Goal: Task Accomplishment & Management: Complete application form

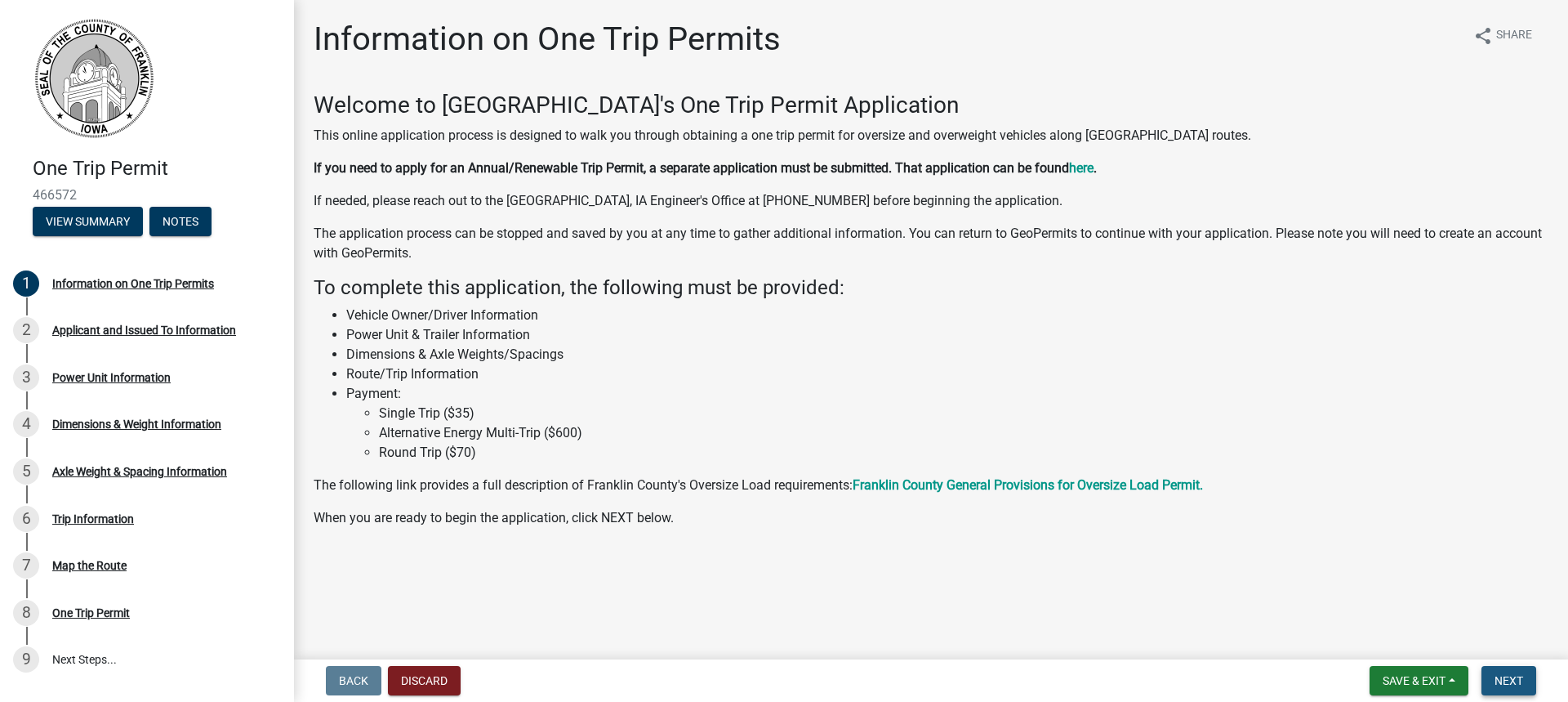
click at [1497, 674] on span "Next" at bounding box center [1509, 681] width 29 height 13
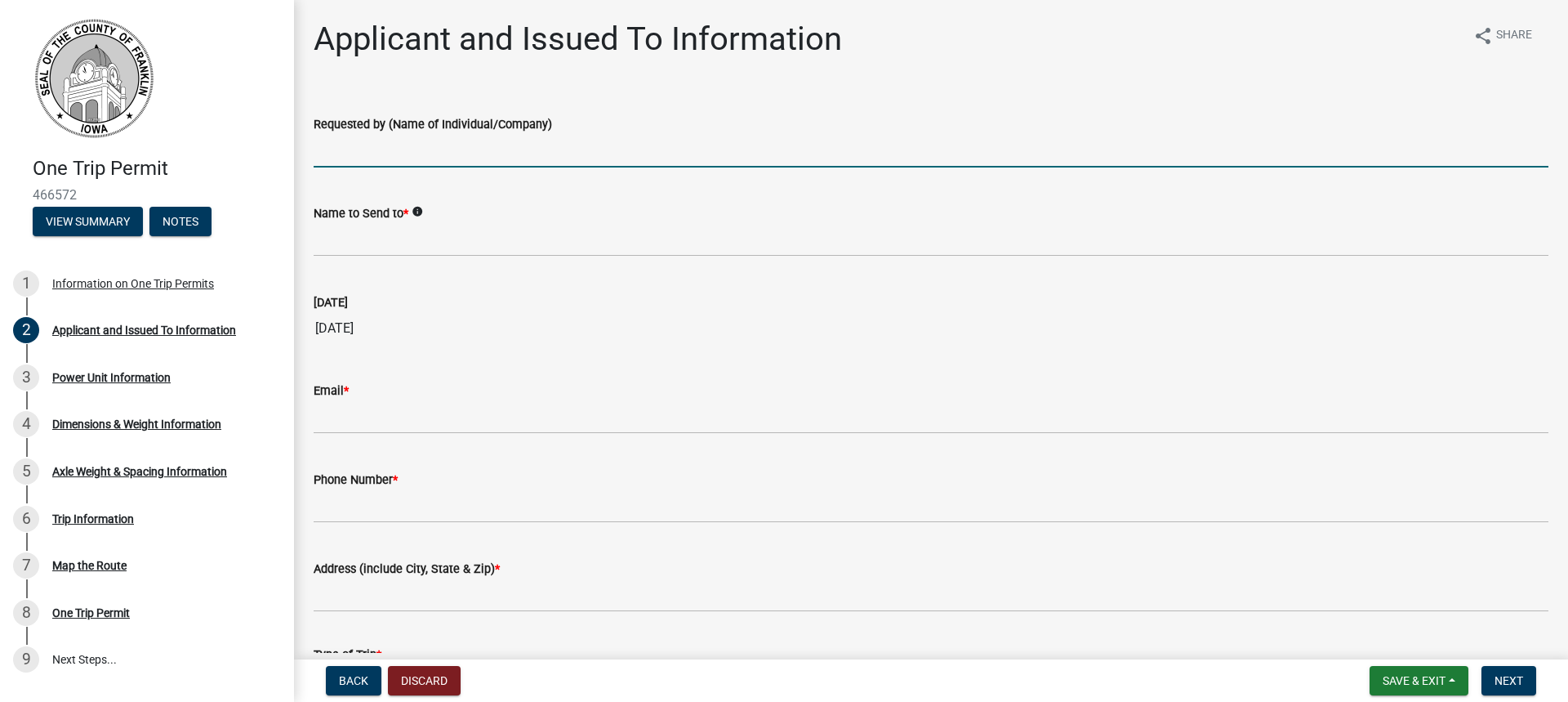
click at [407, 152] on input "Requested by (Name of Individual/Company)" at bounding box center [930, 151] width 1235 height 34
type input "[PERSON_NAME] / [PERSON_NAME] [PERSON_NAME] and Rigging"
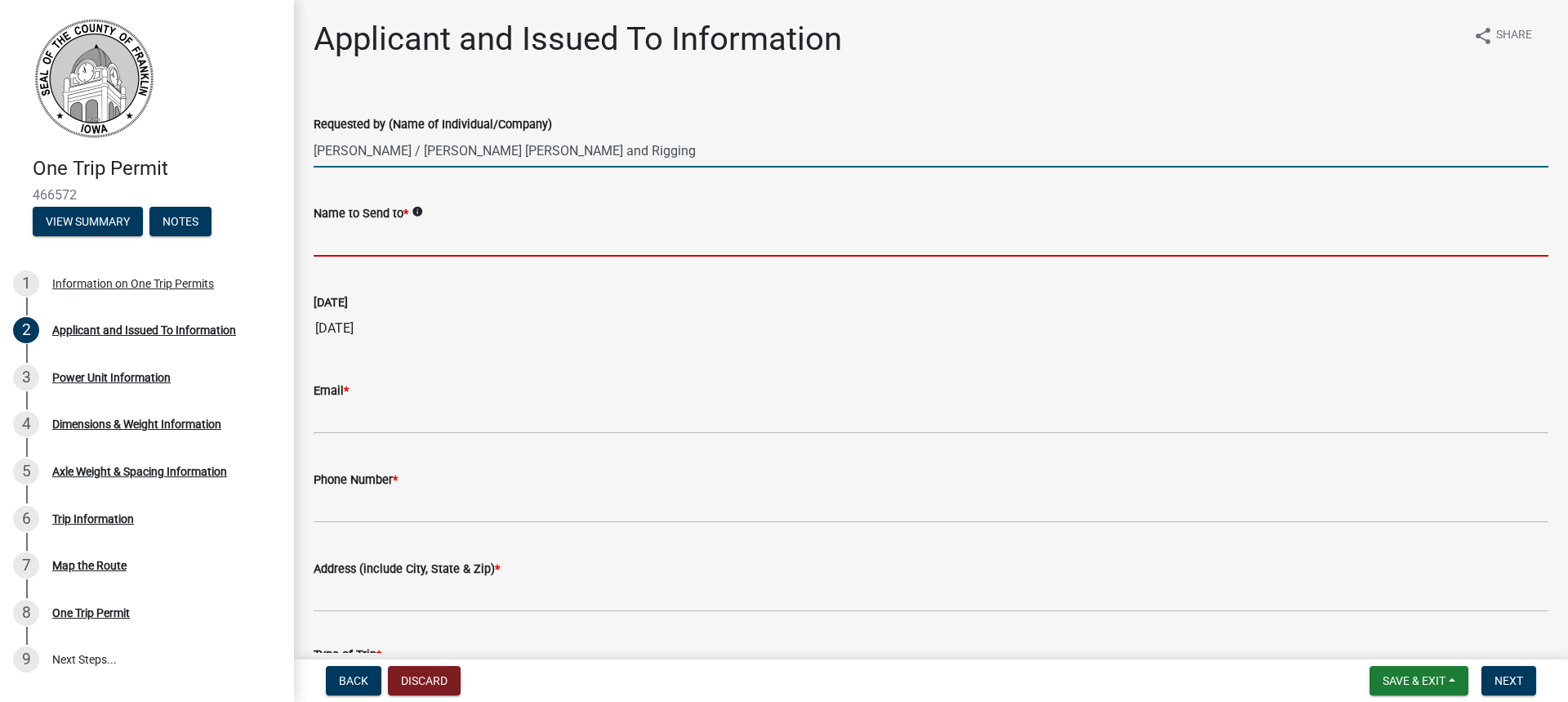
click at [392, 253] on input "Name to Send to *" at bounding box center [930, 239] width 1235 height 34
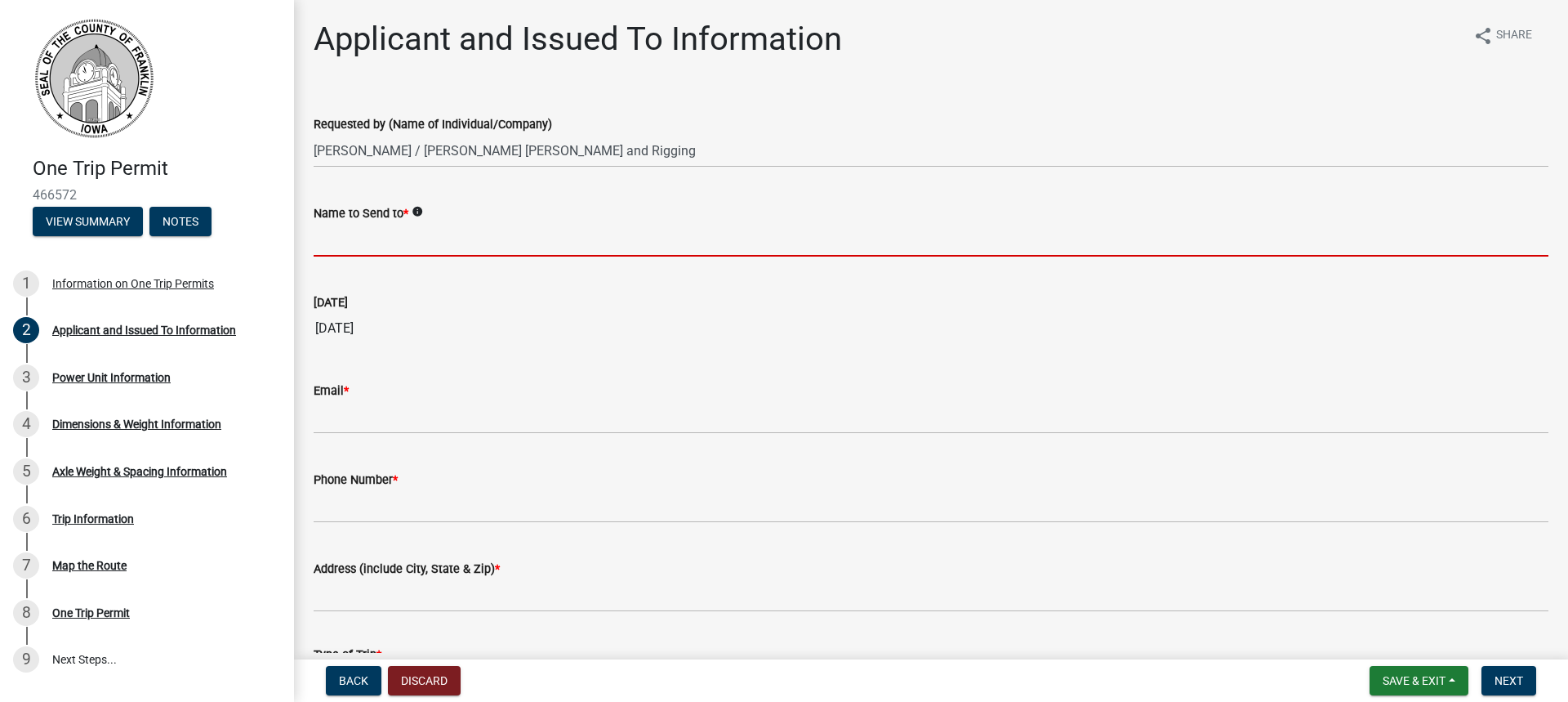
type input "[PERSON_NAME]"
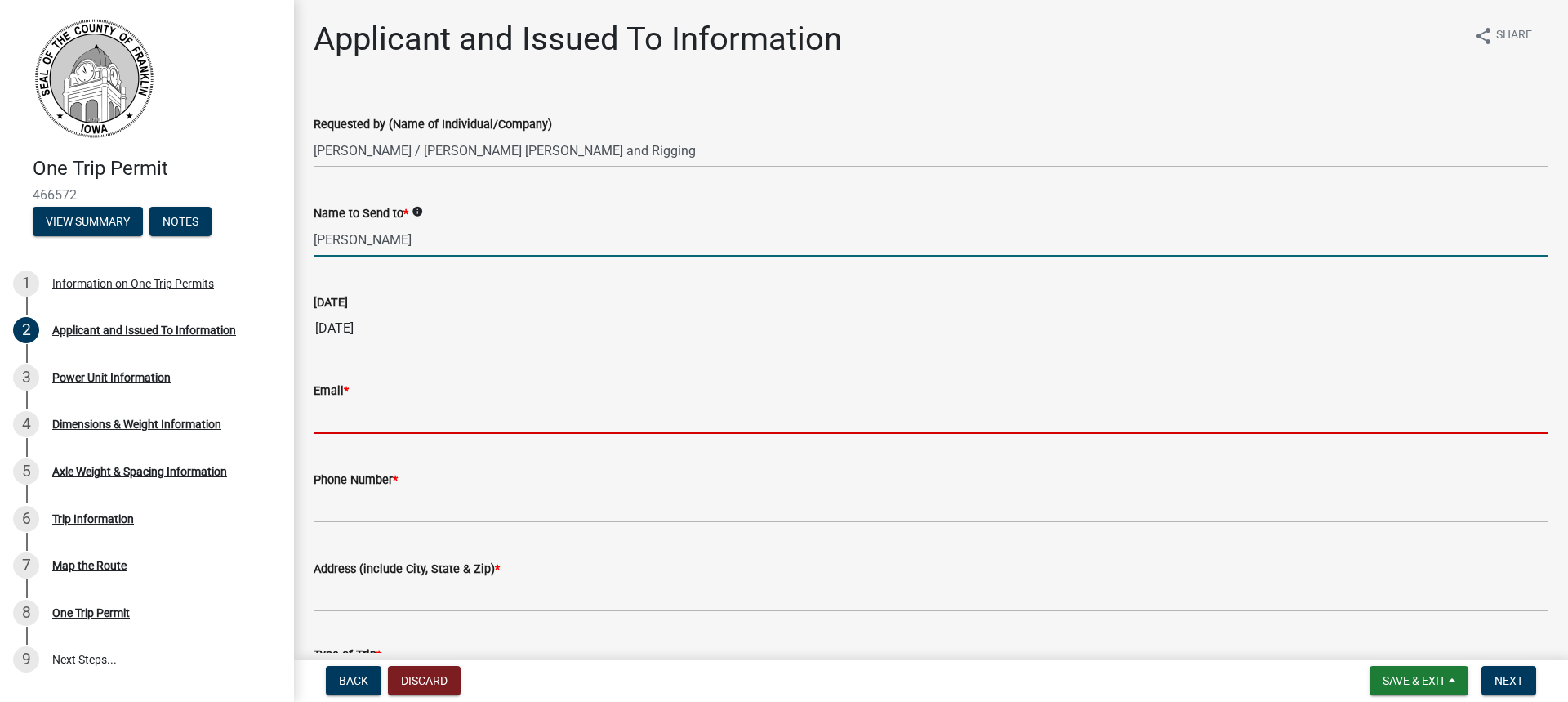
click at [363, 423] on input "Email *" at bounding box center [930, 416] width 1235 height 34
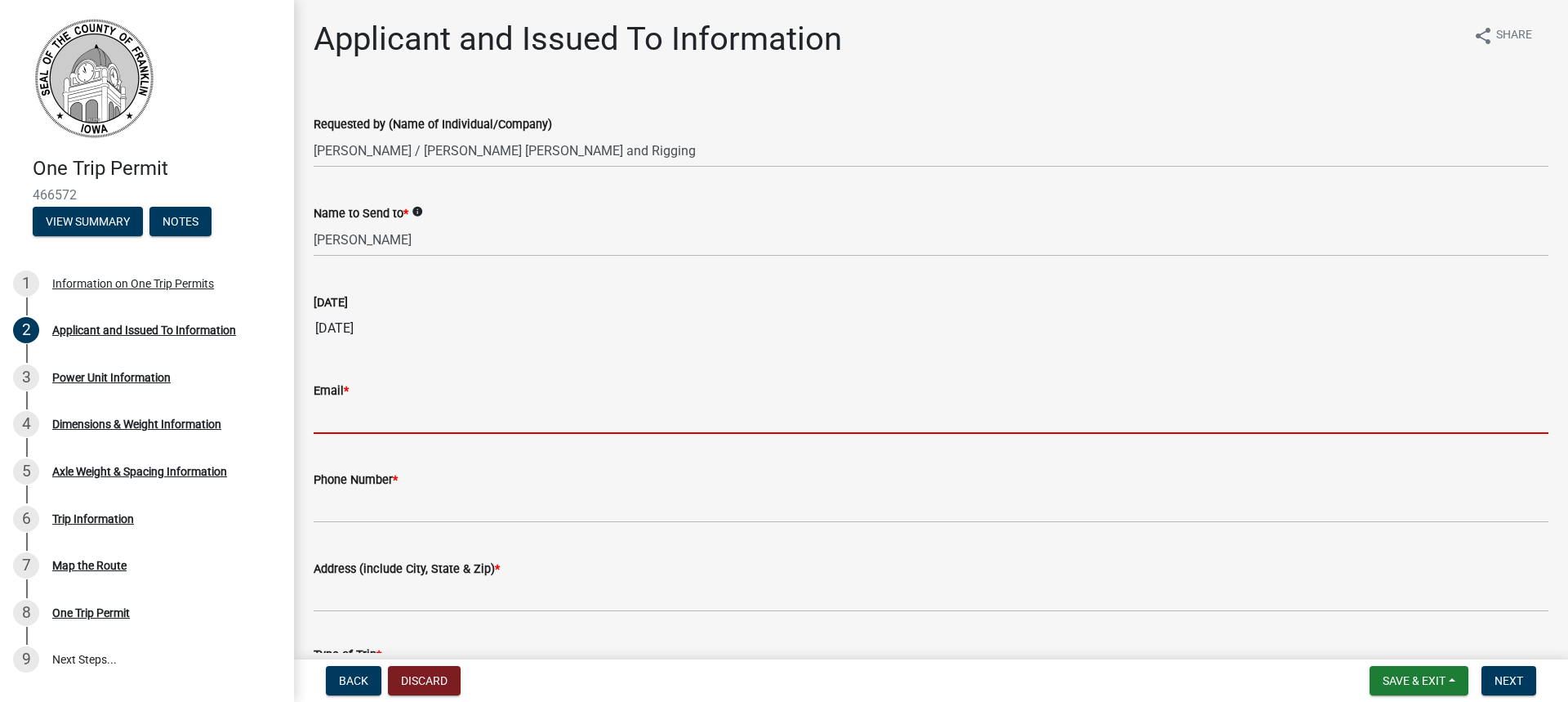
type input "[EMAIL_ADDRESS][DOMAIN_NAME]"
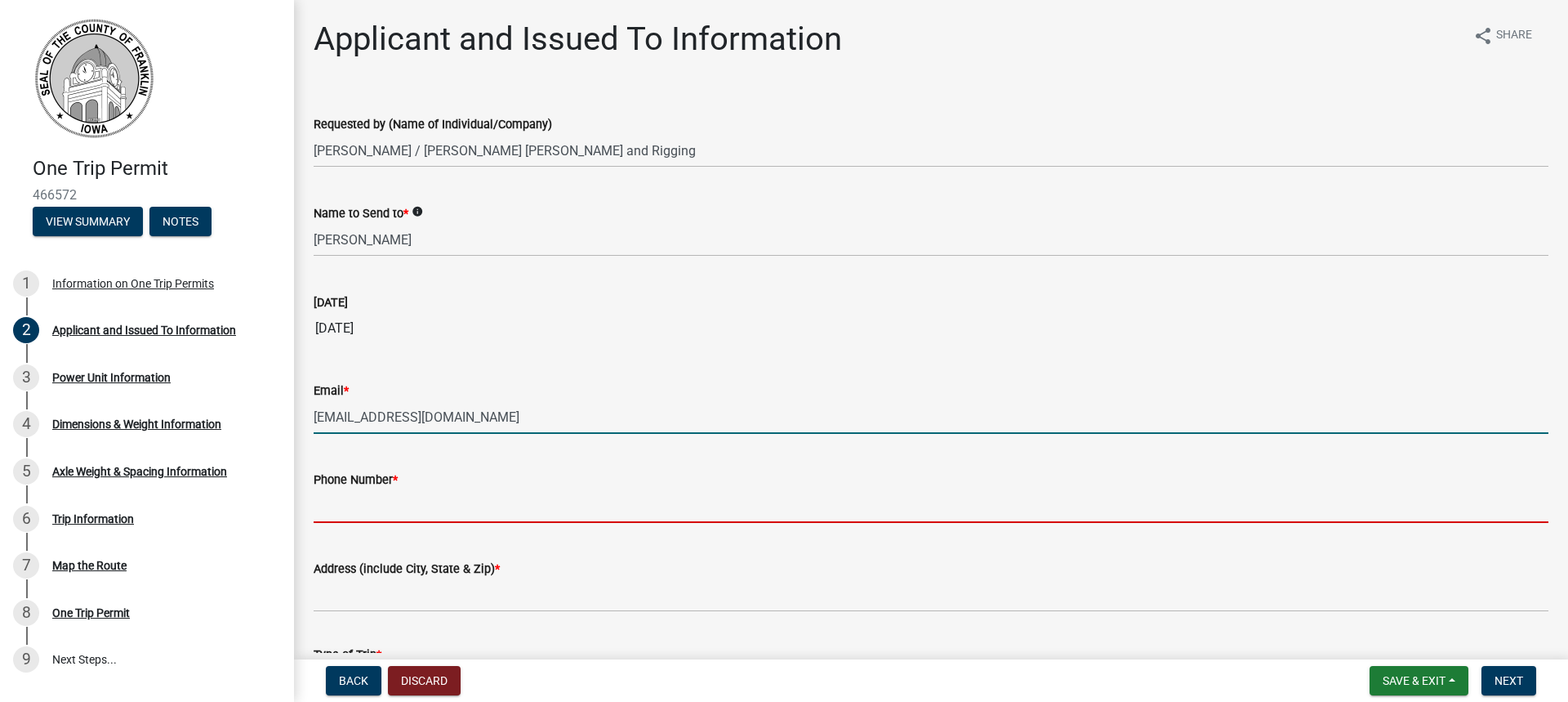
click at [363, 504] on input "Phone Number *" at bounding box center [930, 506] width 1235 height 34
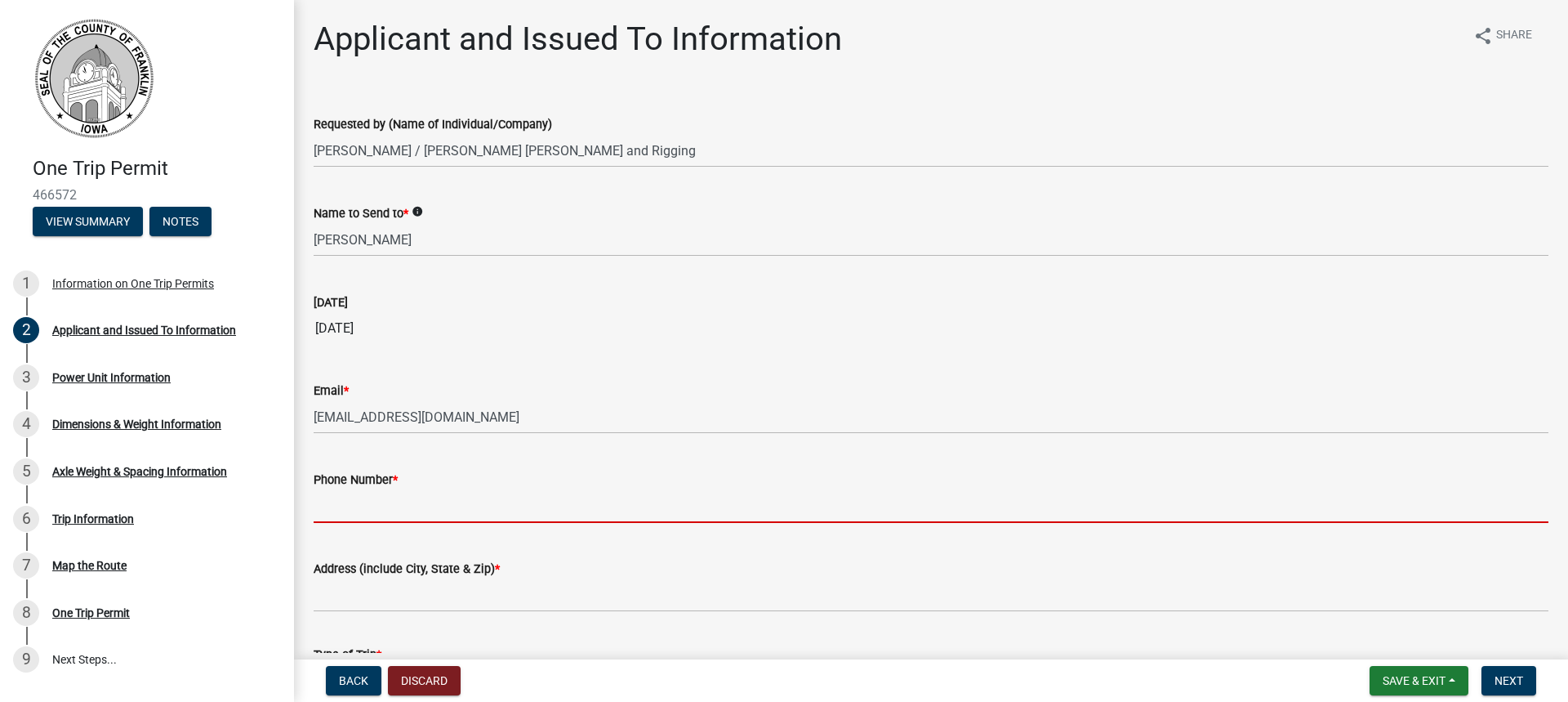
type input "[PHONE_NUMBER]"
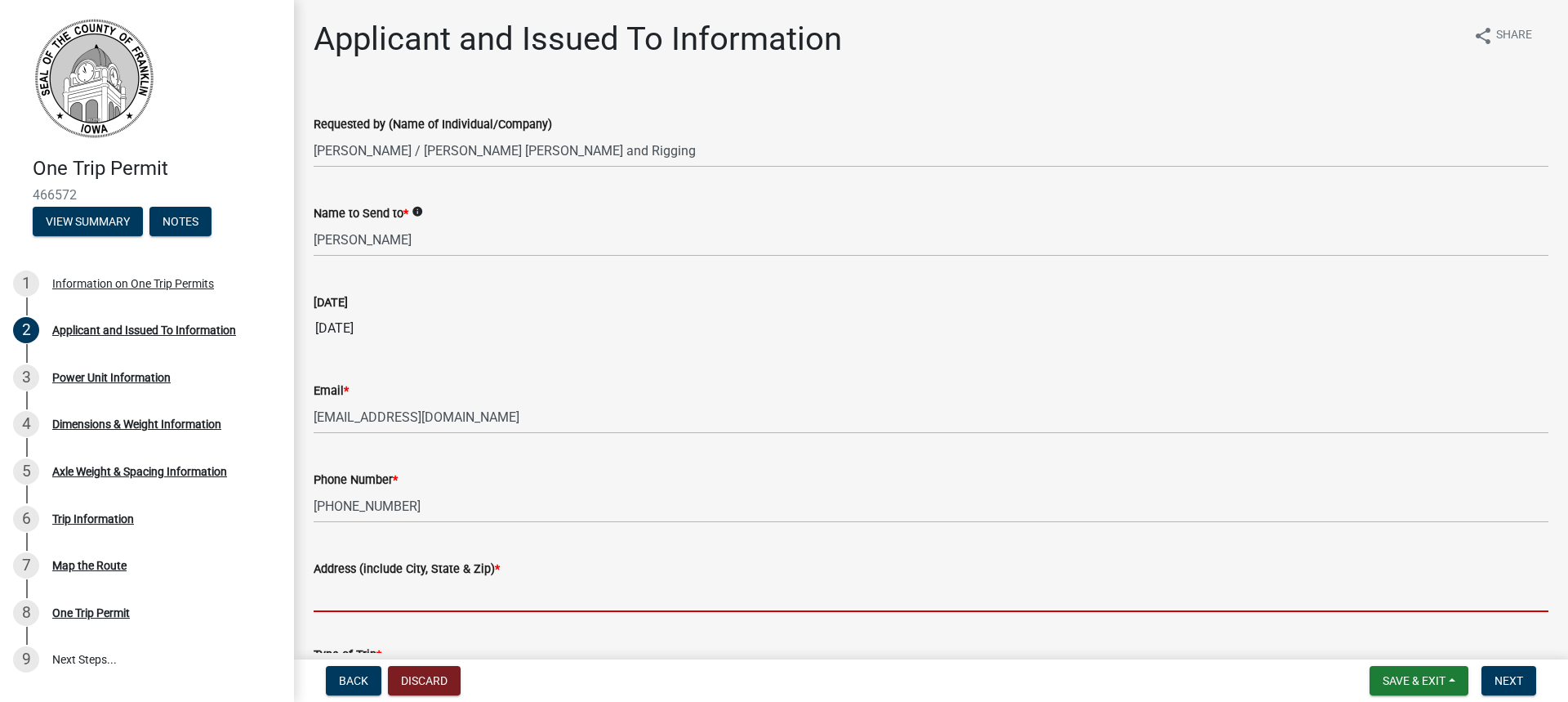
click at [385, 587] on input "Address (include City, State & Zip) *" at bounding box center [930, 595] width 1235 height 34
type input "[STREET_ADDRESS]"
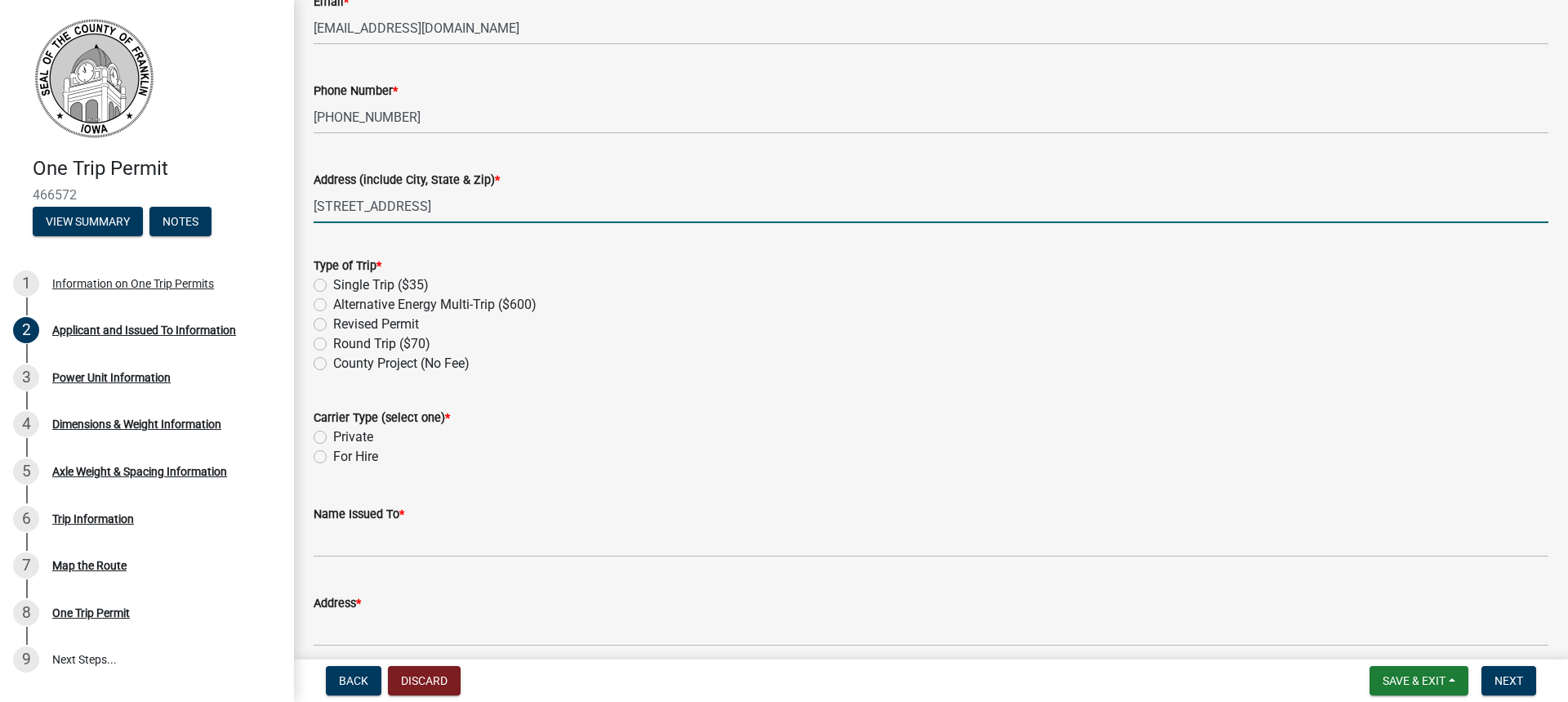
scroll to position [408, 0]
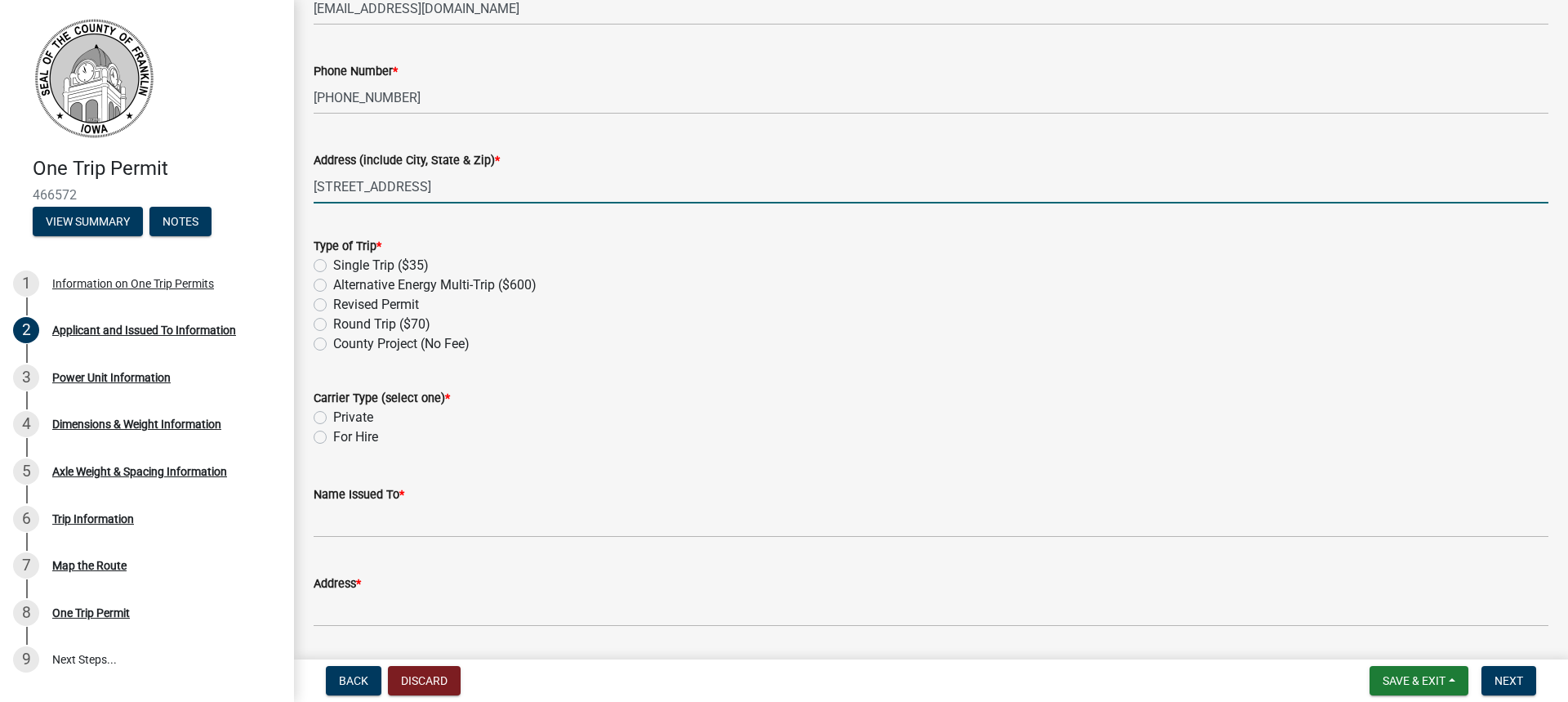
click at [333, 327] on label "Round Trip ($70)" at bounding box center [382, 324] width 97 height 20
click at [333, 325] on input "Round Trip ($70)" at bounding box center [338, 319] width 11 height 11
radio input "true"
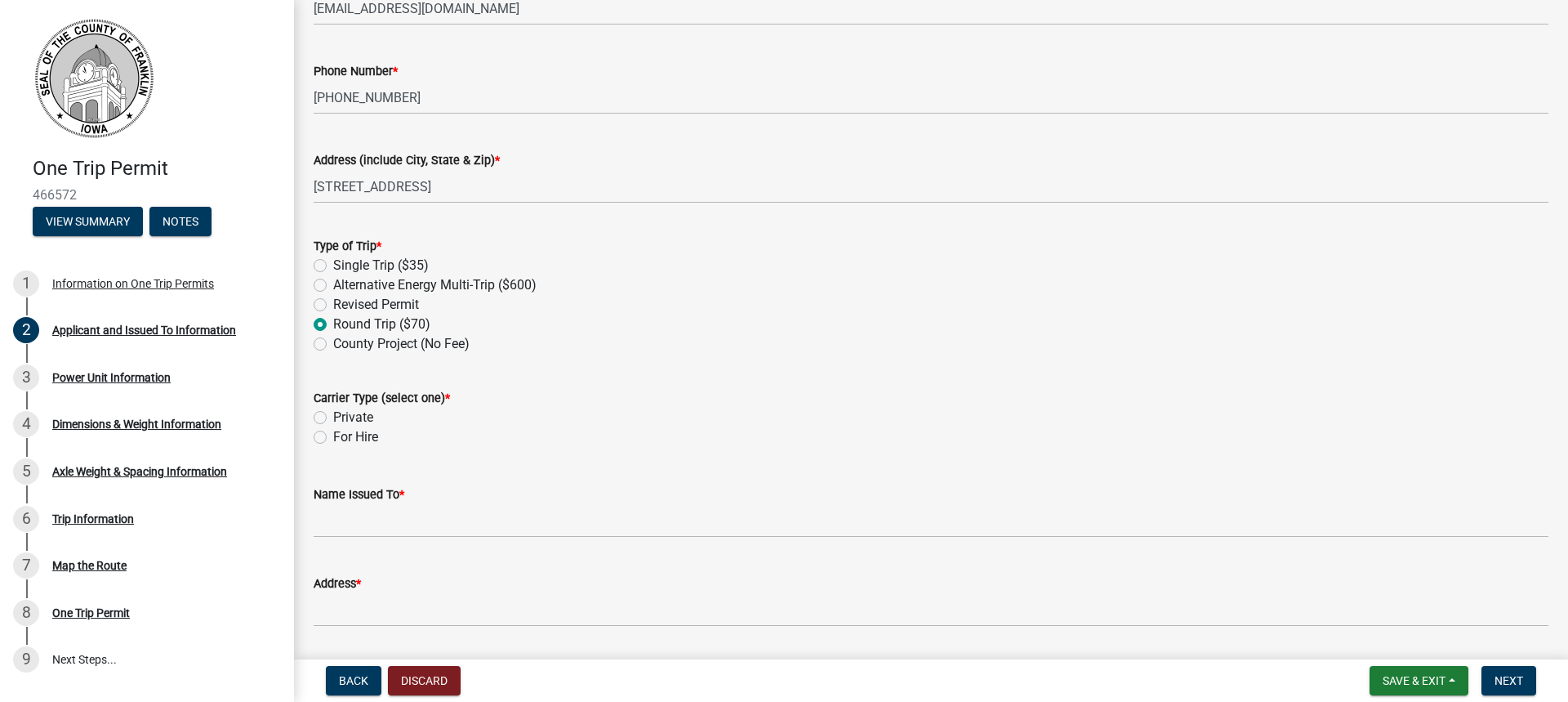
click at [333, 421] on label "Private" at bounding box center [353, 417] width 40 height 20
click at [333, 418] on input "Private" at bounding box center [338, 412] width 11 height 11
radio input "true"
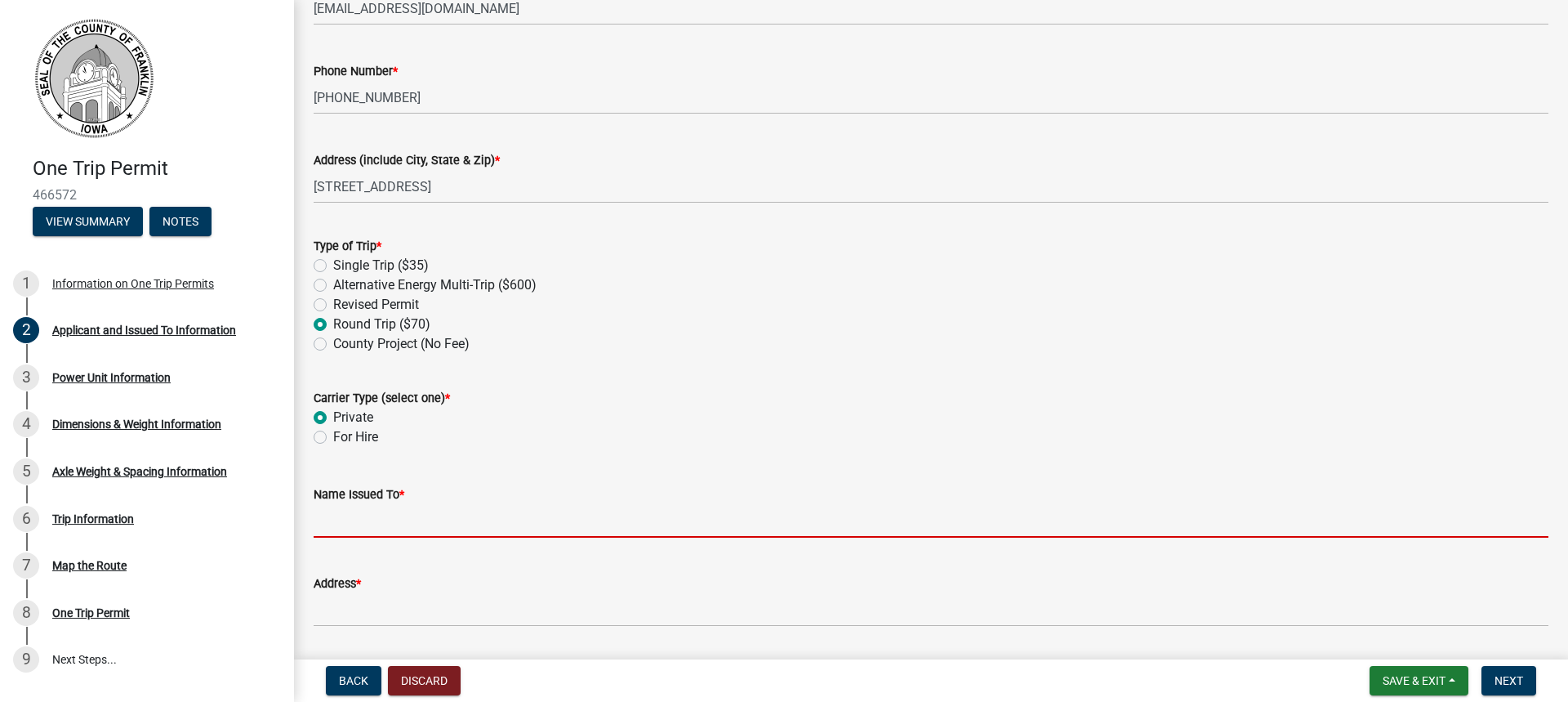
click at [386, 525] on input "Name Issued To *" at bounding box center [930, 520] width 1235 height 34
type input "[PERSON_NAME] [PERSON_NAME] and Rigging"
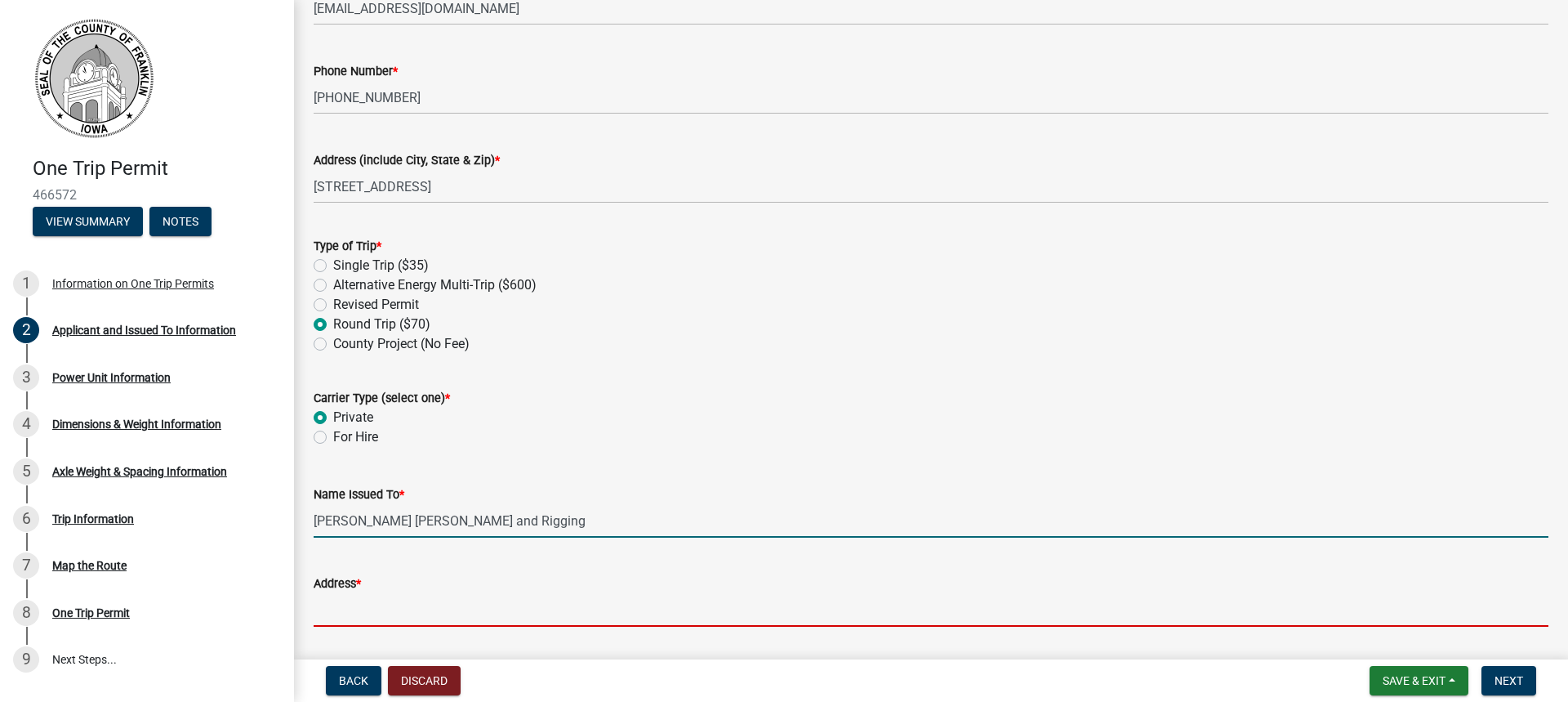
click at [418, 603] on input "Address *" at bounding box center [930, 610] width 1235 height 34
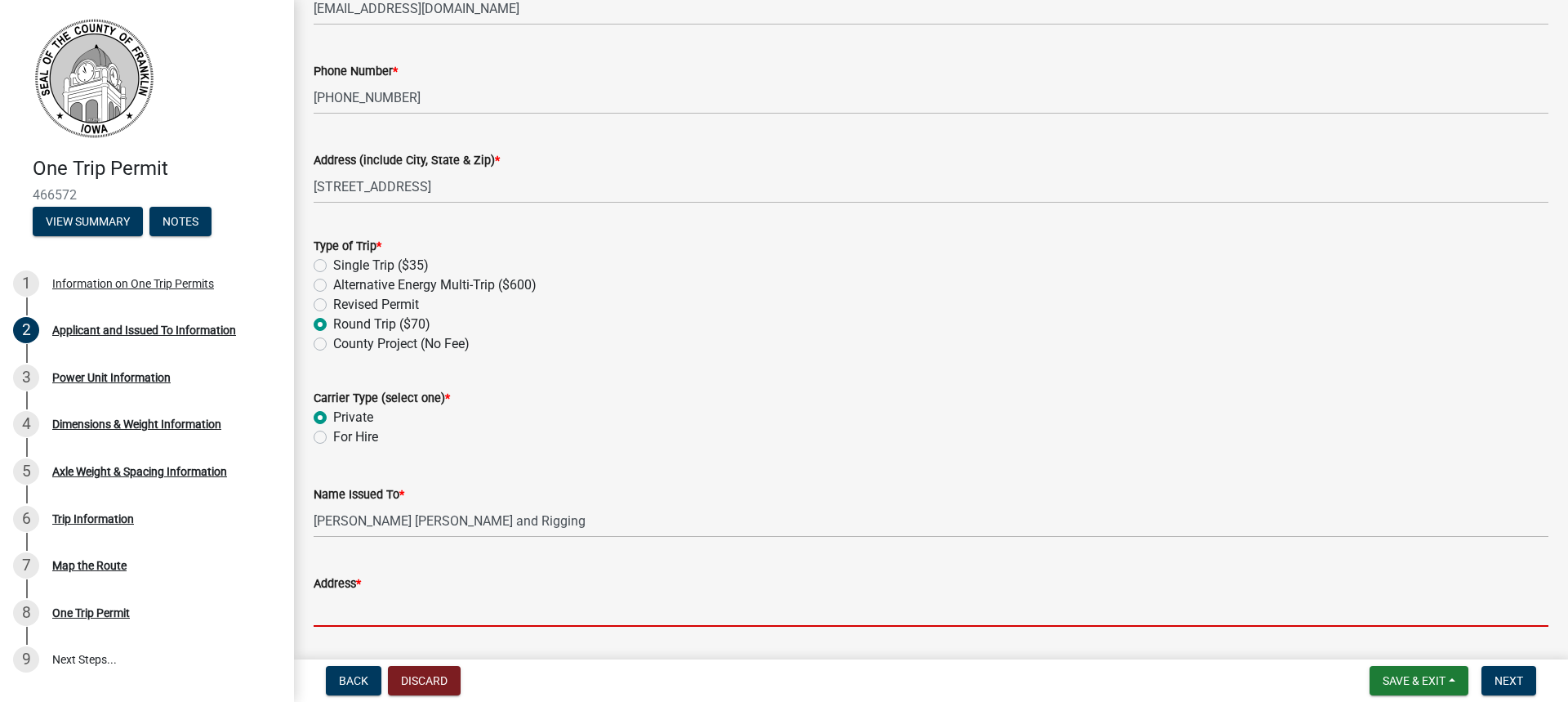
type input "[STREET_ADDRESS]"
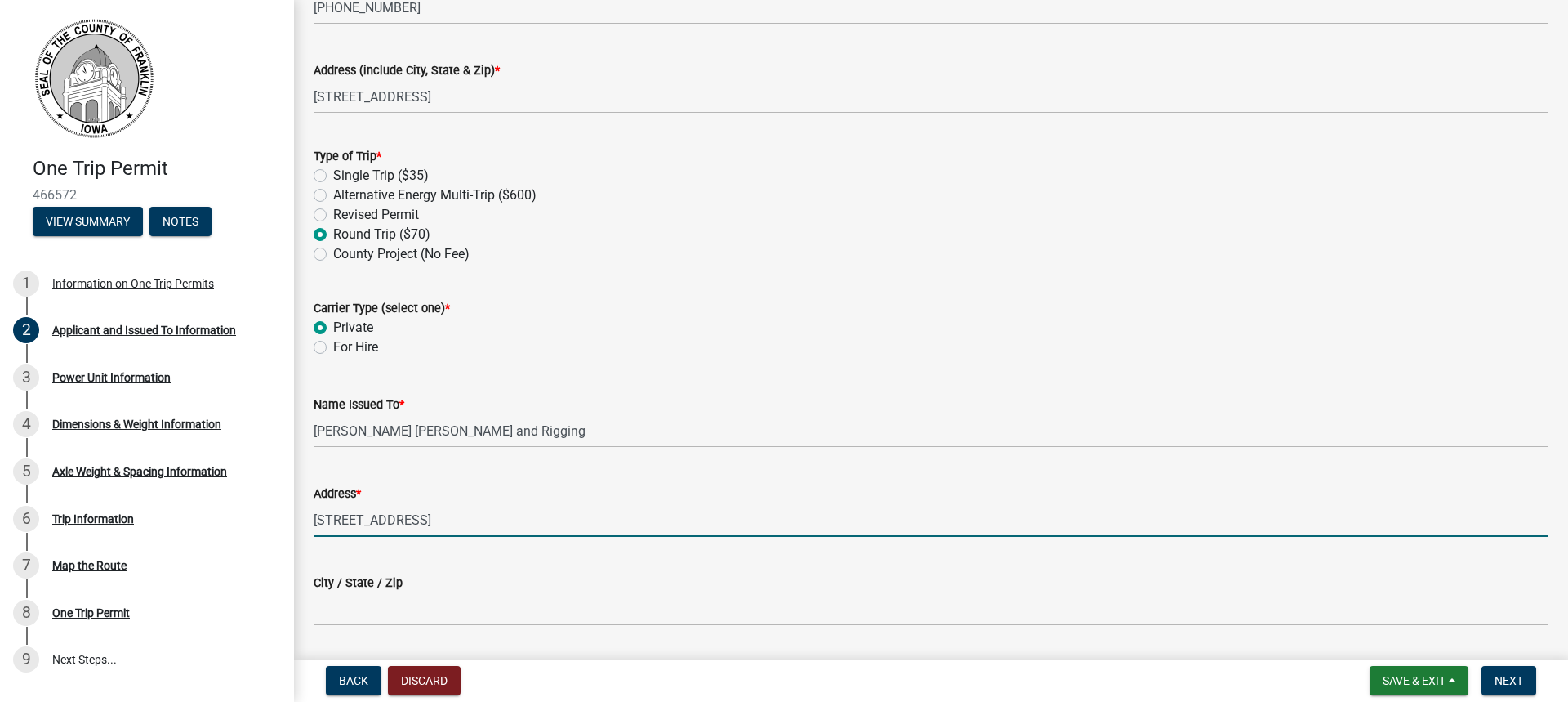
scroll to position [639, 0]
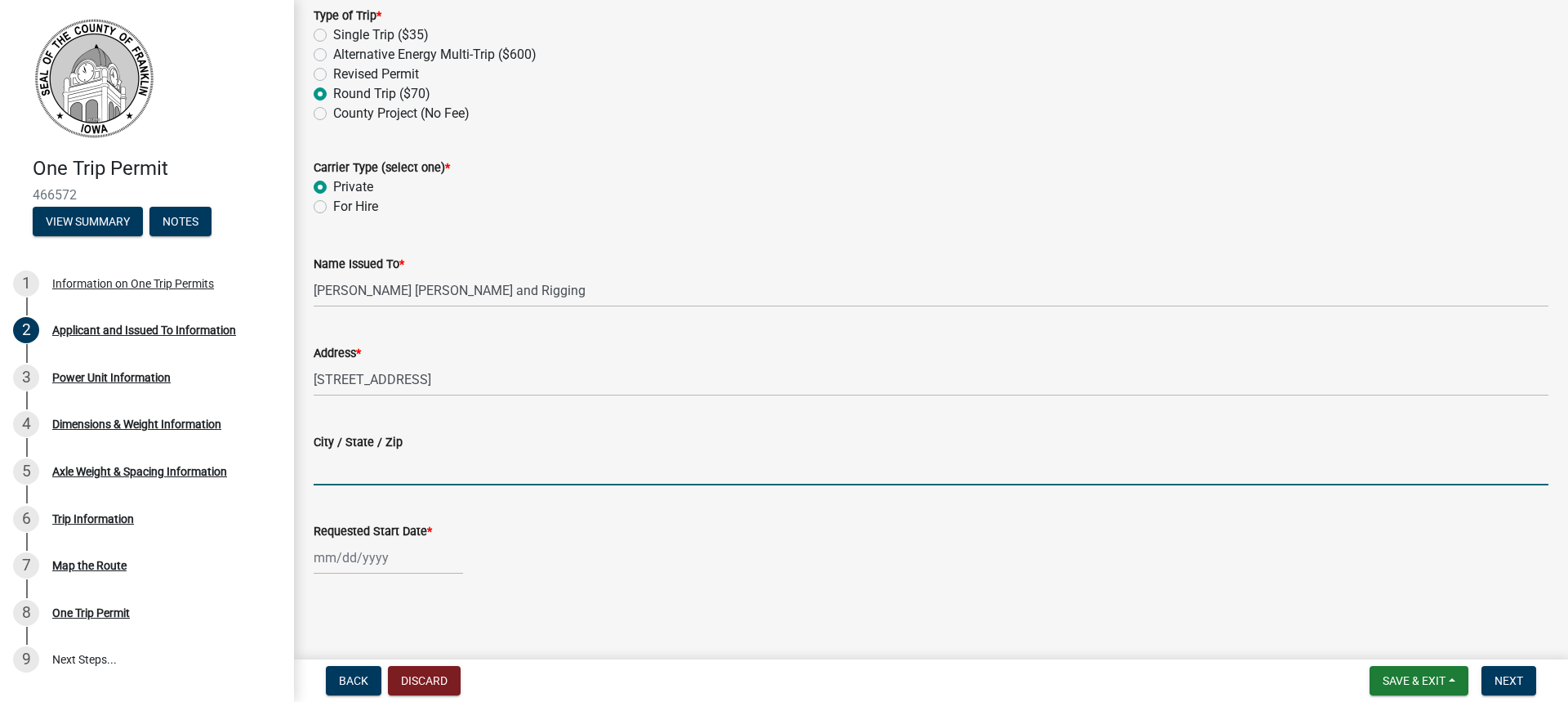
click at [360, 484] on input "City / State / Zip" at bounding box center [930, 468] width 1235 height 34
type input "[GEOGRAPHIC_DATA] / [US_STATE] / 50401"
click at [392, 567] on div at bounding box center [388, 557] width 150 height 34
select select "8"
select select "2025"
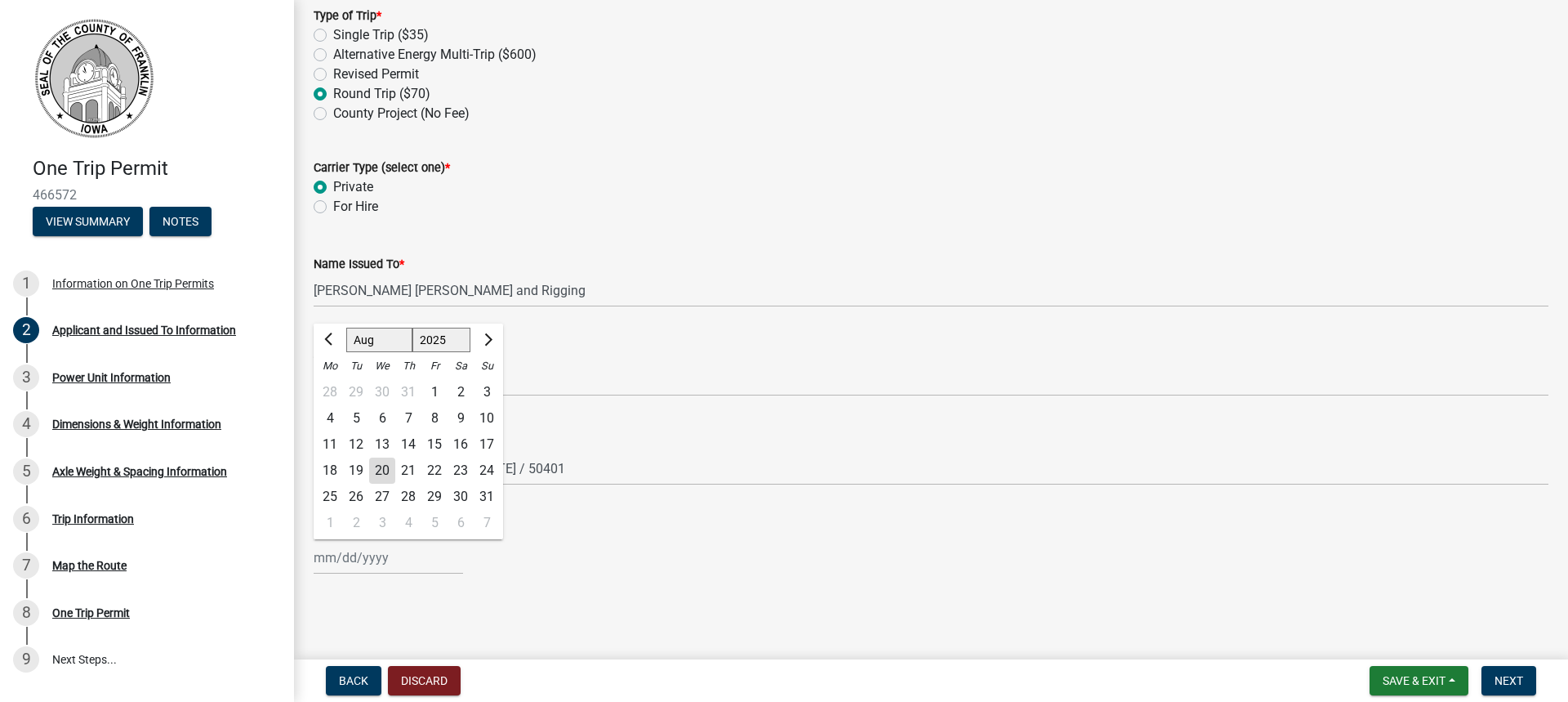
click at [716, 235] on div "Name Issued To * [PERSON_NAME] [PERSON_NAME] and Rigging" at bounding box center [930, 269] width 1235 height 76
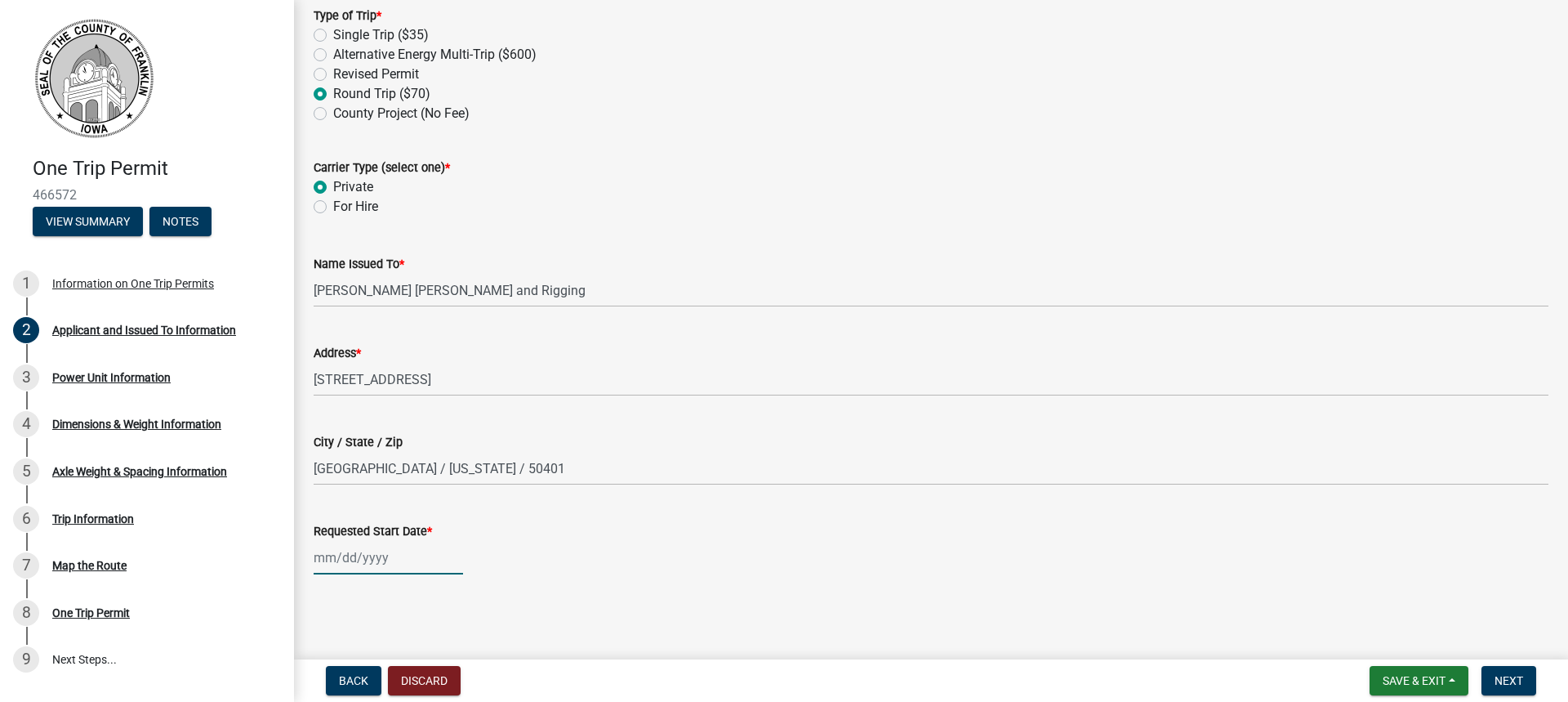
click at [378, 565] on div at bounding box center [388, 557] width 150 height 34
select select "8"
select select "2025"
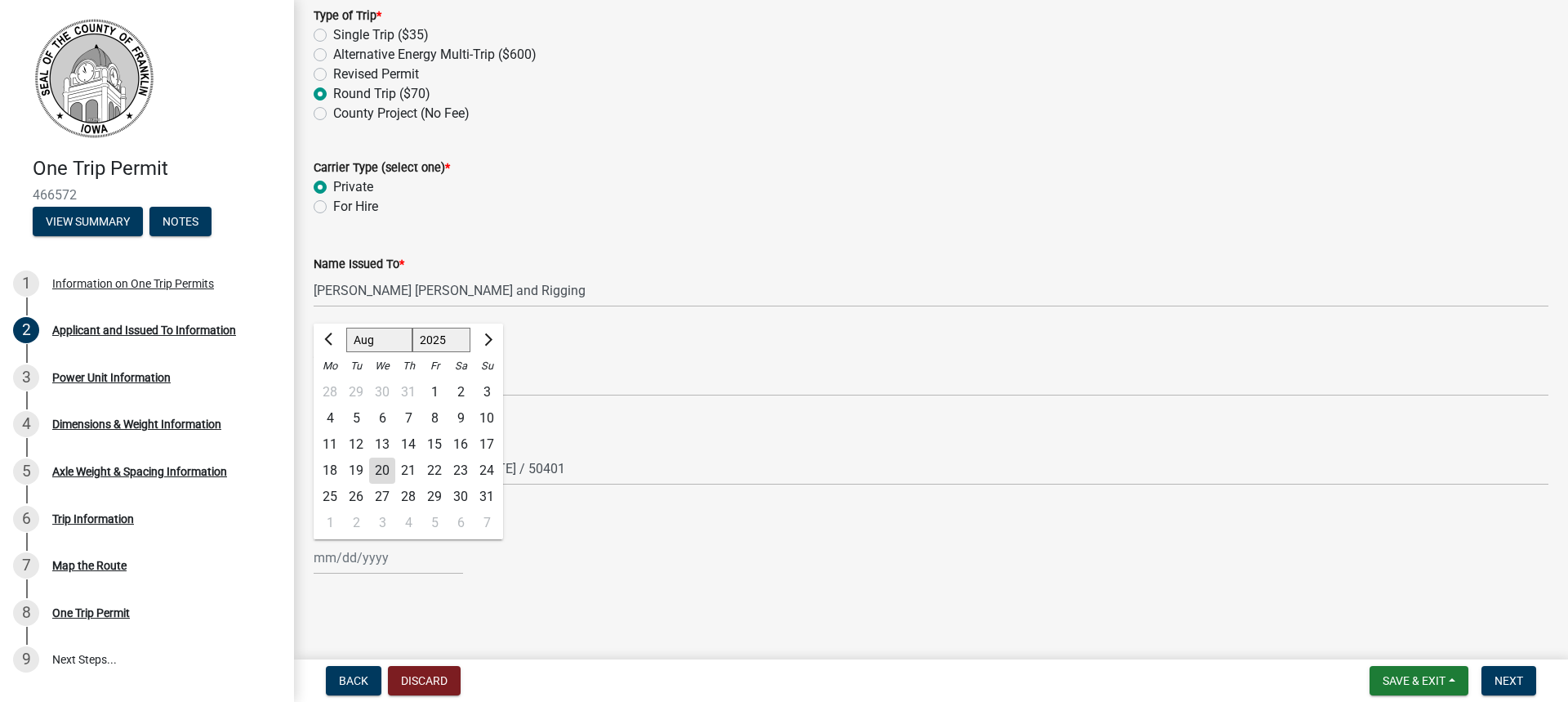
click at [390, 472] on div "20" at bounding box center [383, 471] width 26 height 26
type input "[DATE]"
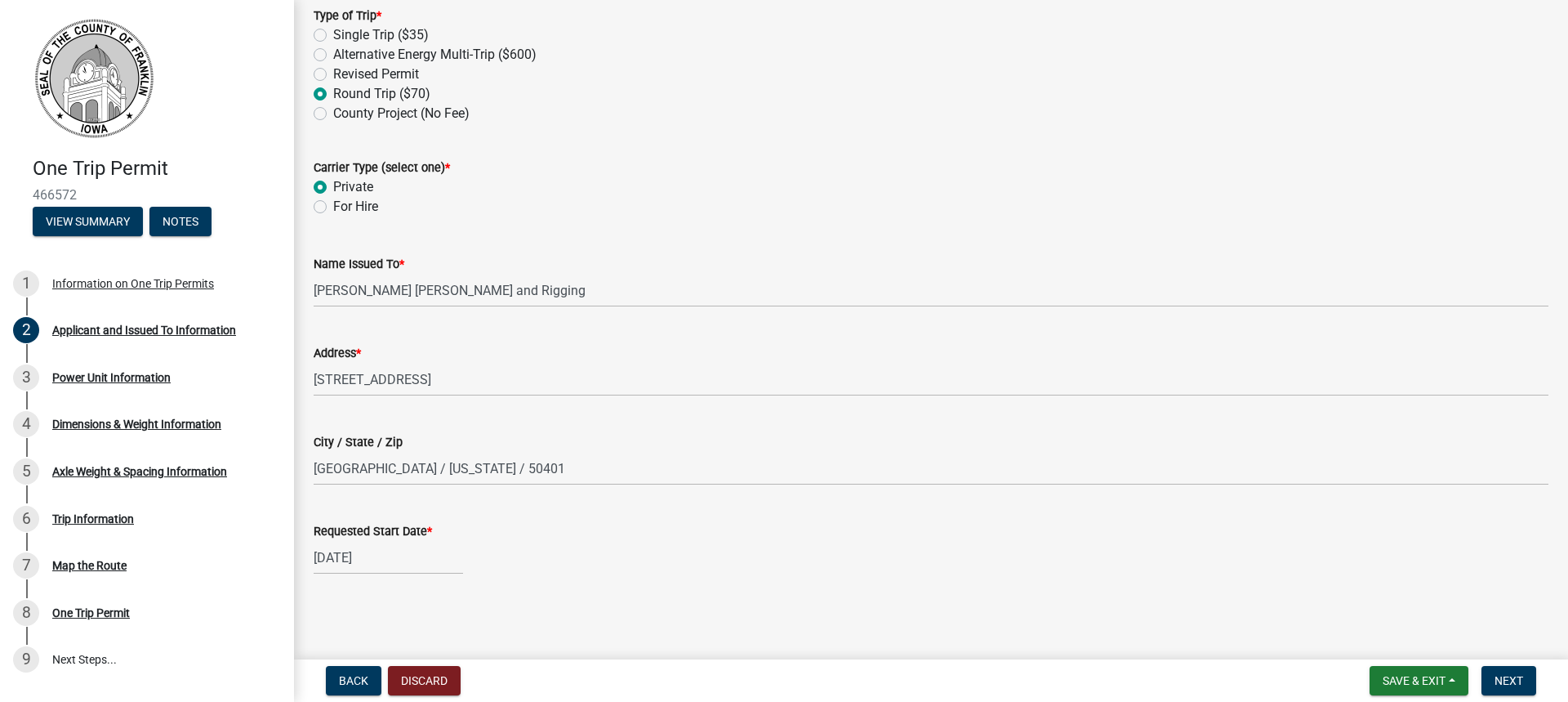
click at [409, 561] on div "[DATE]" at bounding box center [388, 557] width 150 height 34
select select "8"
select select "2025"
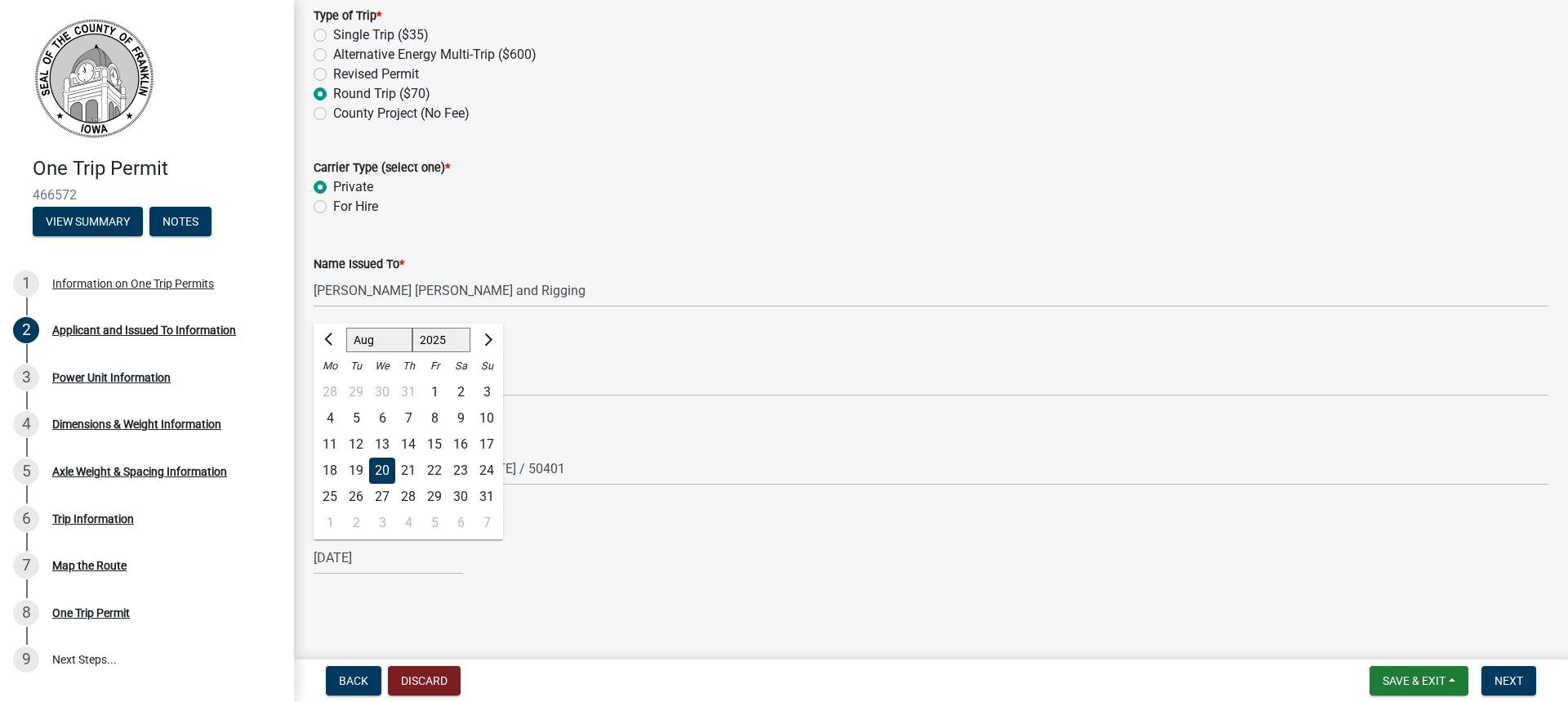
click at [411, 471] on div "21" at bounding box center [408, 471] width 26 height 26
type input "[DATE]"
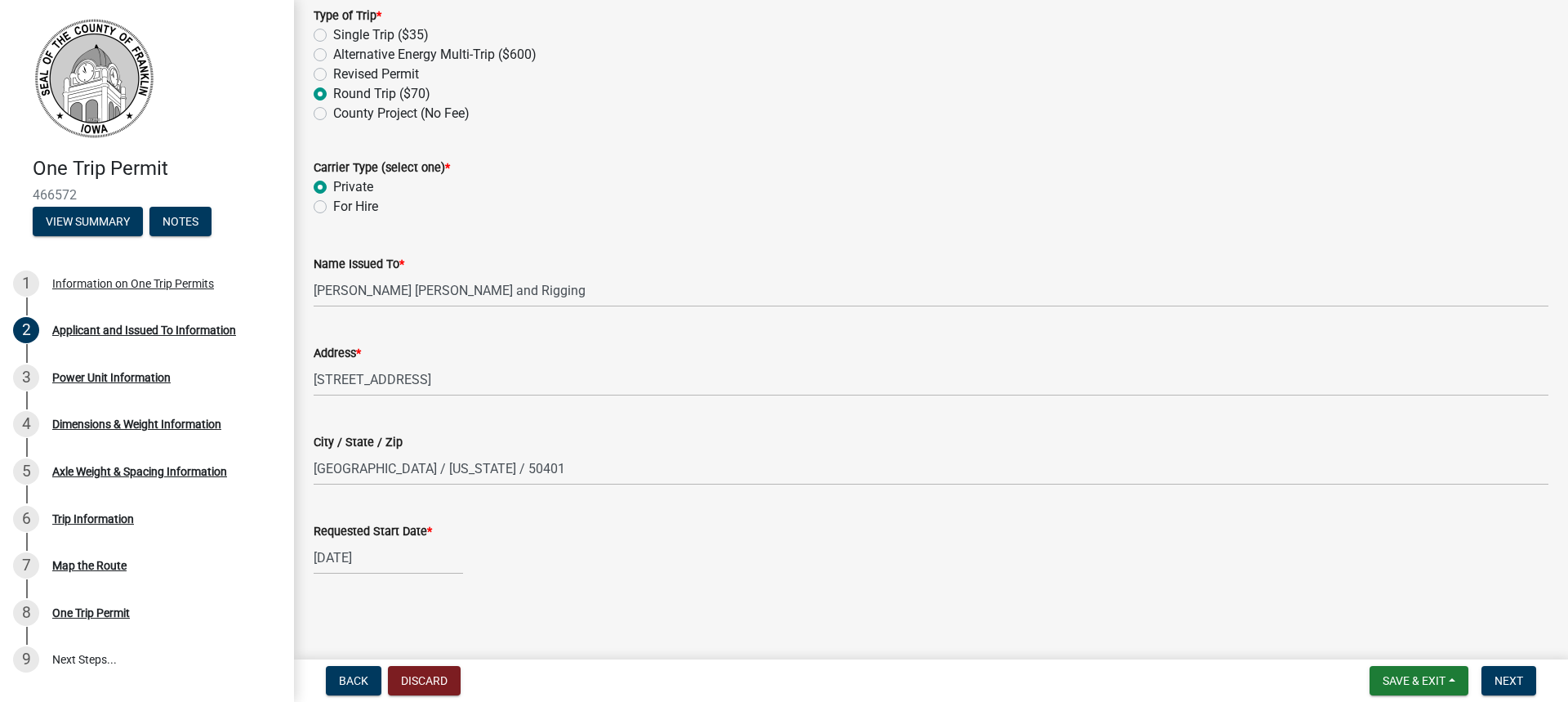
click at [556, 555] on div "[DATE]" at bounding box center [930, 557] width 1235 height 34
click at [1519, 680] on span "Next" at bounding box center [1509, 681] width 29 height 13
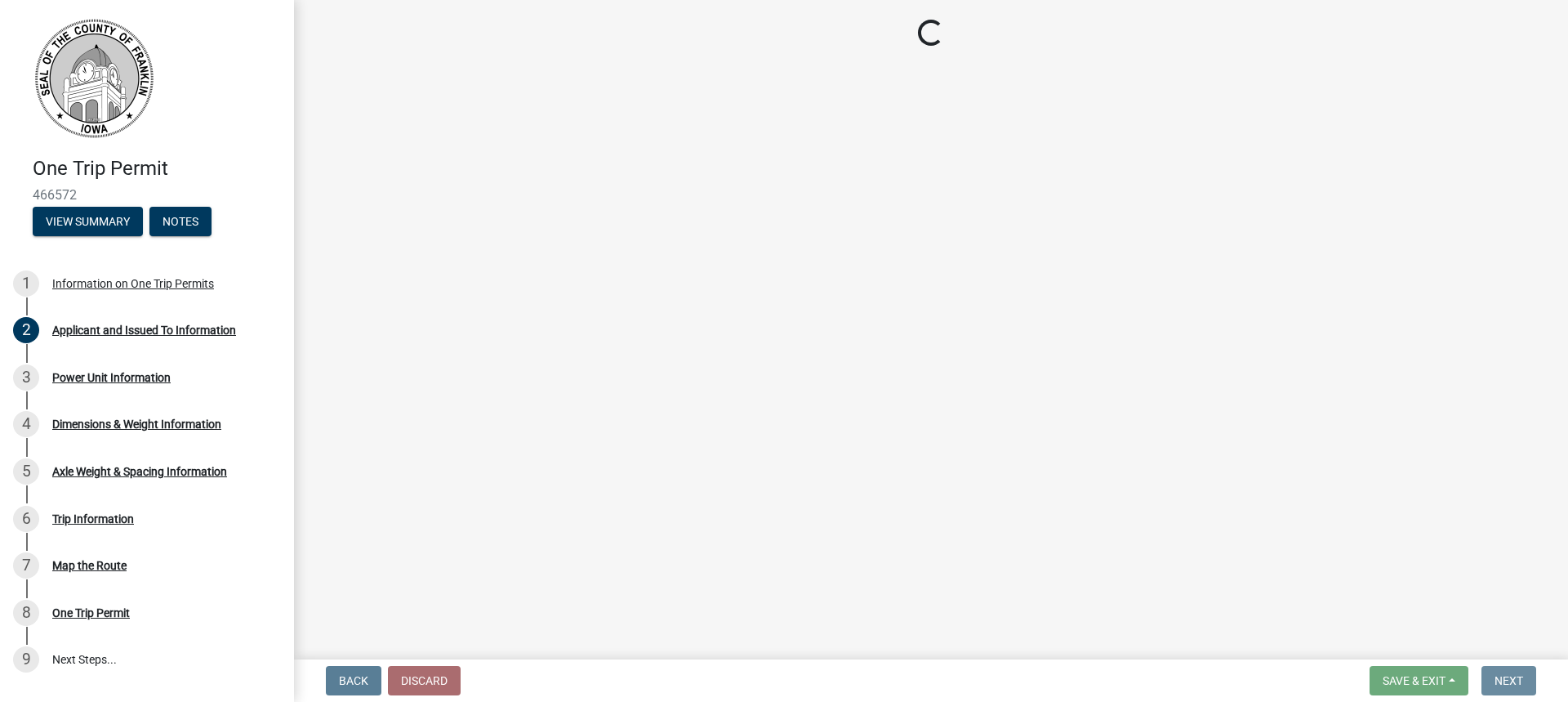
scroll to position [0, 0]
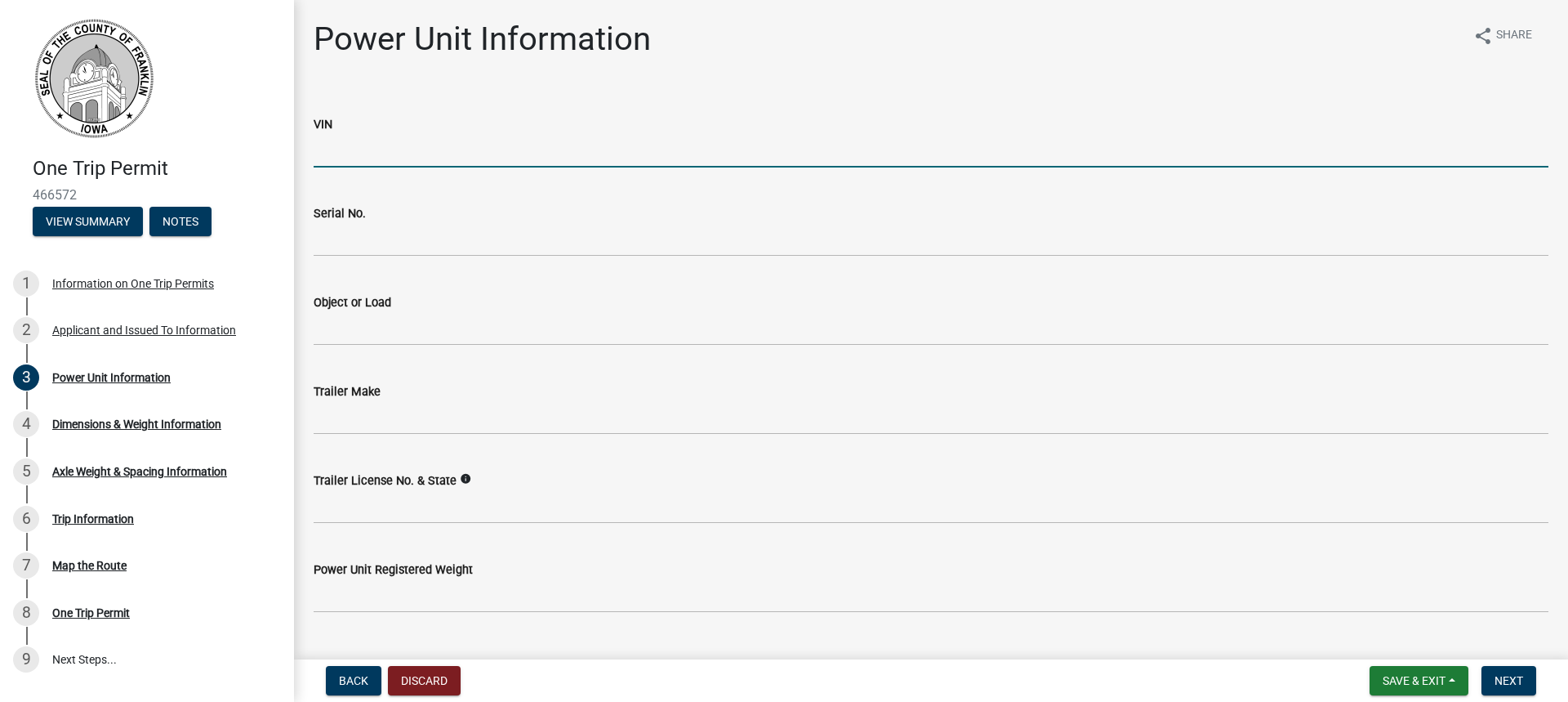
click at [365, 148] on input "VIN" at bounding box center [930, 151] width 1235 height 34
paste input "P6J7-9206"
type input "P6J7-9206"
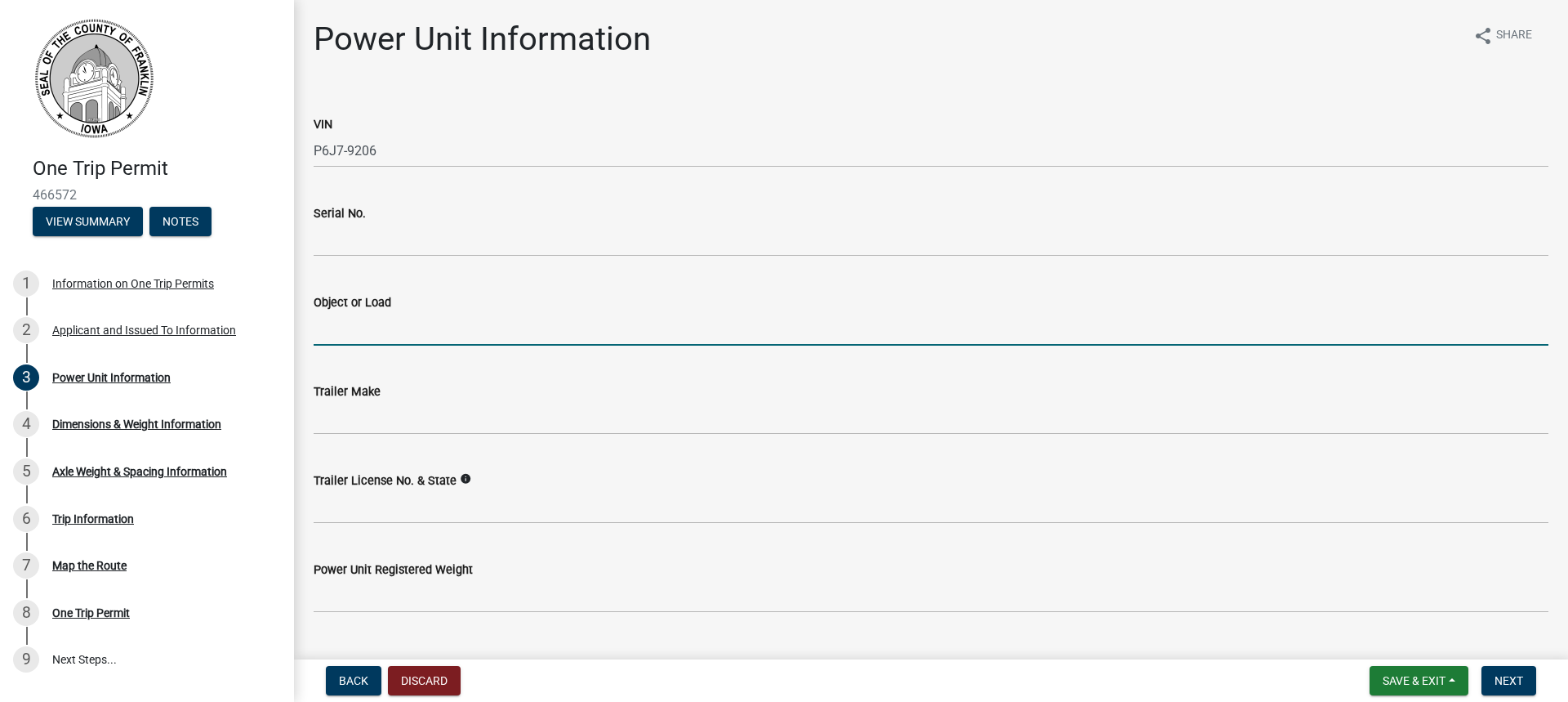
click at [376, 326] on input "Object or Load" at bounding box center [930, 328] width 1235 height 34
type input "Self-Propelled Crane"
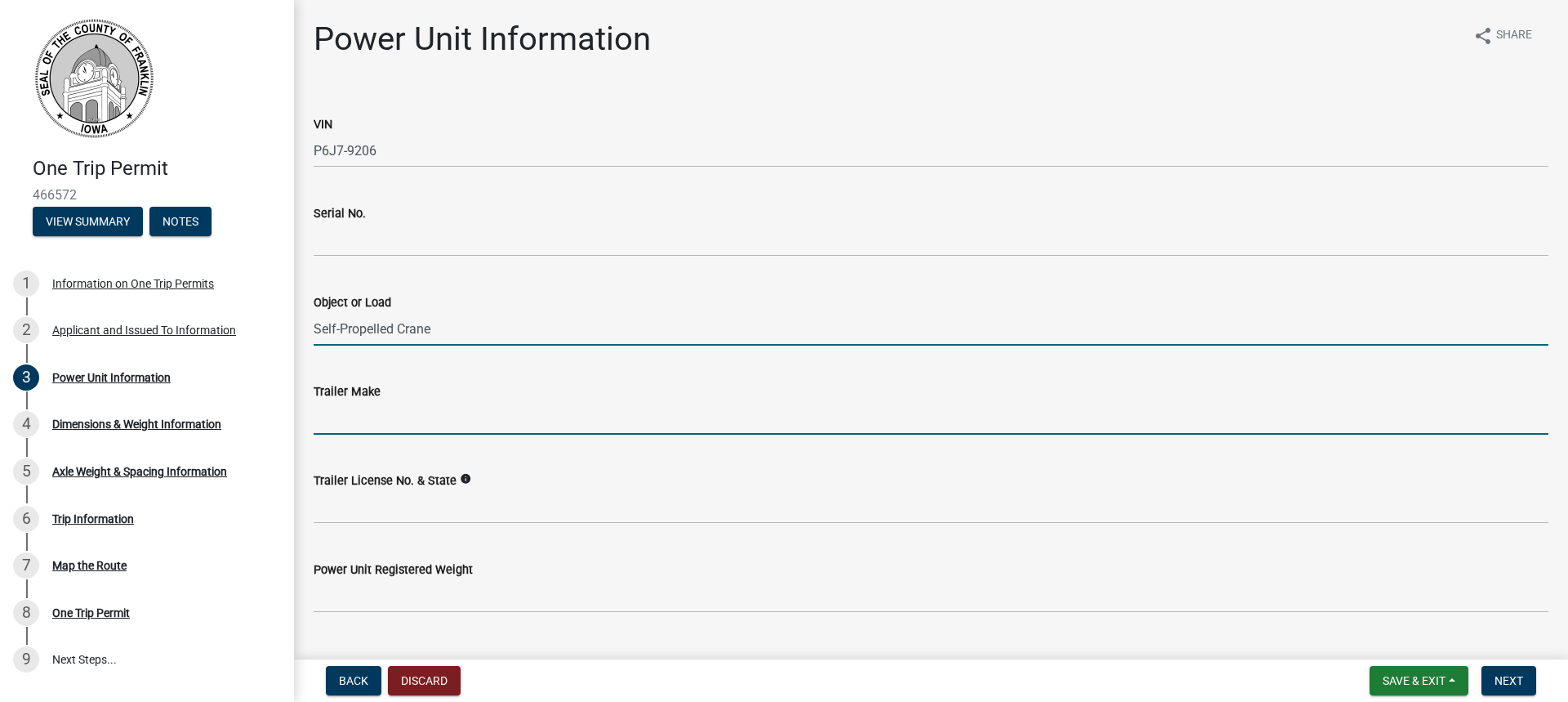
click at [357, 425] on input "Trailer Make" at bounding box center [930, 417] width 1235 height 34
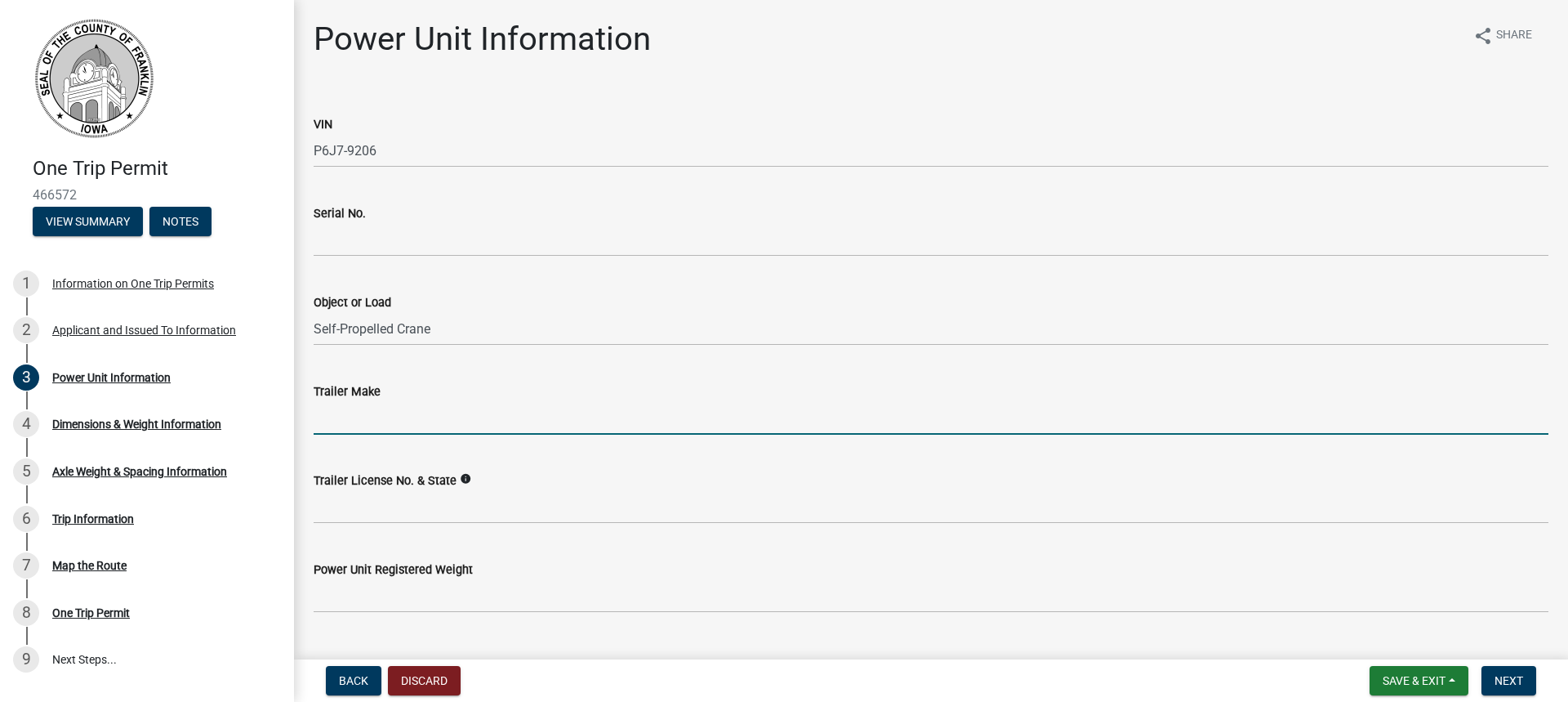
type input "na"
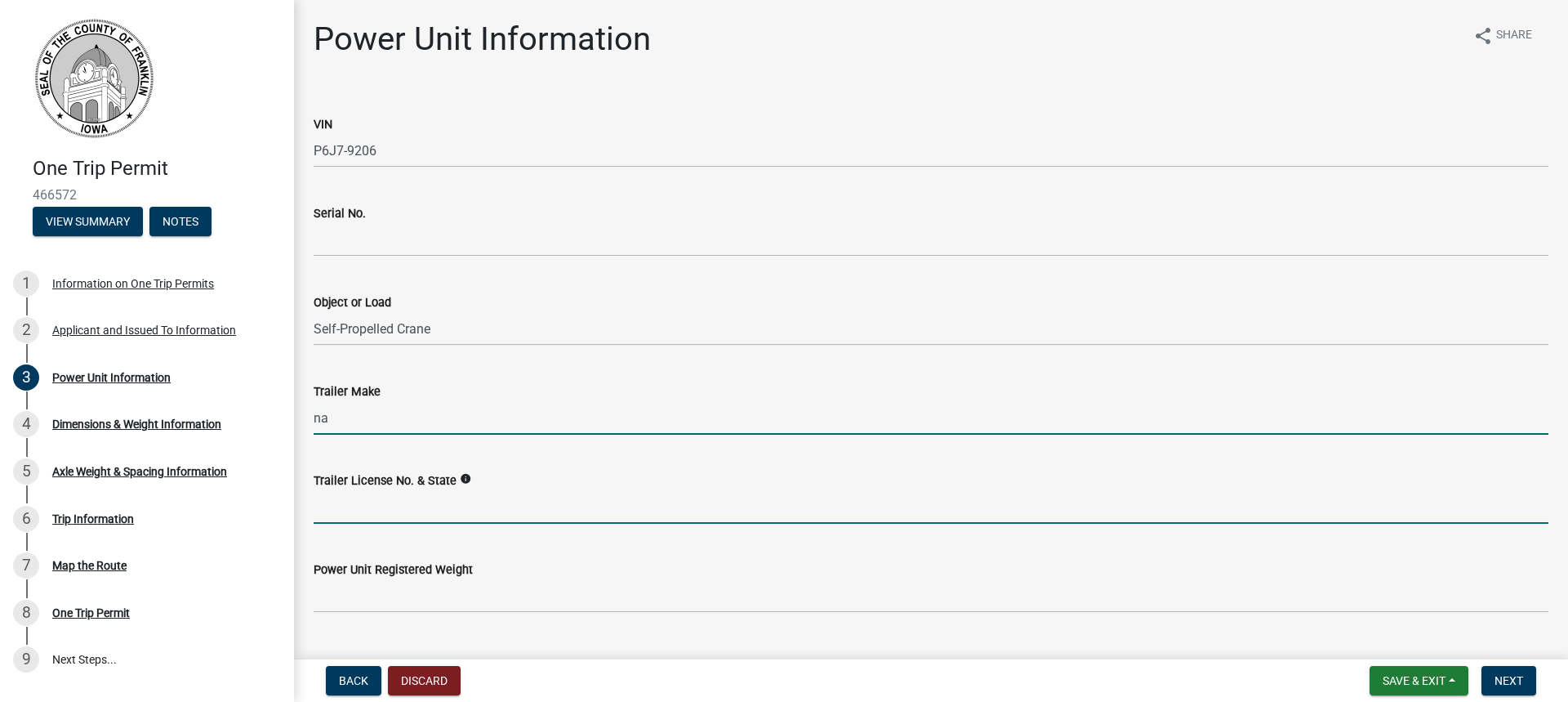
click at [349, 513] on input "Trailer License No. & State" at bounding box center [930, 507] width 1235 height 34
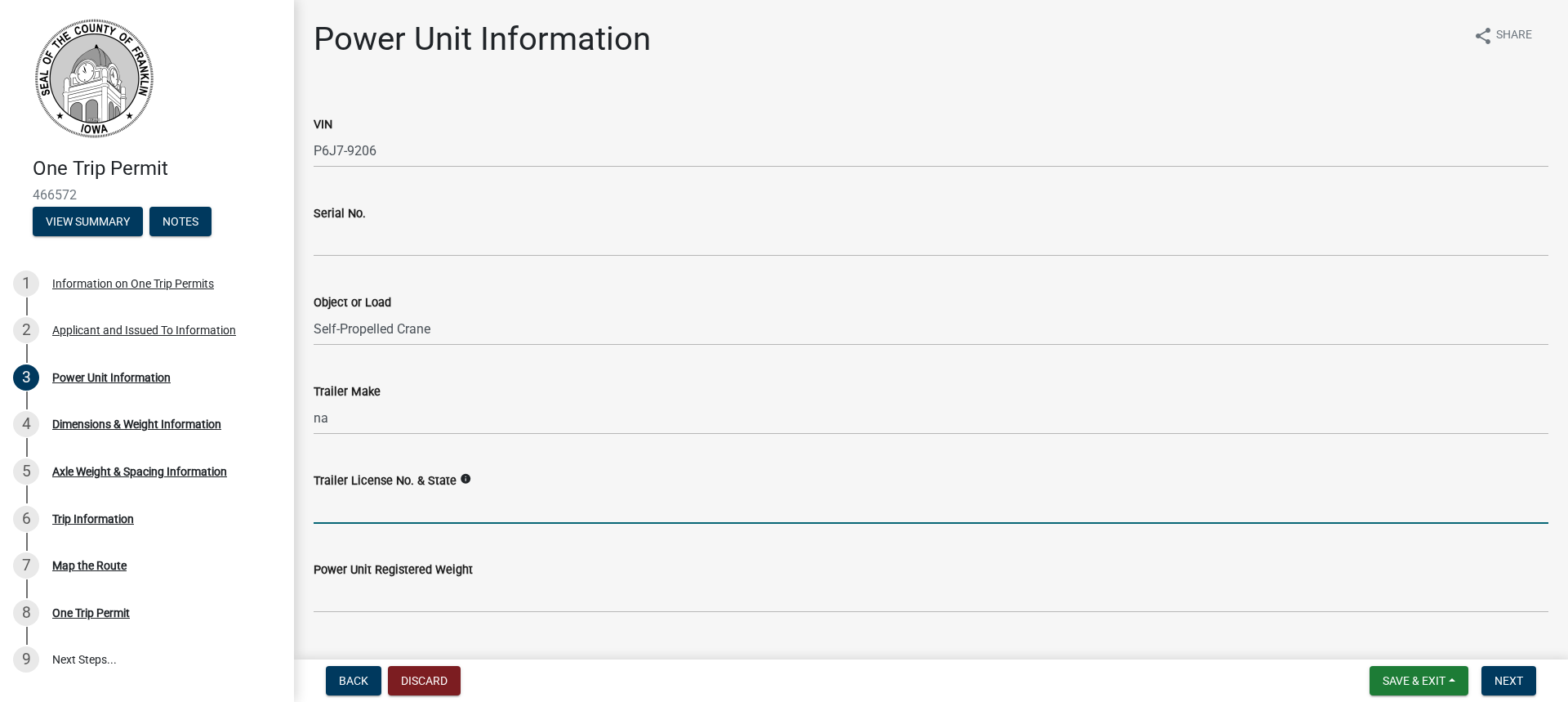
type input "na"
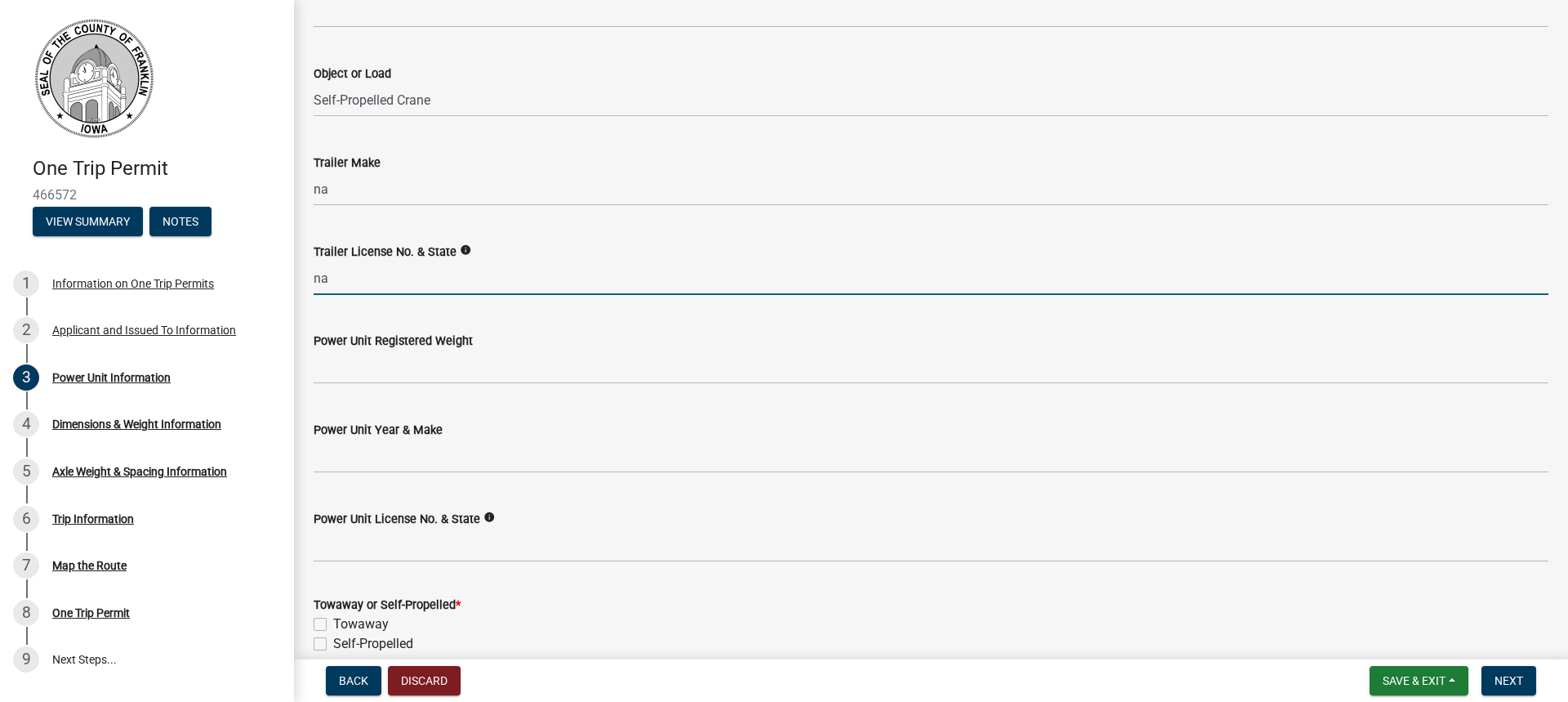
scroll to position [245, 0]
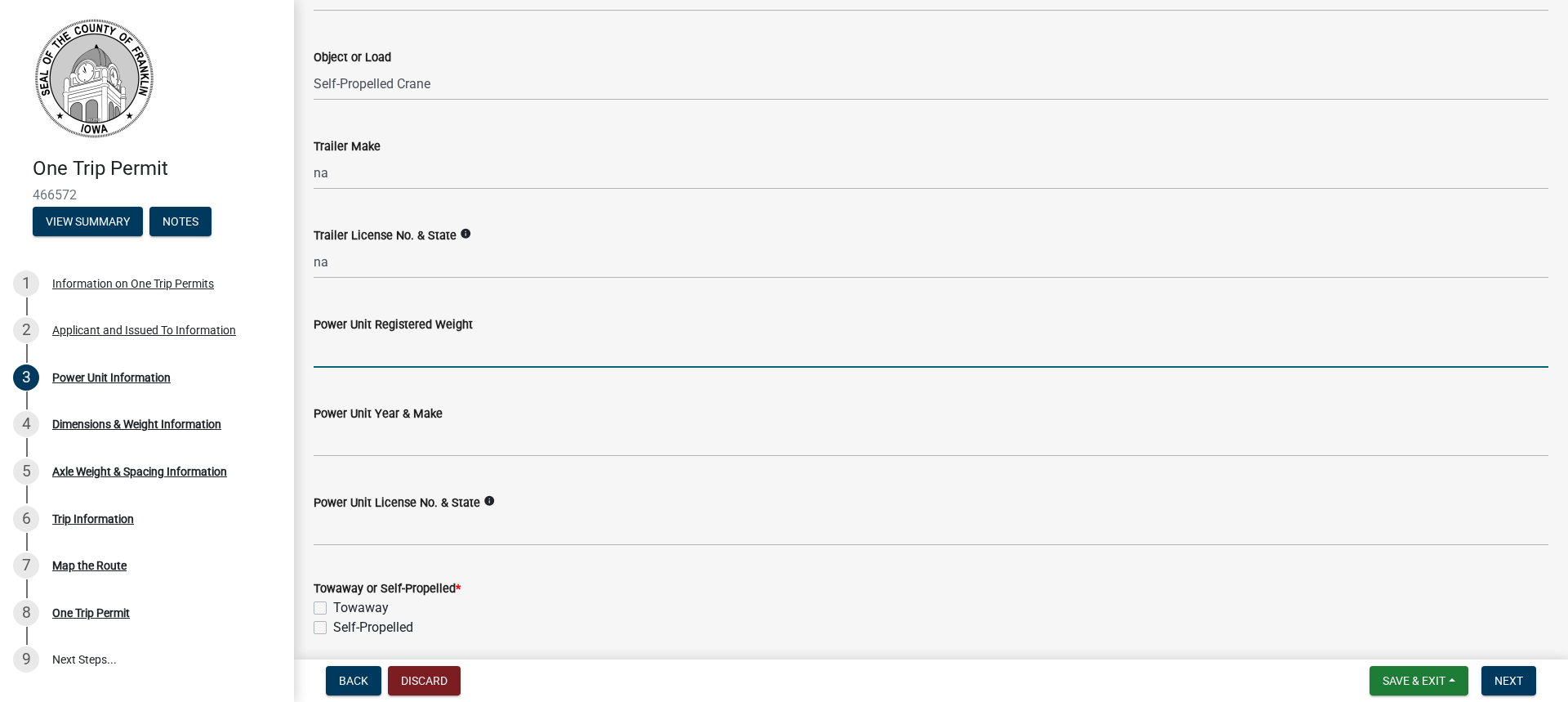
click at [392, 352] on input "Power Unit Registered Weight" at bounding box center [930, 351] width 1235 height 34
click at [389, 351] on input "Power Unit Registered Weight" at bounding box center [930, 351] width 1235 height 34
type input "160000"
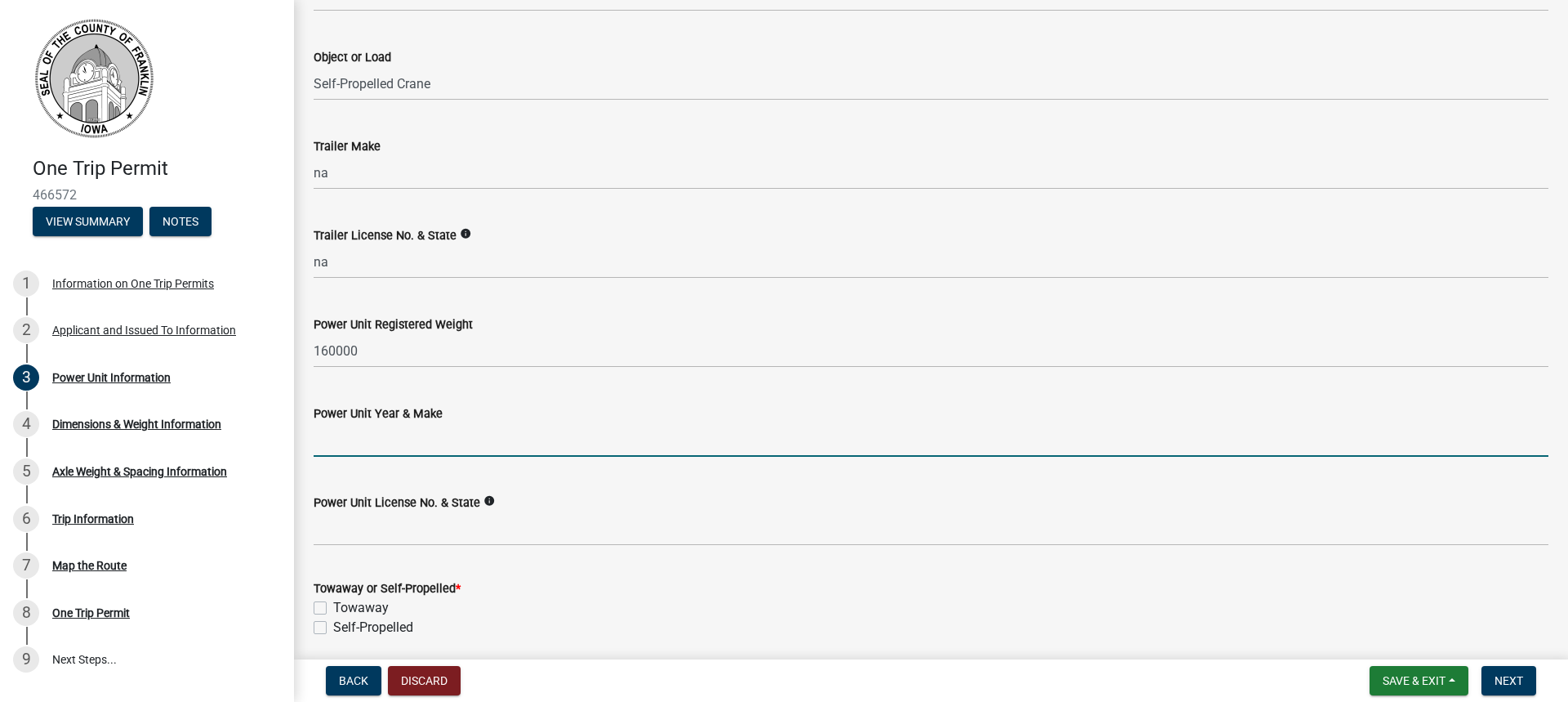
click at [352, 435] on input "Power Unit Year & Make" at bounding box center [930, 439] width 1235 height 34
type input "2007 Link-Belt"
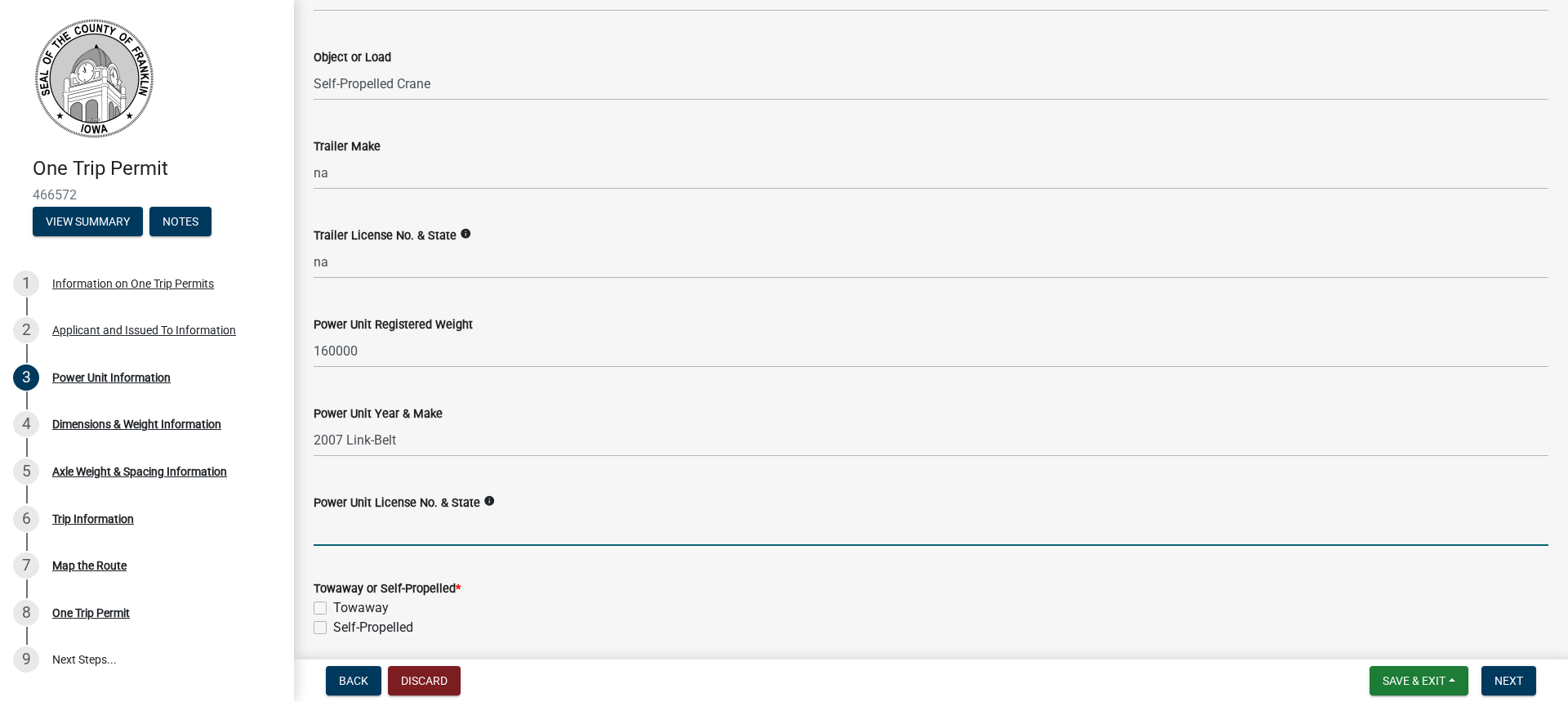
click at [366, 534] on input "Power Unit License No. & State" at bounding box center [930, 528] width 1235 height 34
type input "TN"
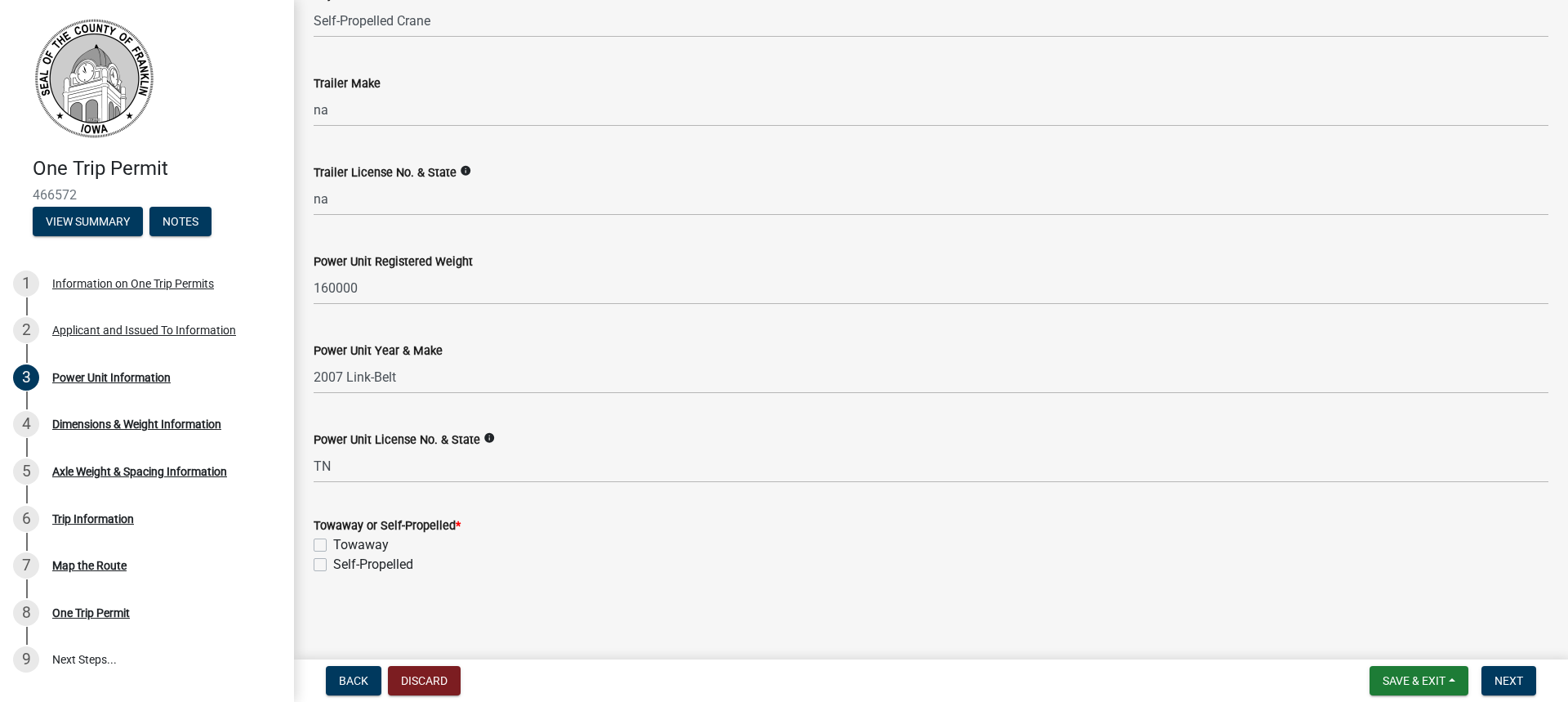
click at [333, 565] on label "Self-Propelled" at bounding box center [373, 565] width 80 height 20
click at [333, 565] on input "Self-Propelled" at bounding box center [338, 560] width 11 height 11
checkbox input "true"
checkbox input "false"
checkbox input "true"
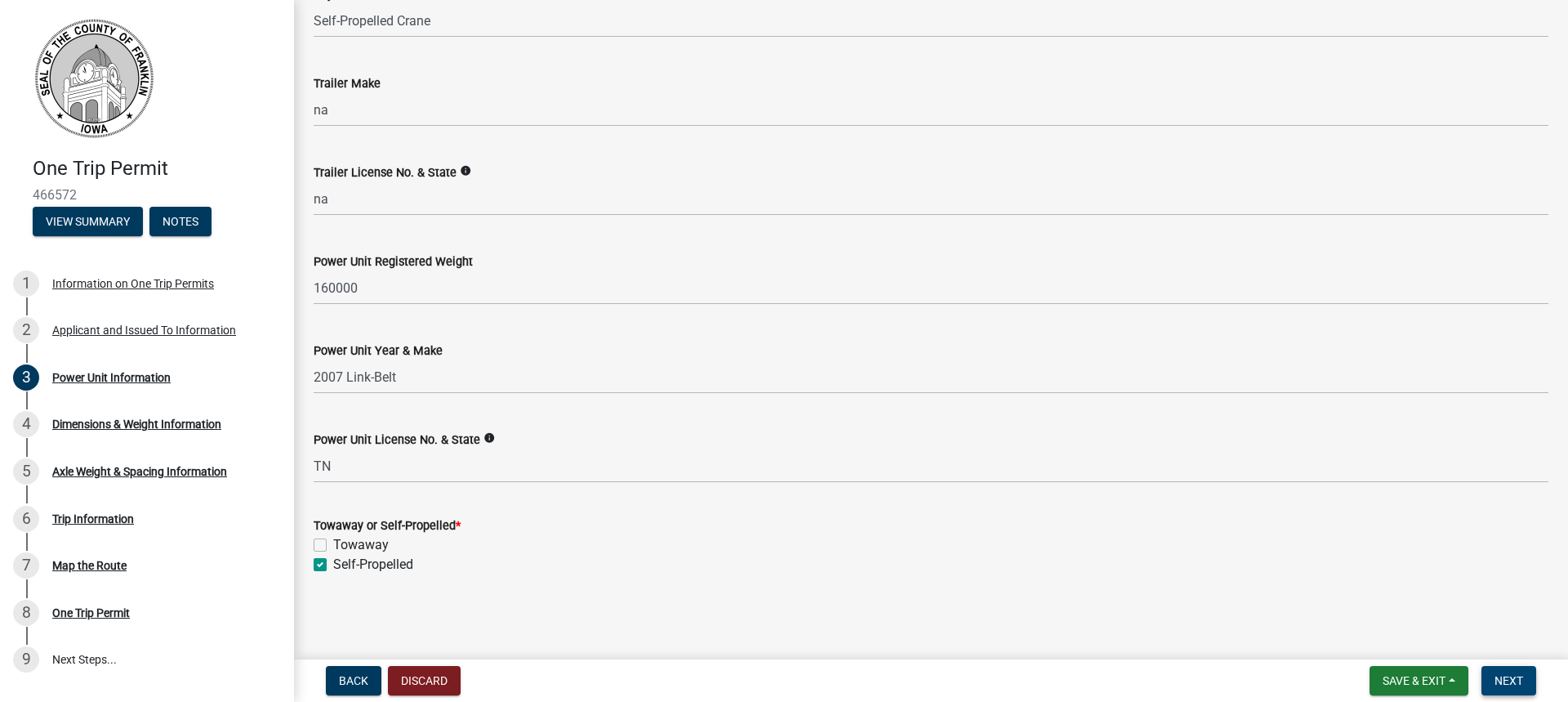
click at [1518, 690] on button "Next" at bounding box center [1509, 681] width 55 height 30
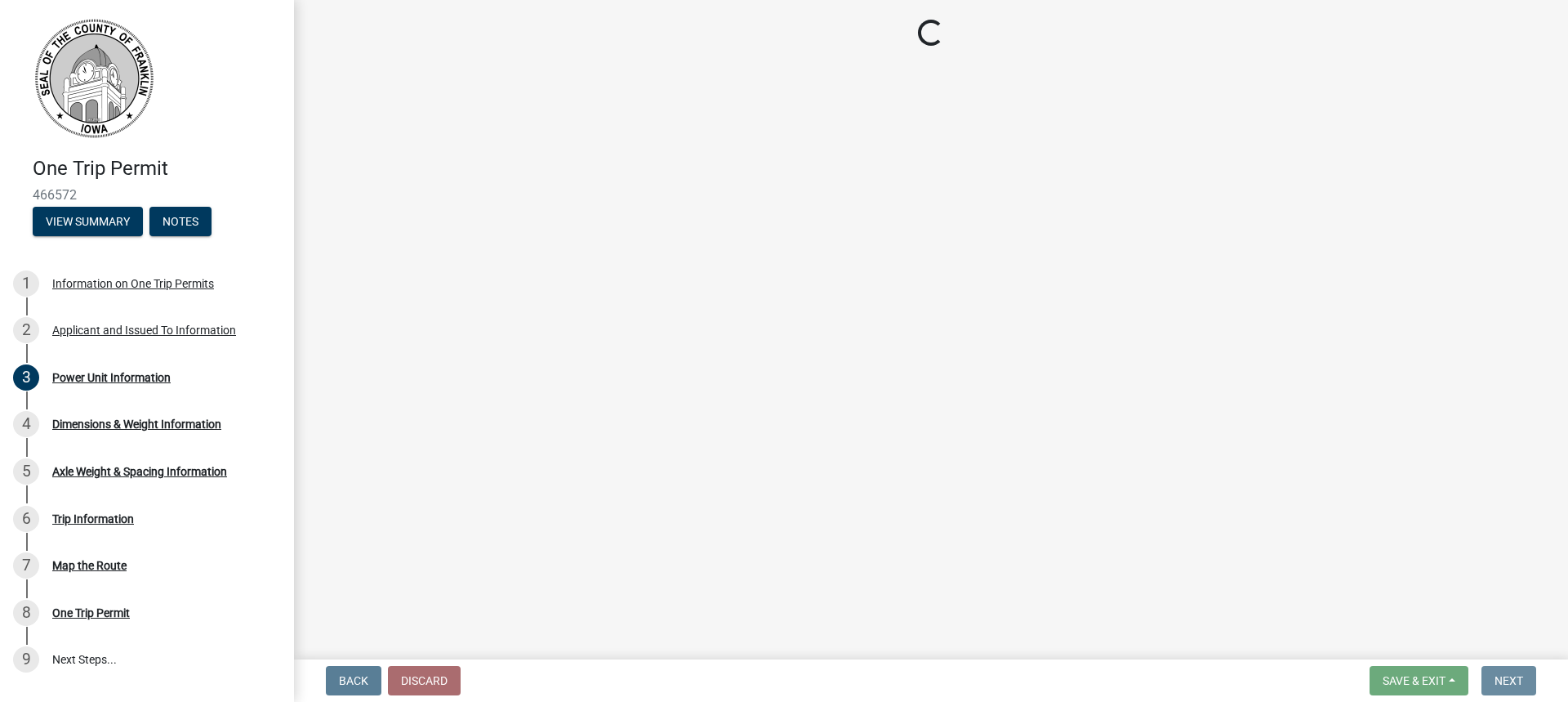
scroll to position [0, 0]
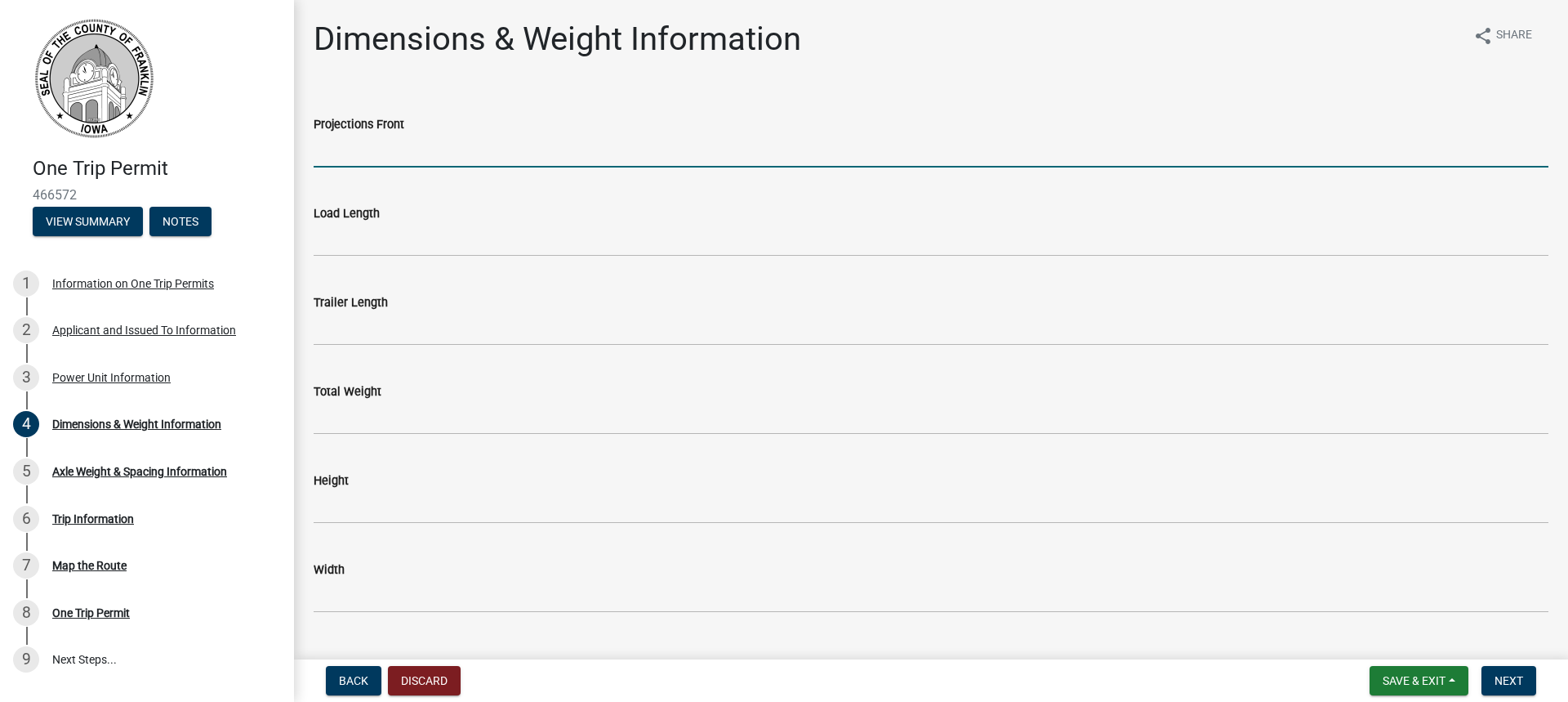
click at [379, 153] on input "Projections Front" at bounding box center [930, 151] width 1235 height 34
type input "0"
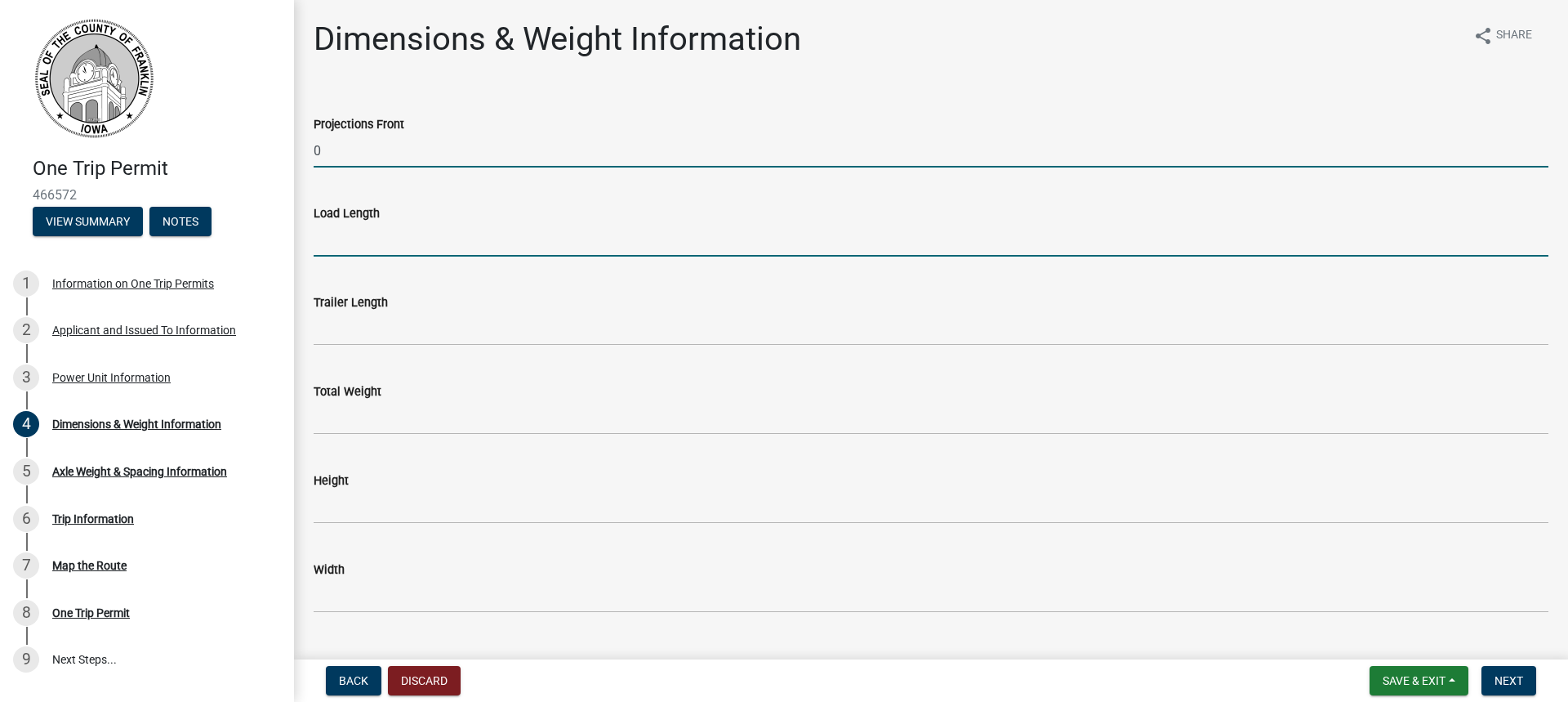
click at [356, 243] on input "Load Length" at bounding box center [930, 239] width 1235 height 34
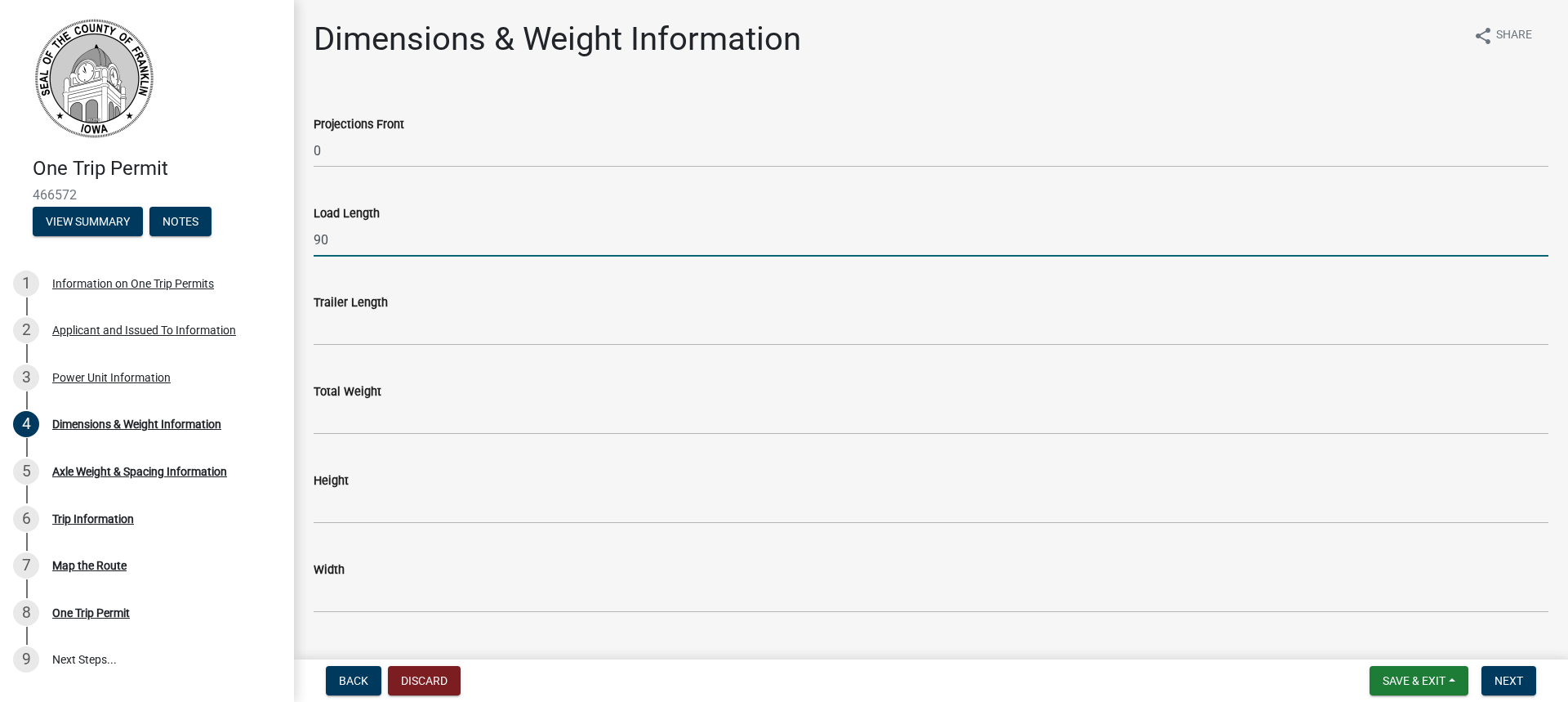
type input "90"
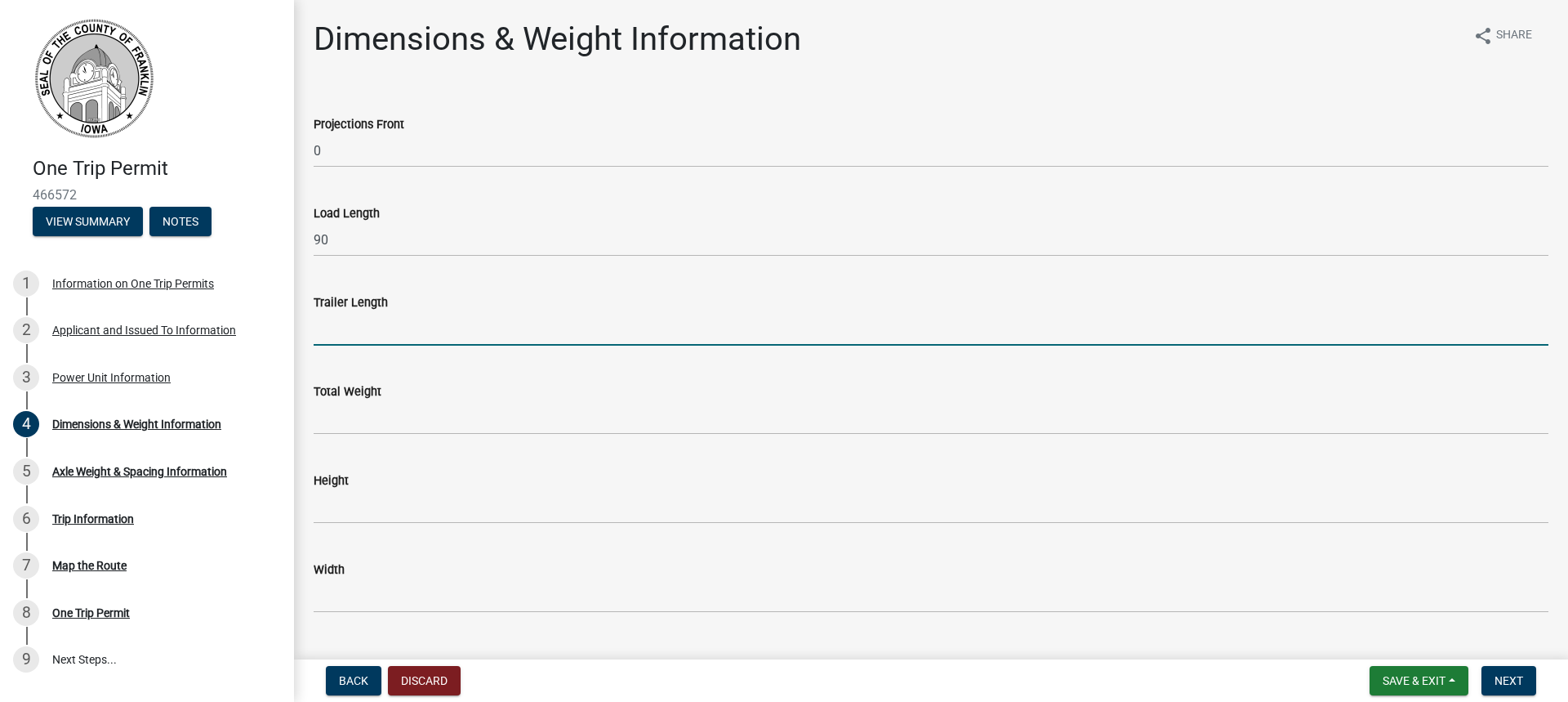
click at [355, 336] on input "Trailer Length" at bounding box center [930, 328] width 1235 height 34
type input "na"
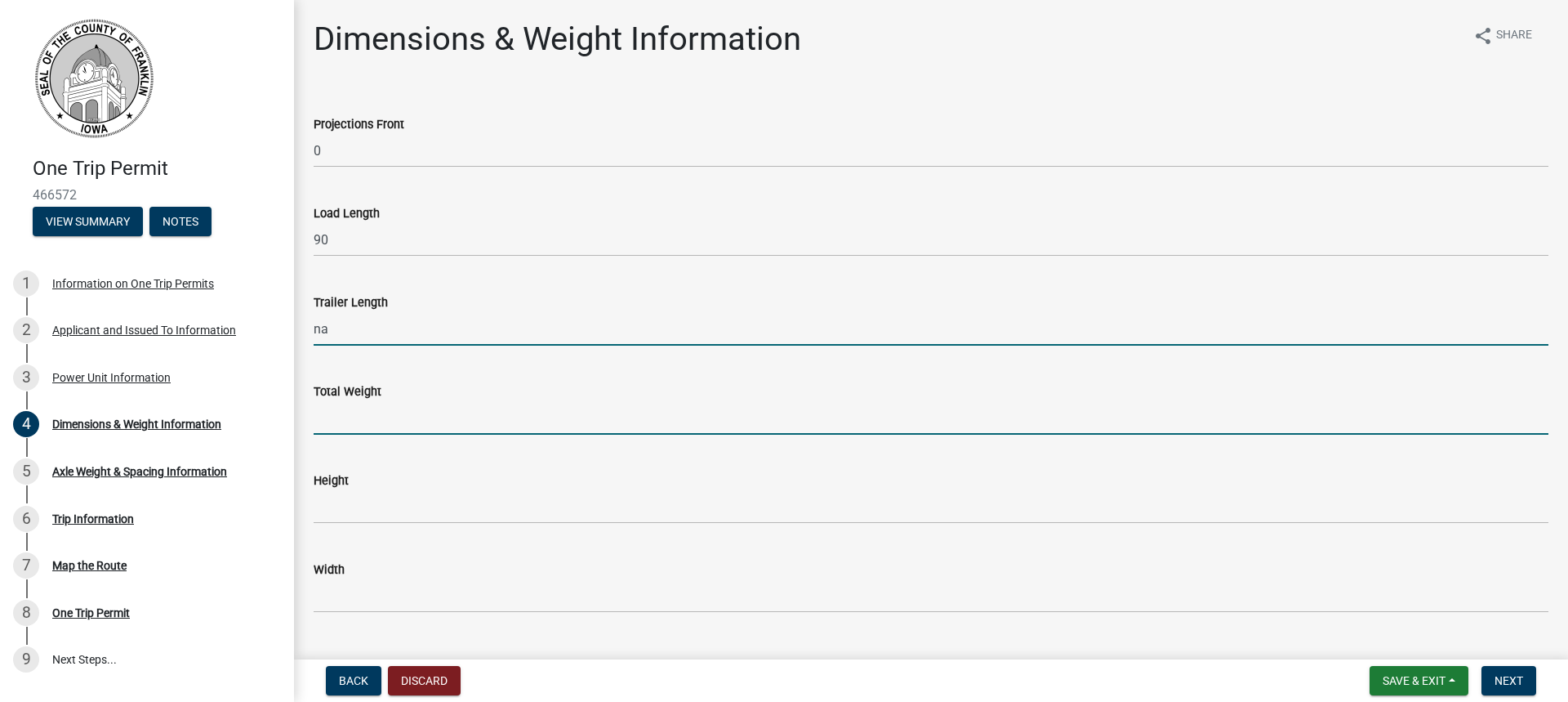
click at [342, 424] on input "Total Weight" at bounding box center [930, 417] width 1235 height 34
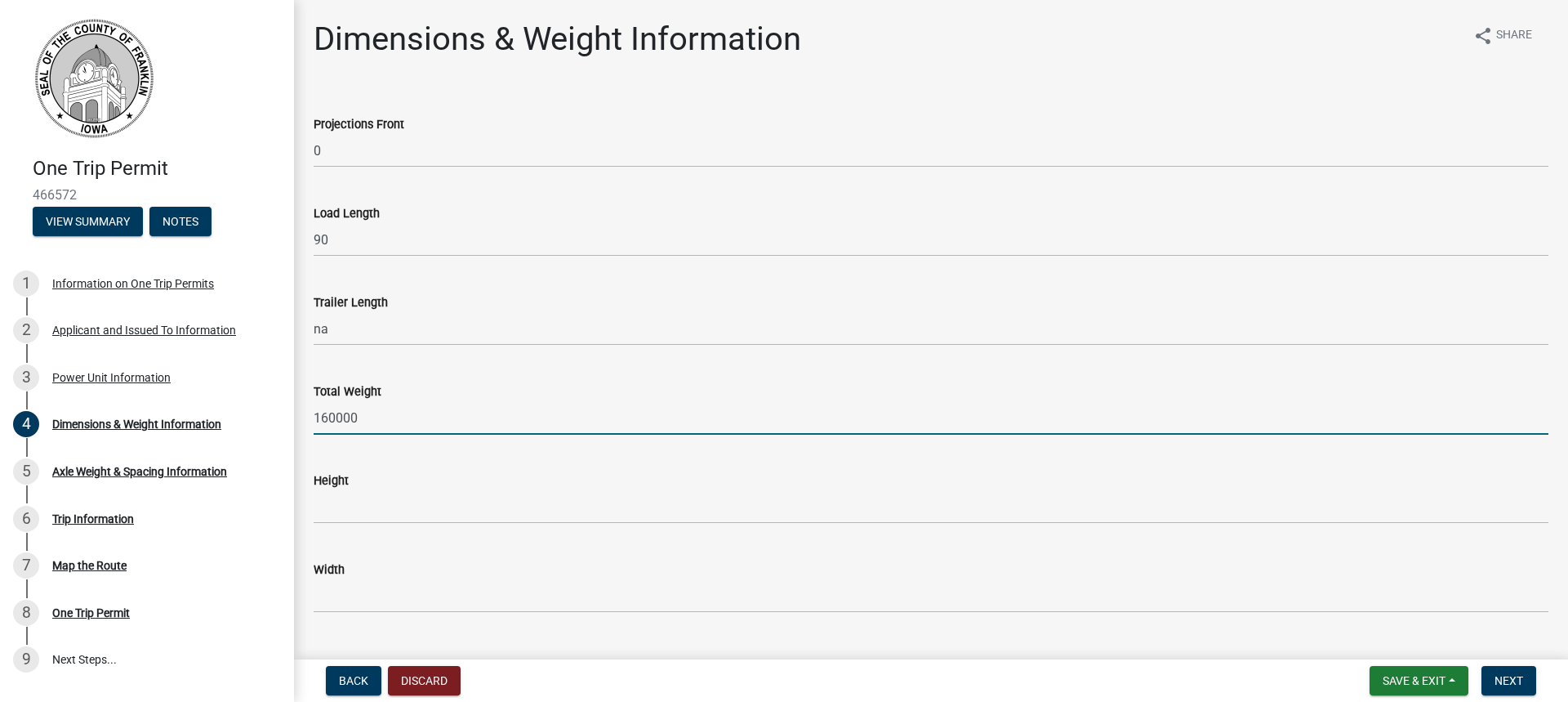
type input "160000"
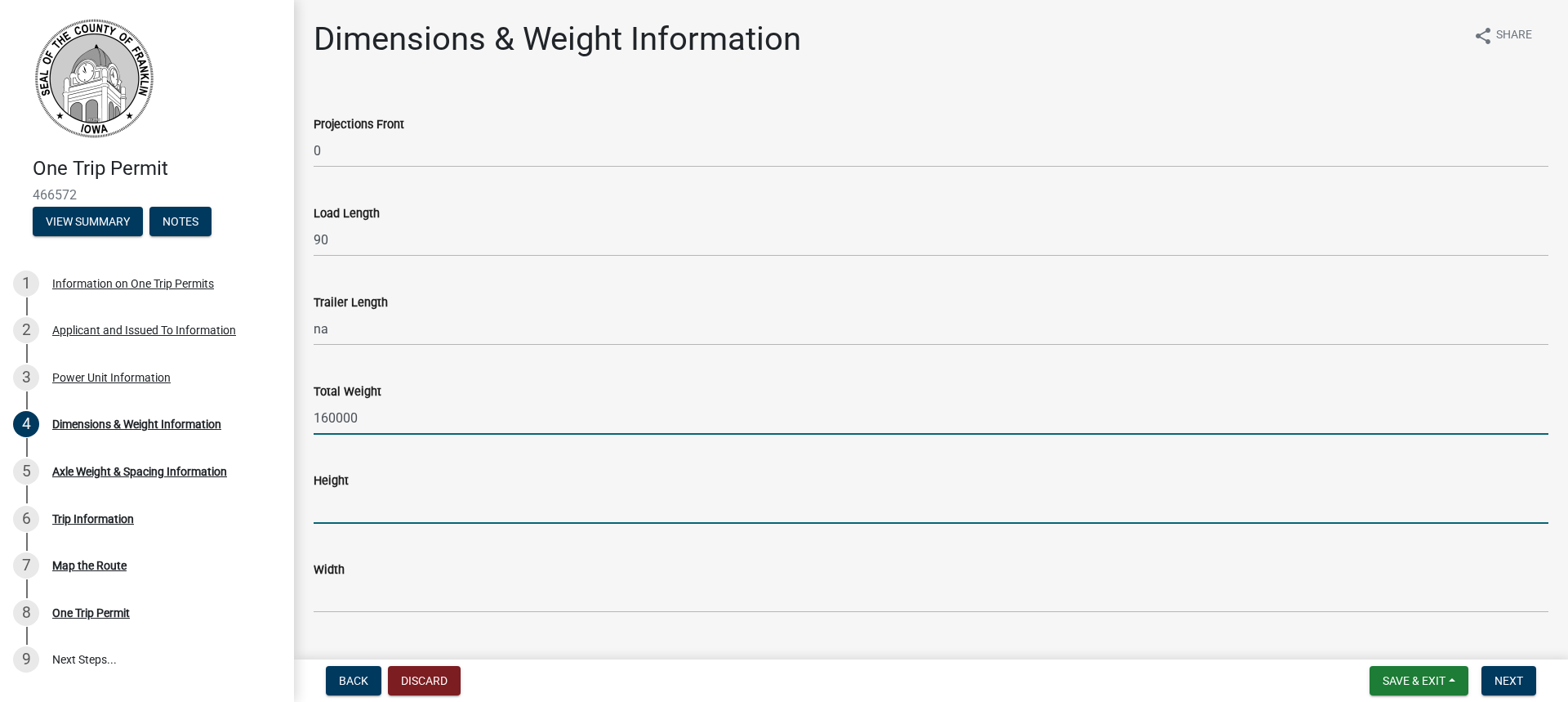
click at [357, 514] on input "Height" at bounding box center [930, 507] width 1235 height 34
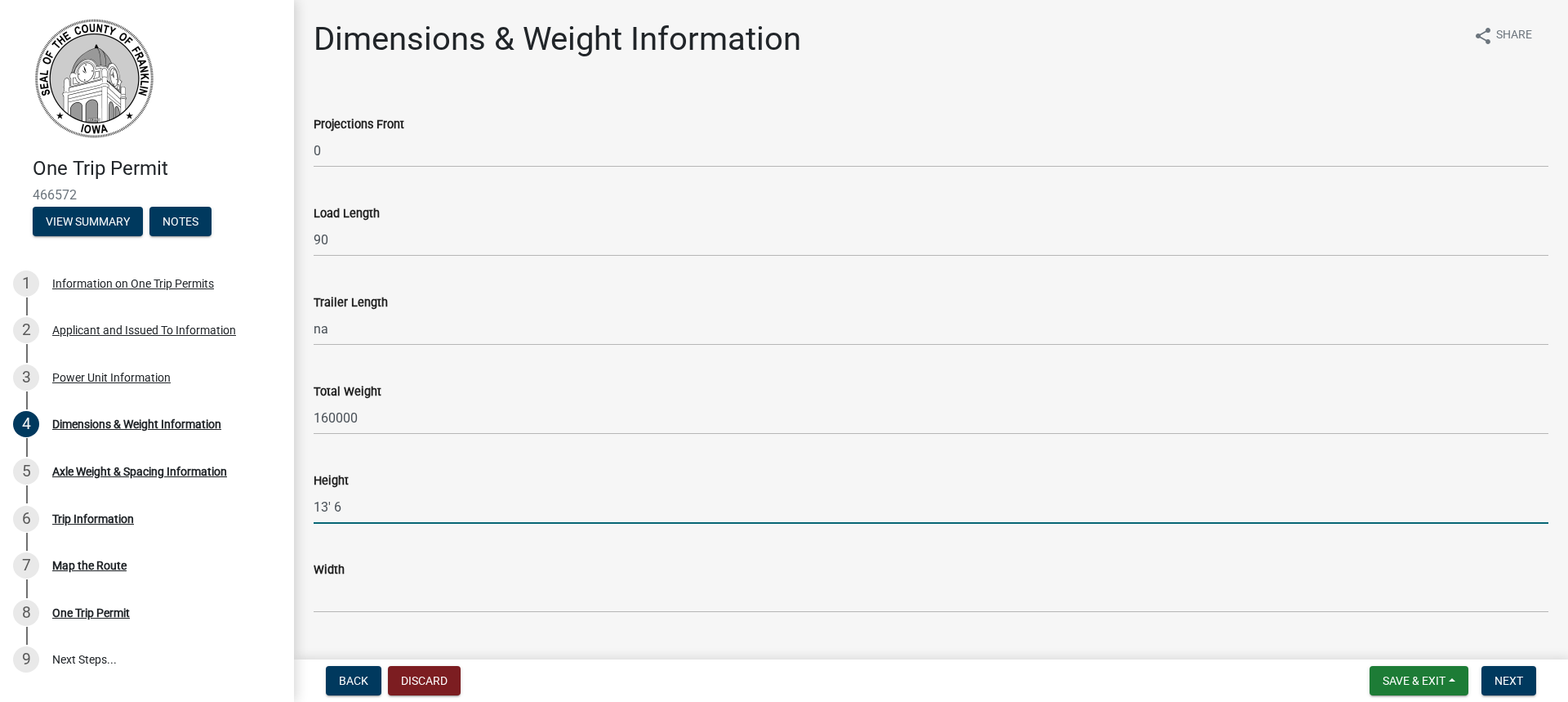
type input "13' 6""
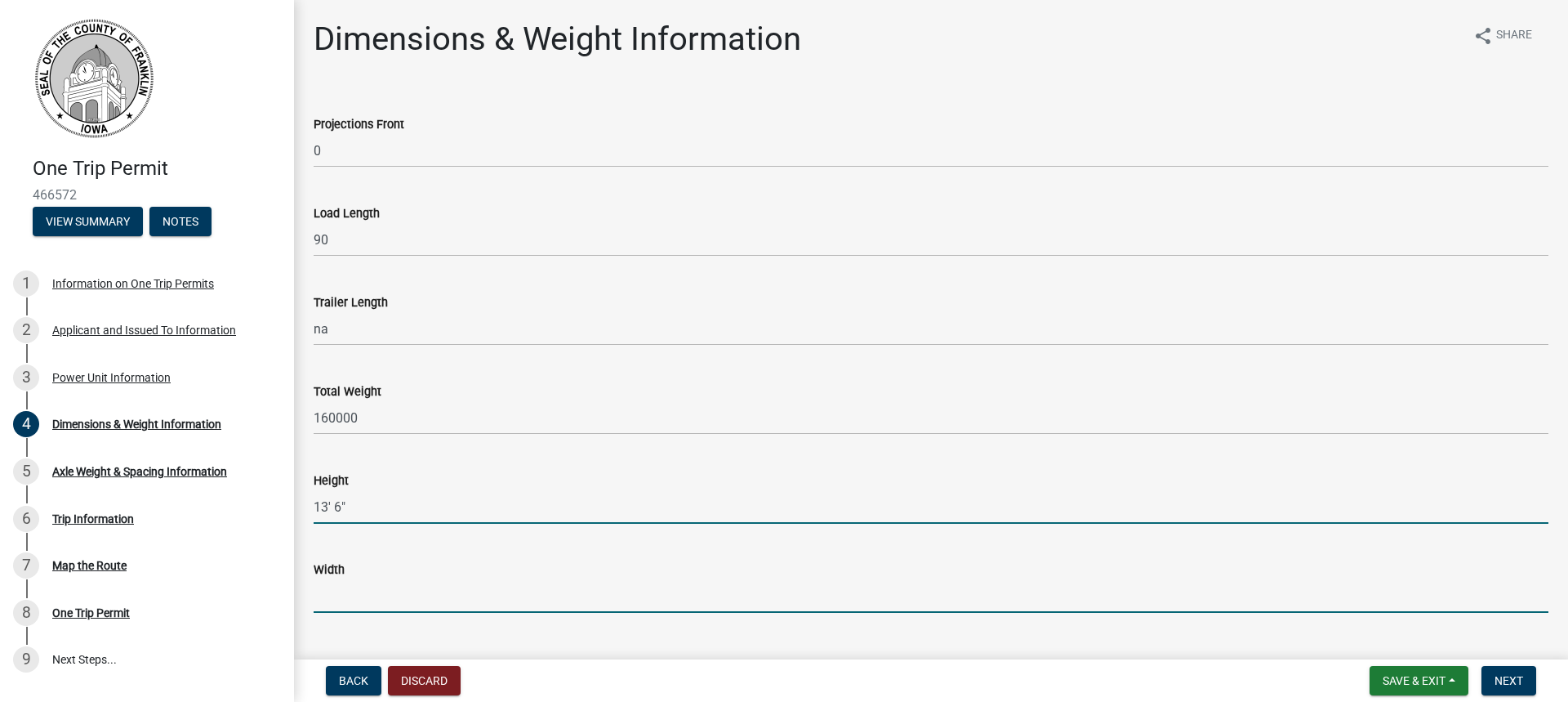
click at [415, 593] on input "Width" at bounding box center [930, 596] width 1235 height 34
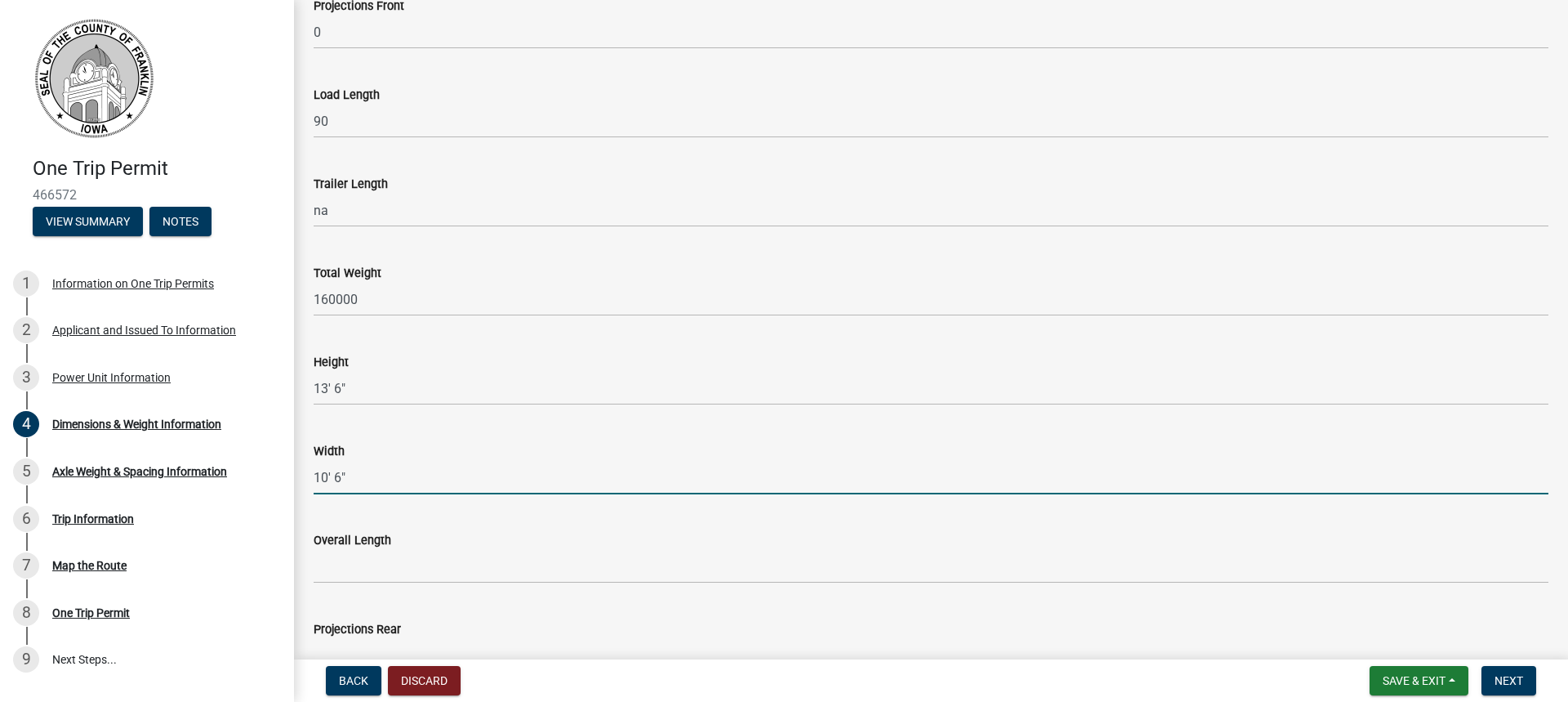
scroll to position [215, 0]
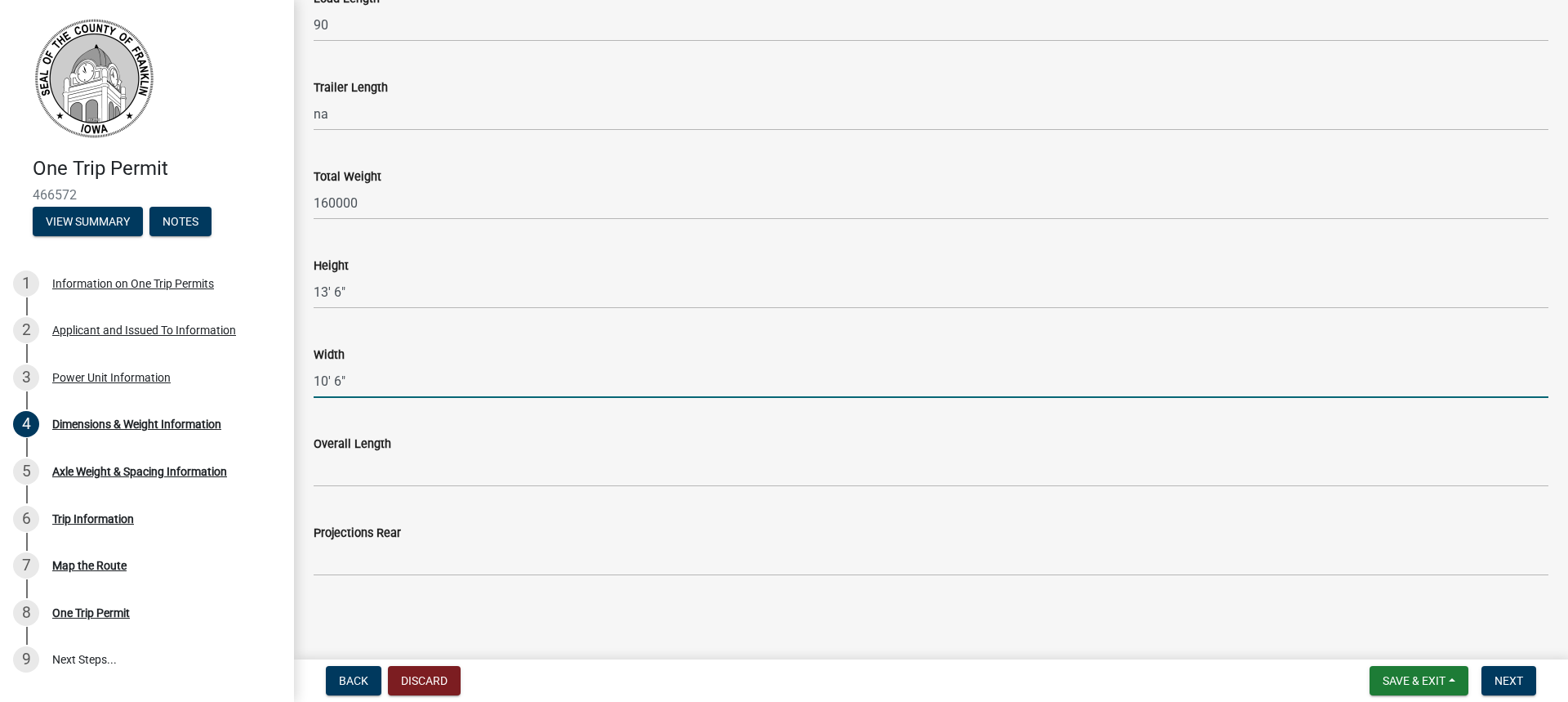
type input "10' 6""
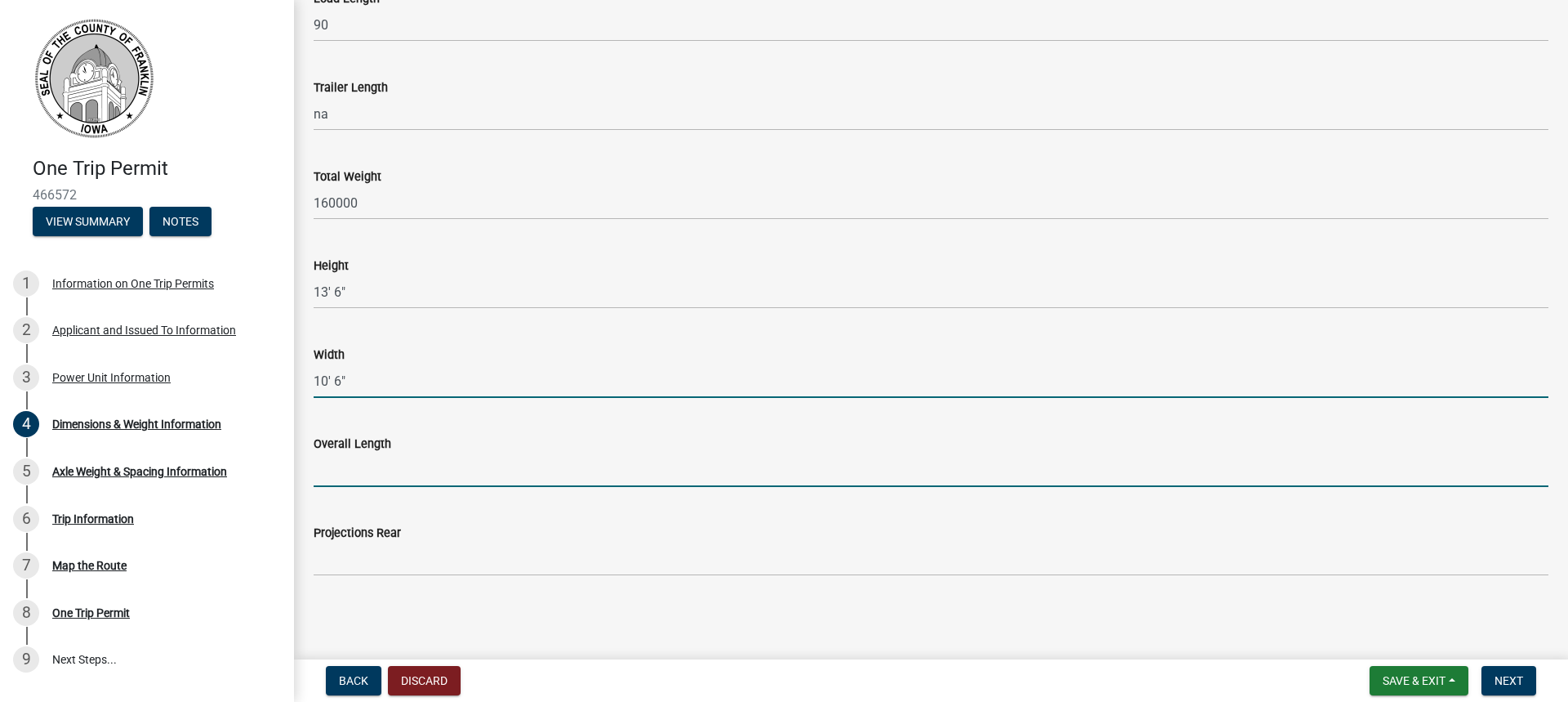
click at [332, 473] on input "Overall Length" at bounding box center [930, 470] width 1235 height 34
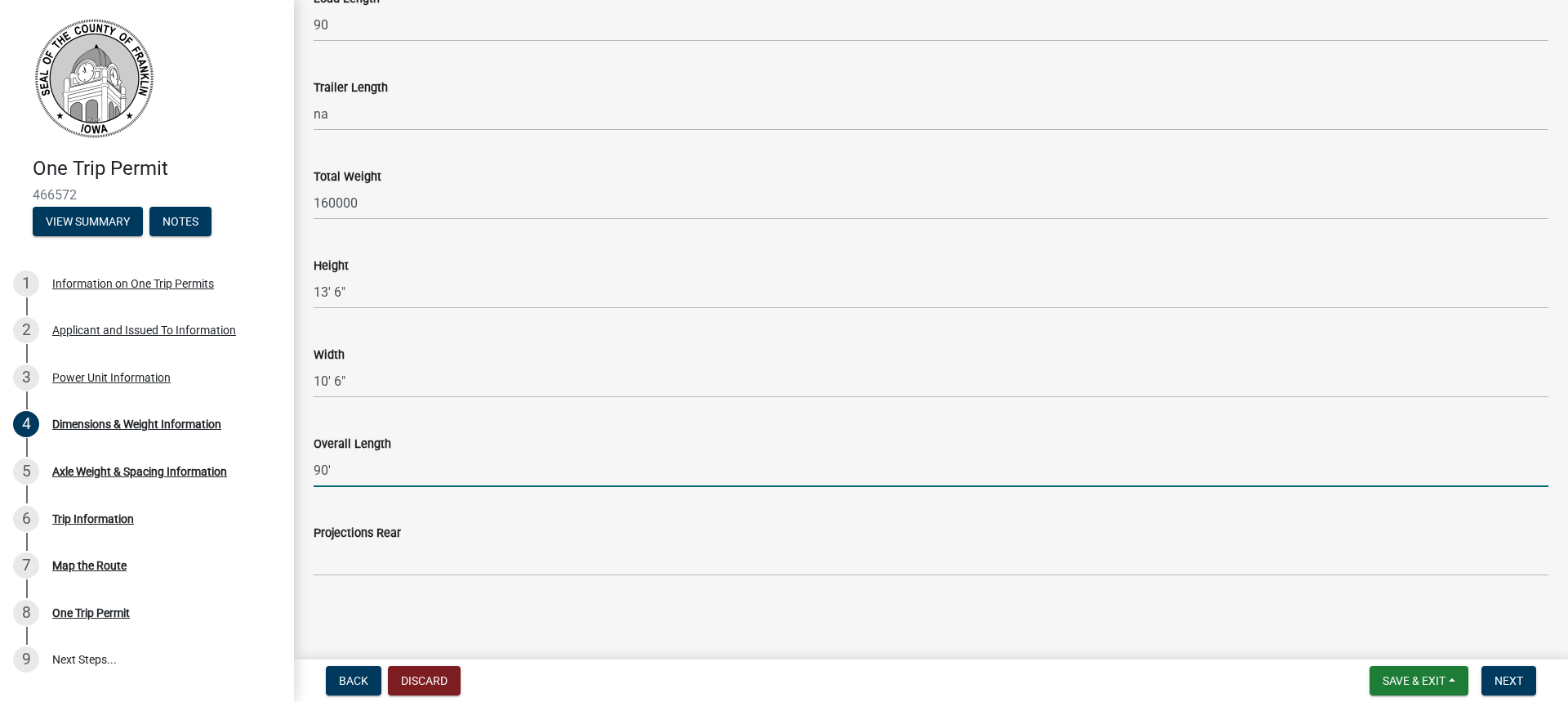
type input "90'"
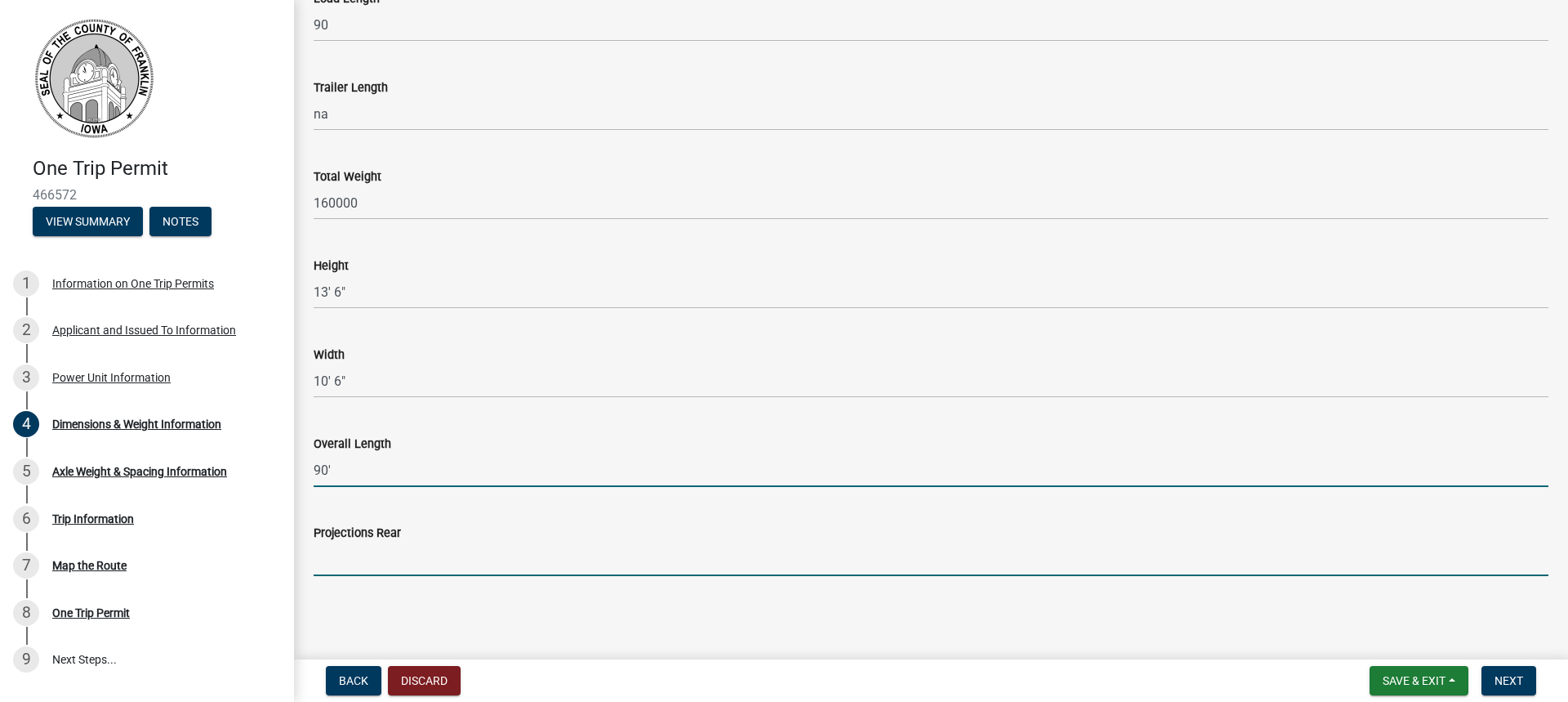
click at [374, 555] on input "Projections Rear" at bounding box center [930, 559] width 1235 height 34
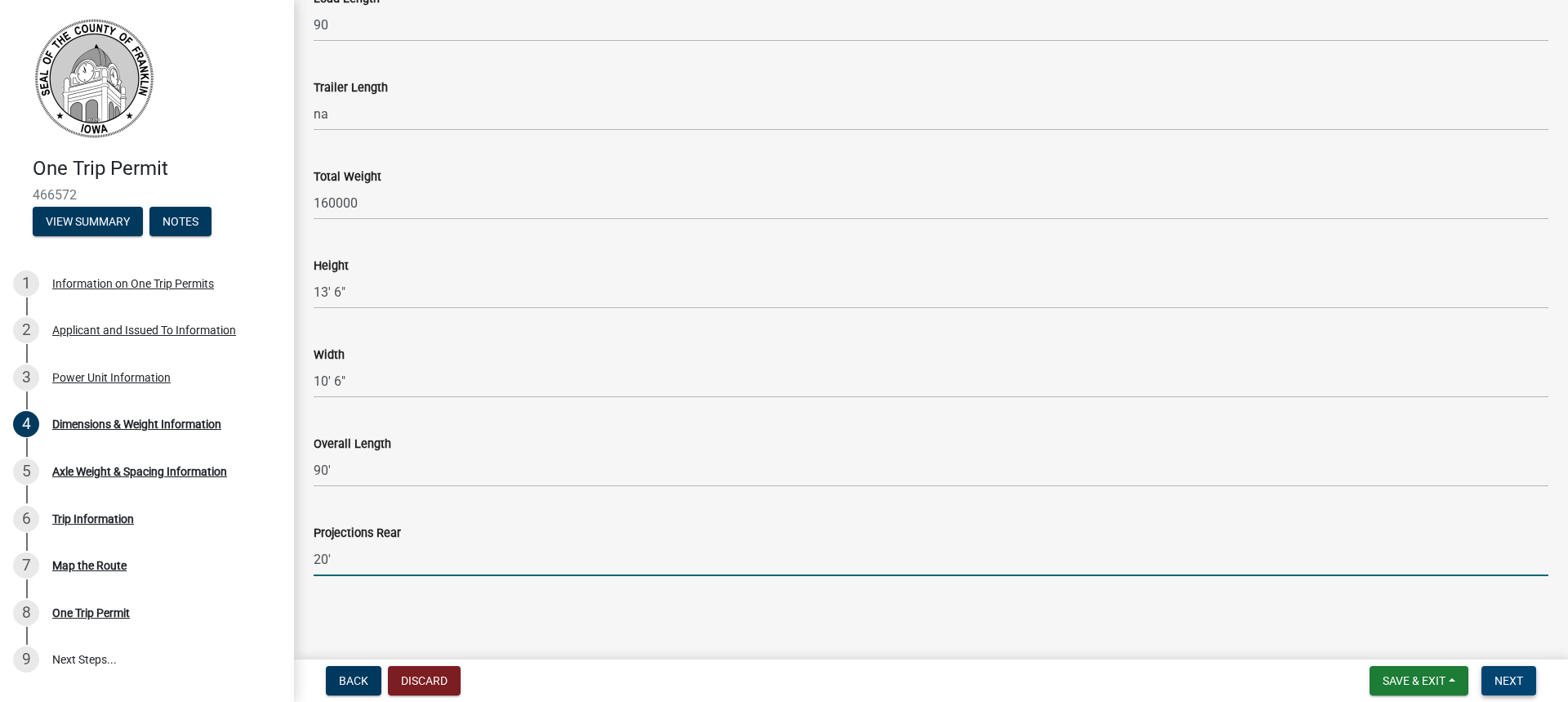
type input "20'"
click at [1510, 685] on span "Next" at bounding box center [1509, 681] width 29 height 13
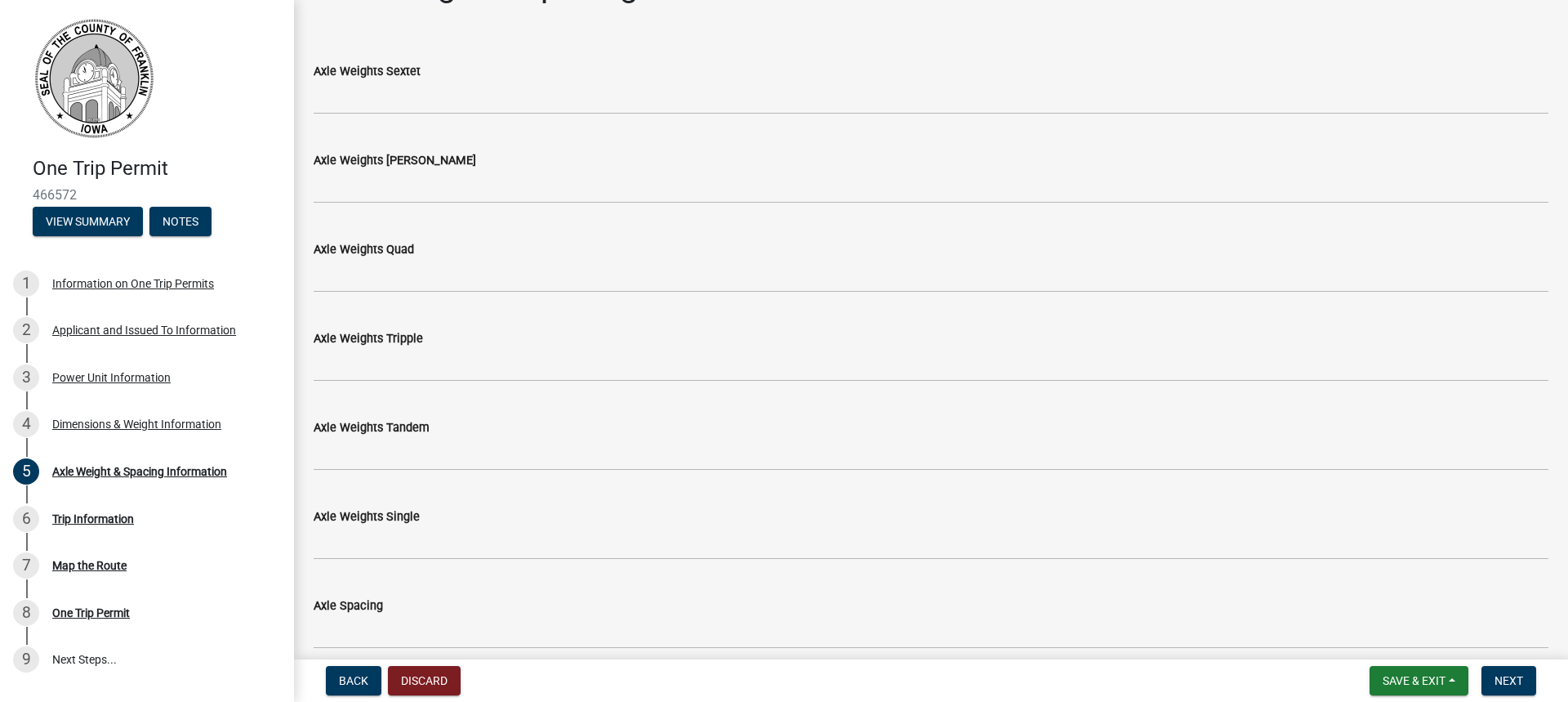
scroll to position [81, 0]
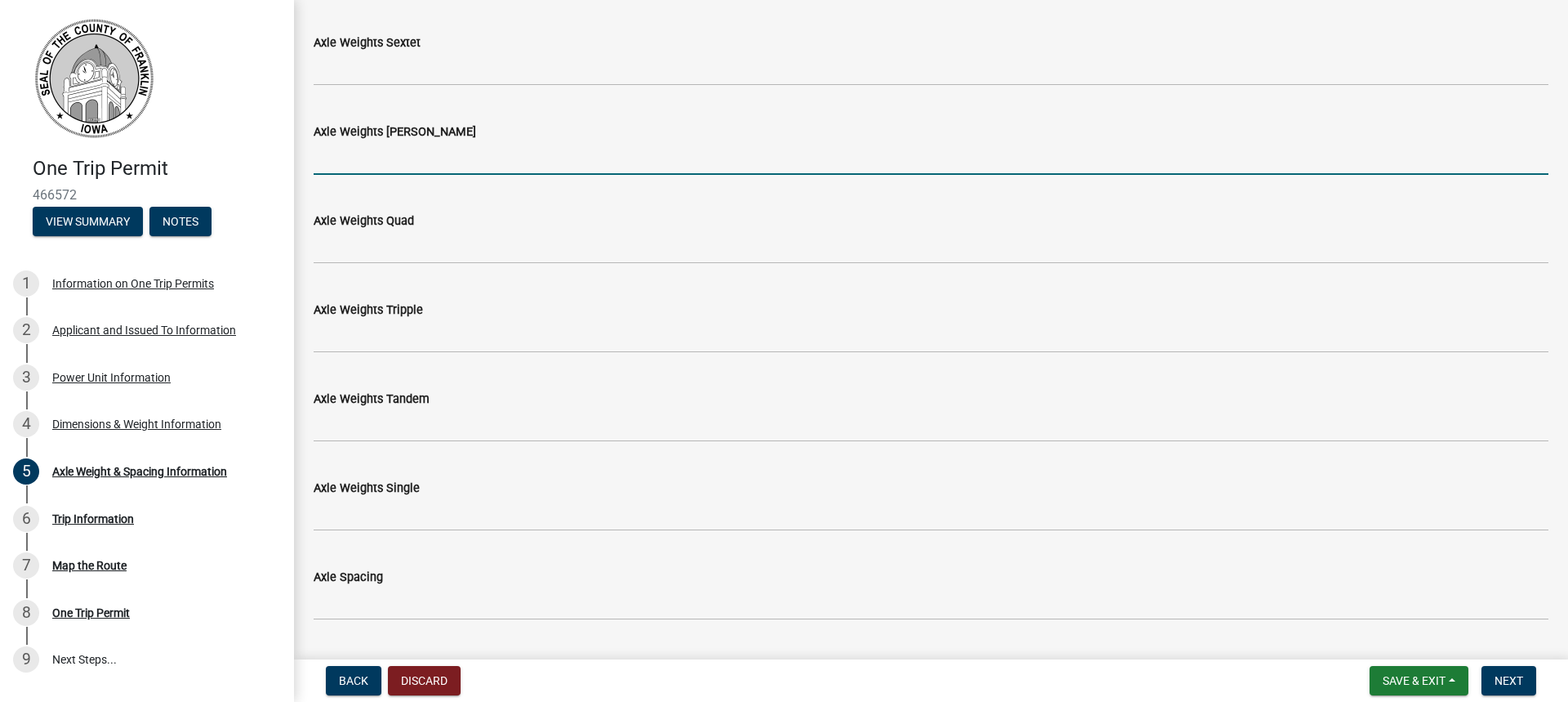
click at [415, 168] on input "Axle Weights [PERSON_NAME]" at bounding box center [930, 158] width 1235 height 34
type input "92,000"
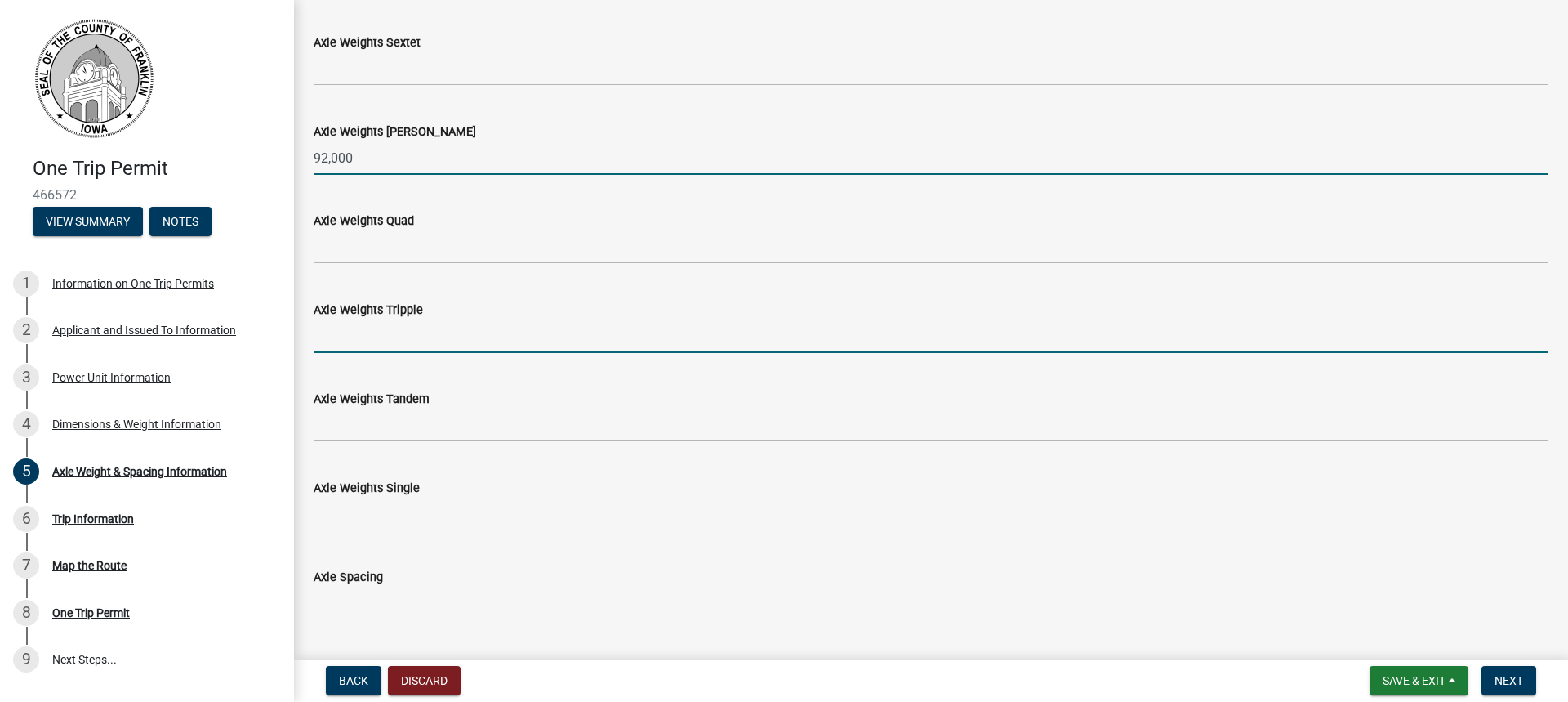
click at [414, 347] on input "Axle Weights Tripple" at bounding box center [930, 336] width 1235 height 34
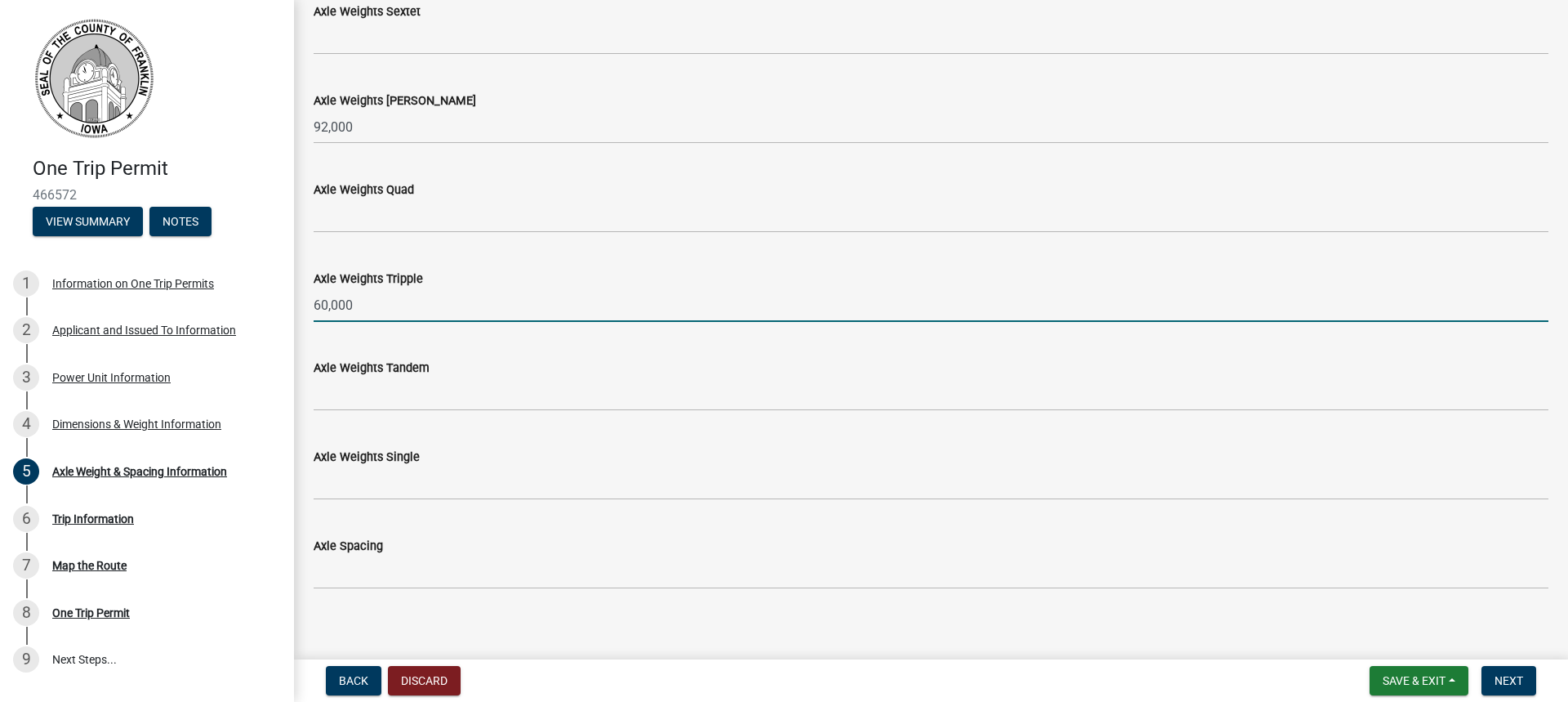
scroll to position [126, 0]
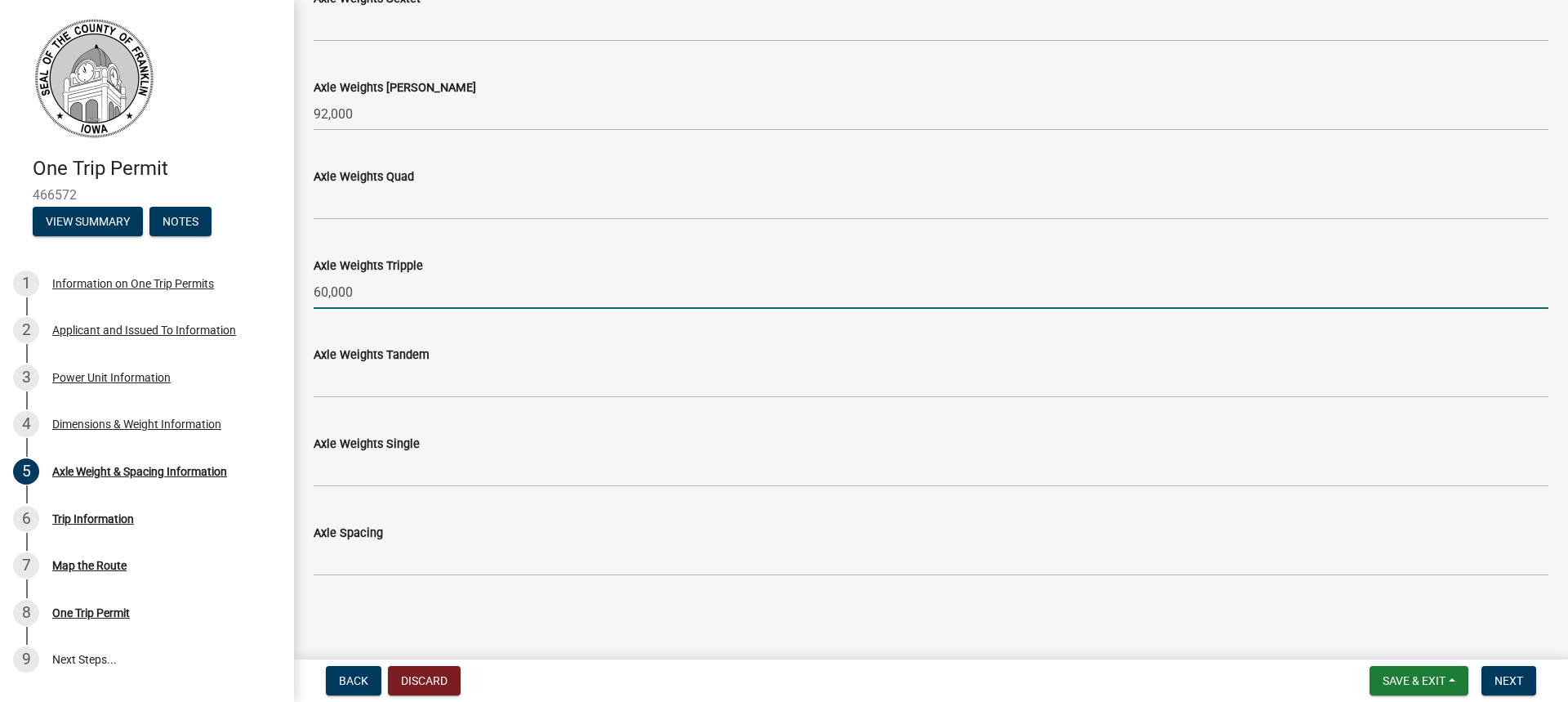
type input "60,000"
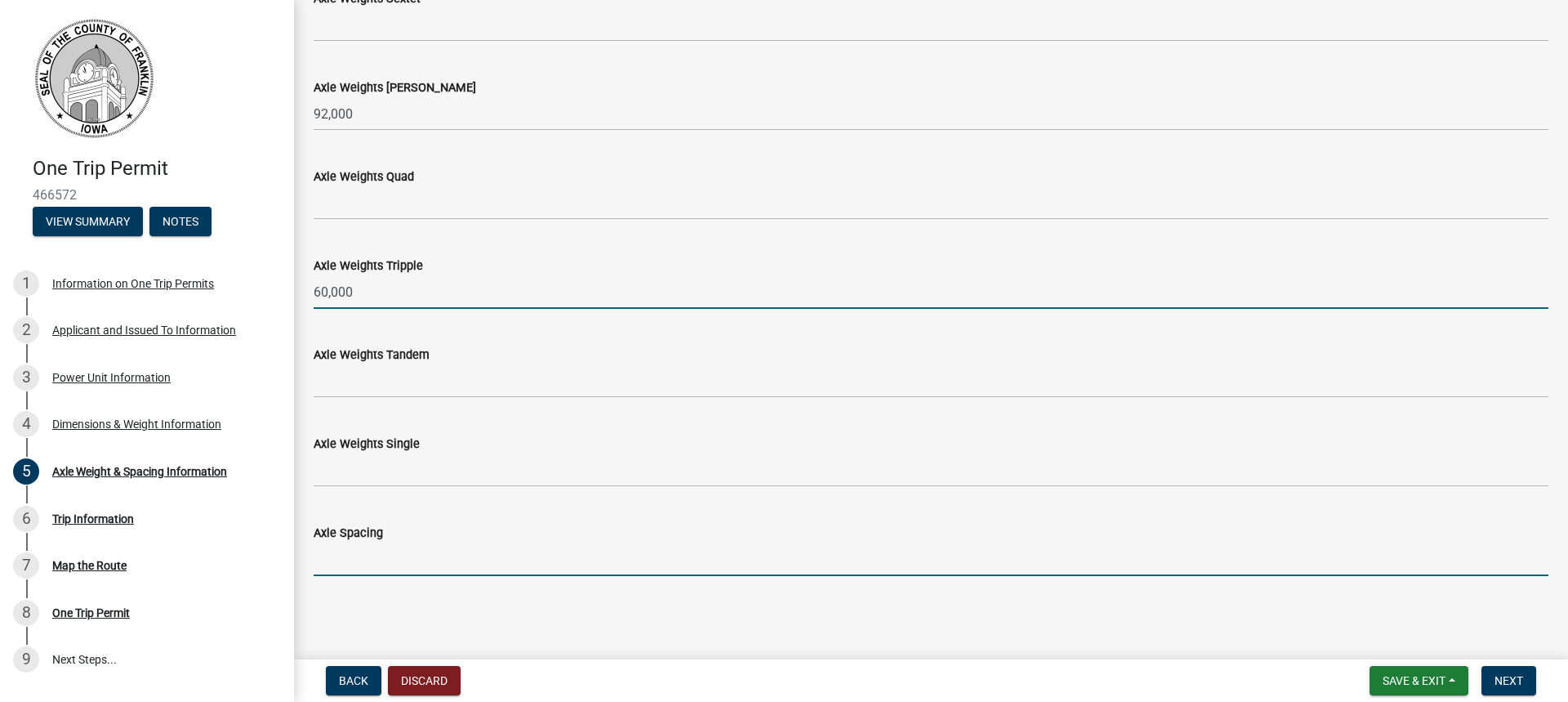
click at [366, 553] on input "Axle Spacing" at bounding box center [930, 559] width 1235 height 34
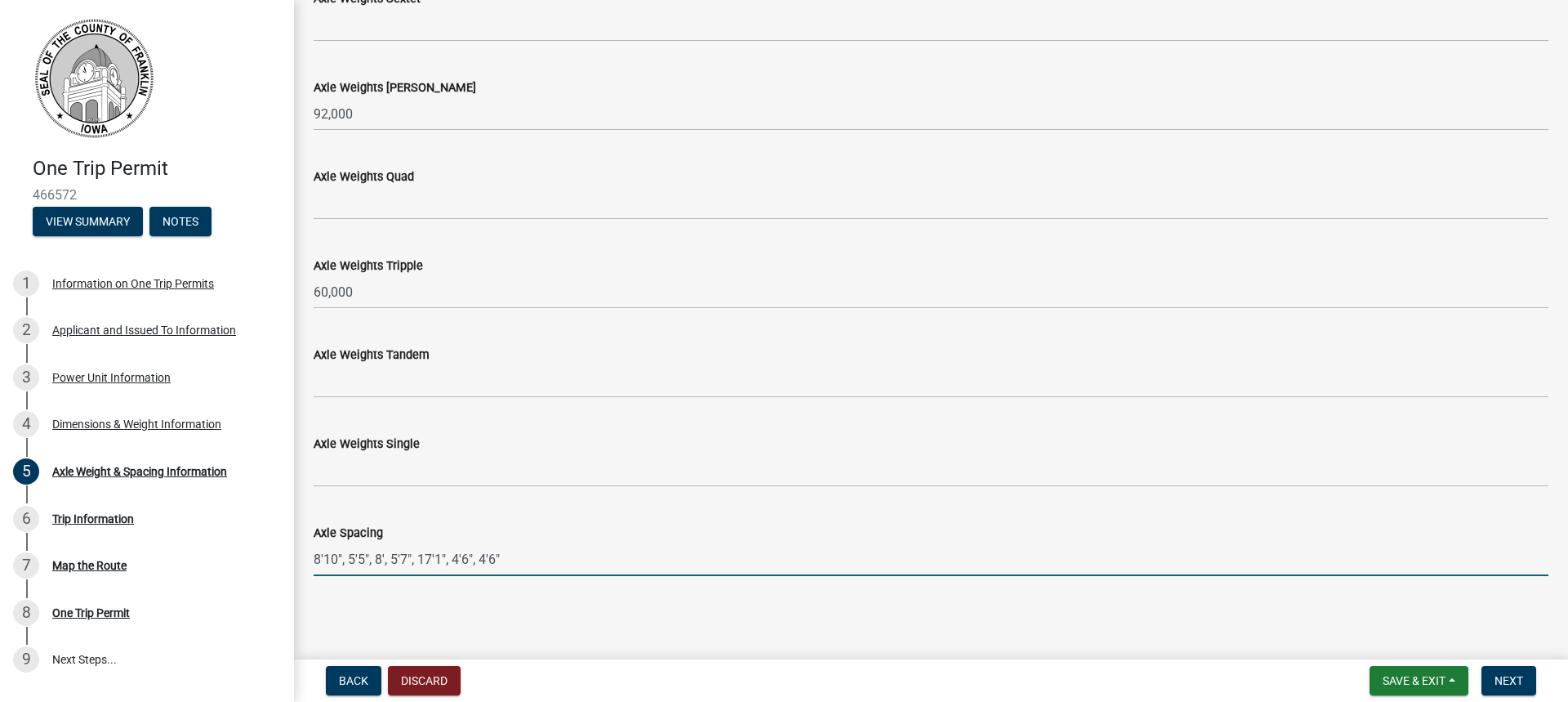
type input "8'10", 5'5", 8', 5'7", 17'1", 4'6", 4'6""
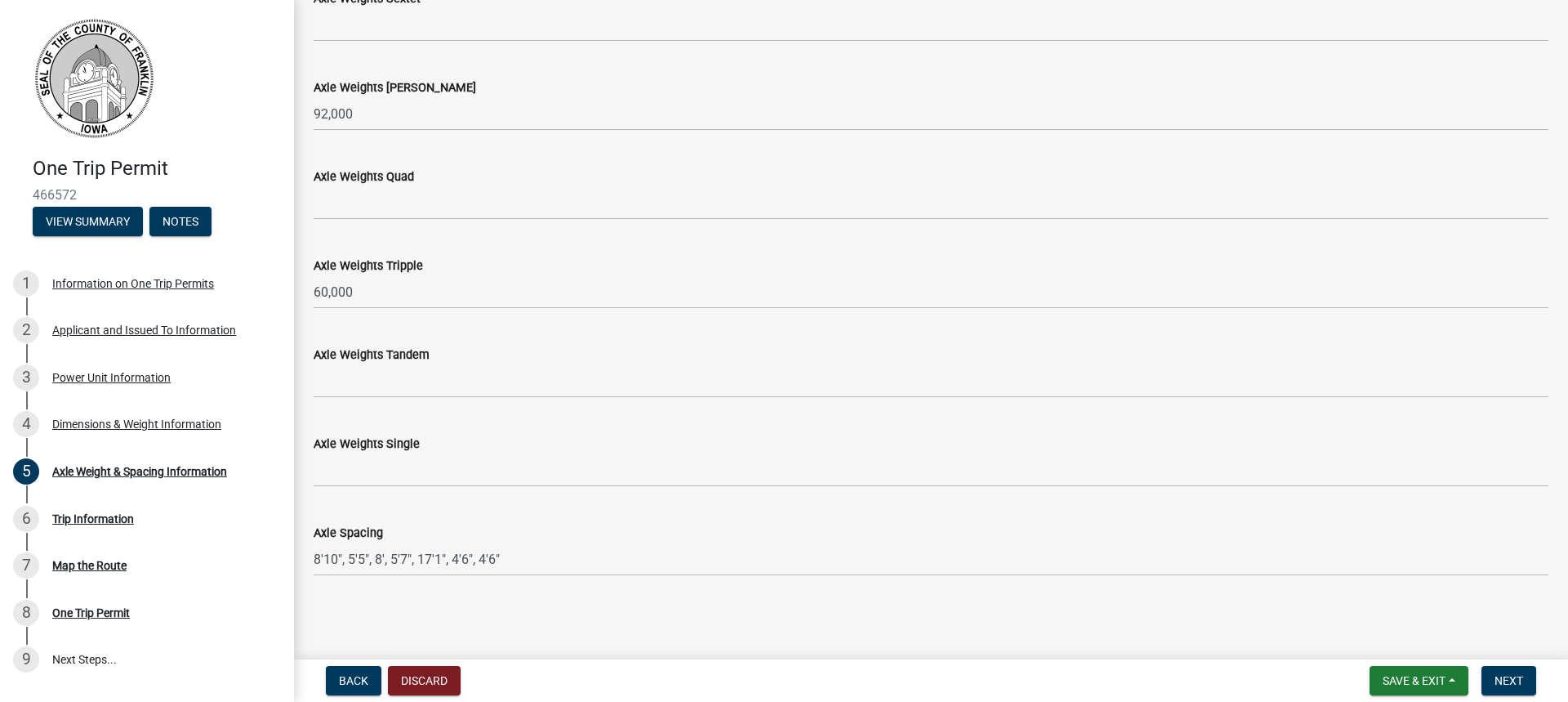
click at [502, 590] on div "Axle Weight & Spacing Information share Share Axle Weights Sextet Axle Weights …" at bounding box center [930, 249] width 1260 height 710
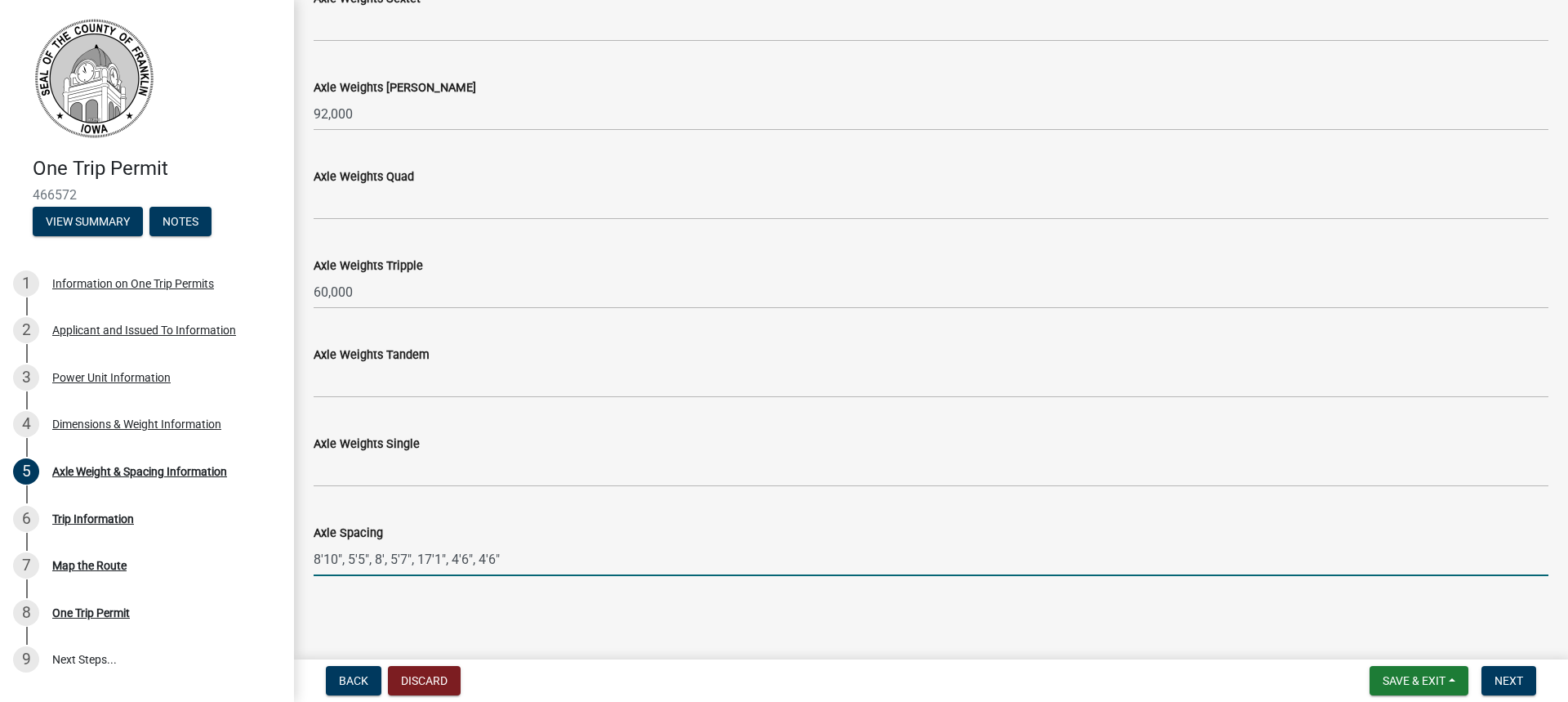
click at [522, 556] on input "8'10", 5'5", 8', 5'7", 17'1", 4'6", 4'6"" at bounding box center [930, 559] width 1235 height 34
click at [1491, 676] on button "Next" at bounding box center [1509, 681] width 55 height 30
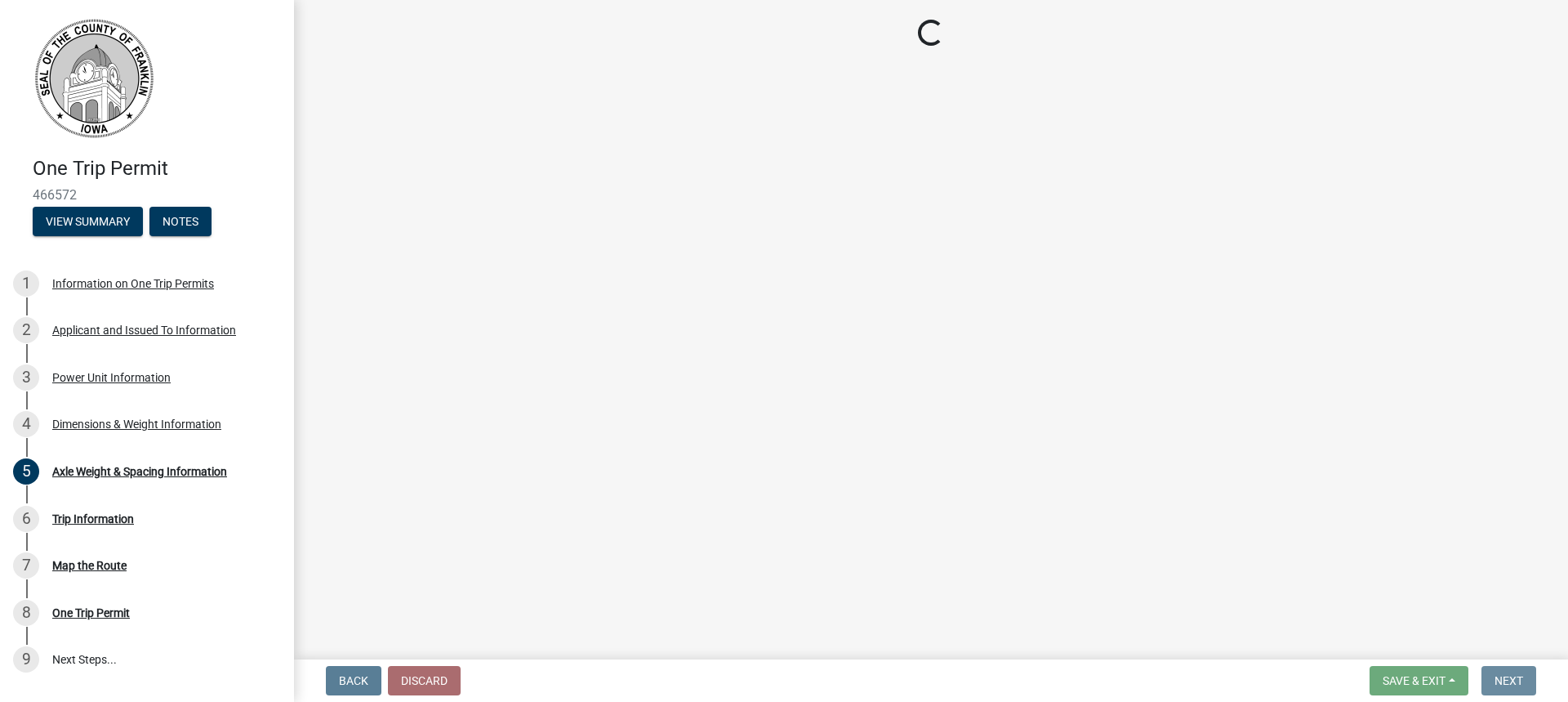
scroll to position [0, 0]
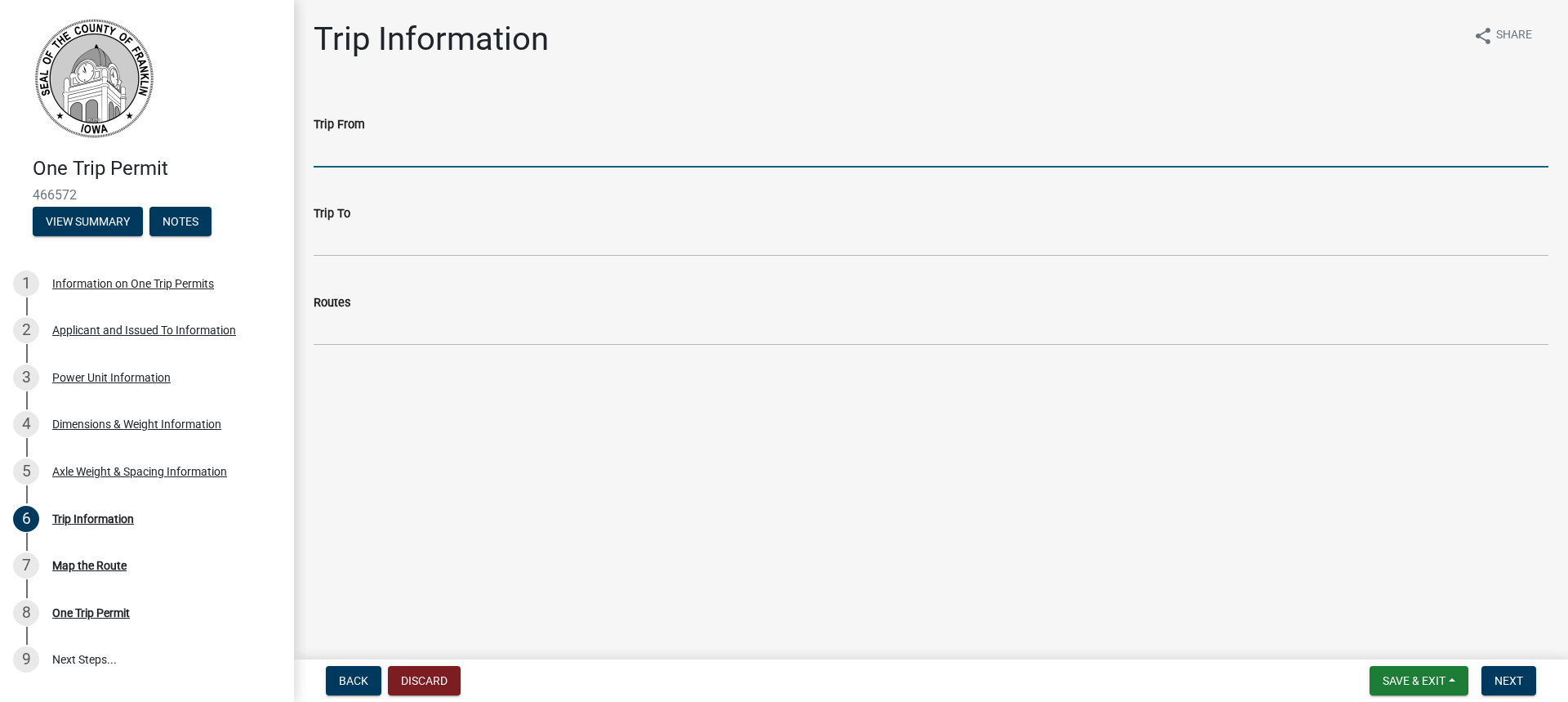
click at [420, 139] on input "Trip From" at bounding box center [930, 151] width 1235 height 34
type input "[GEOGRAPHIC_DATA]"
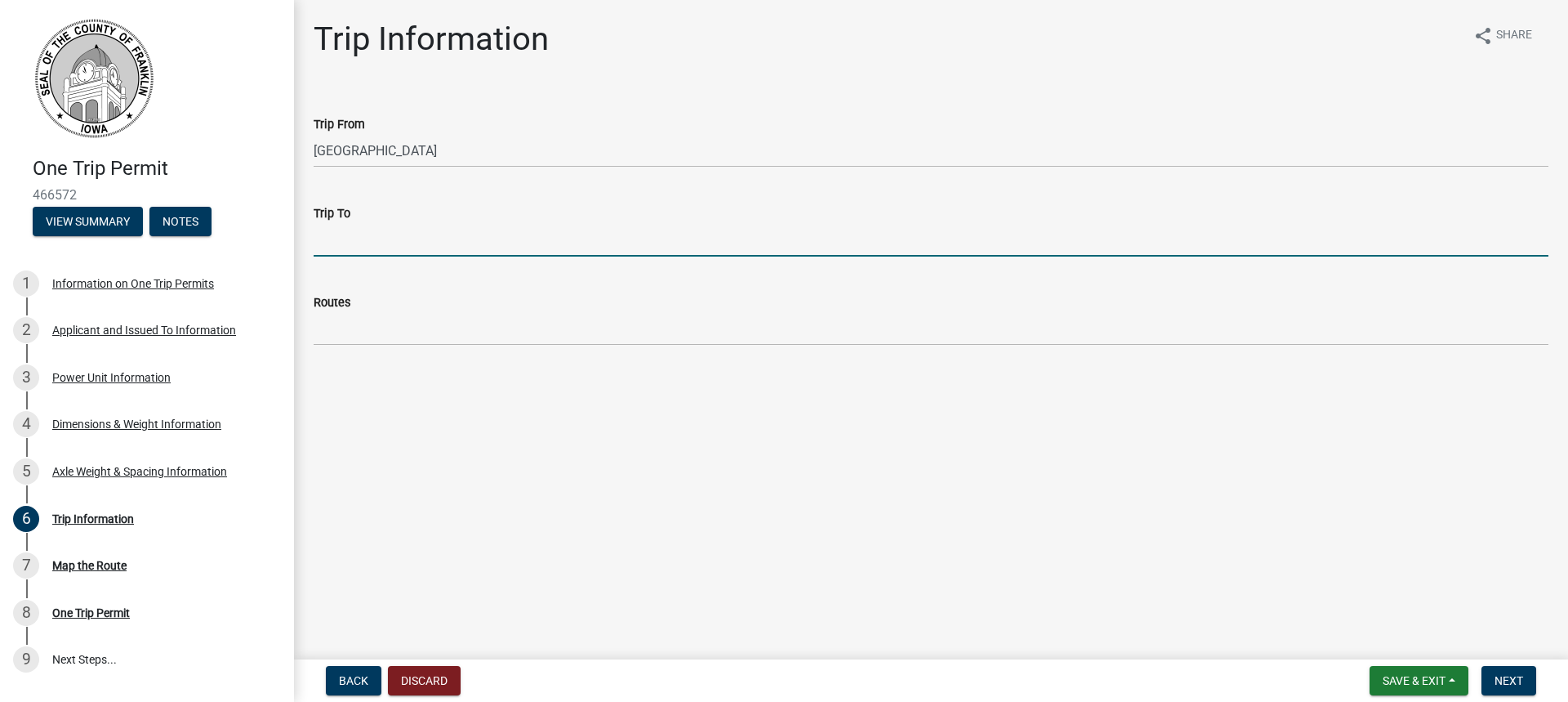
click at [365, 234] on input "Trip To" at bounding box center [930, 239] width 1235 height 34
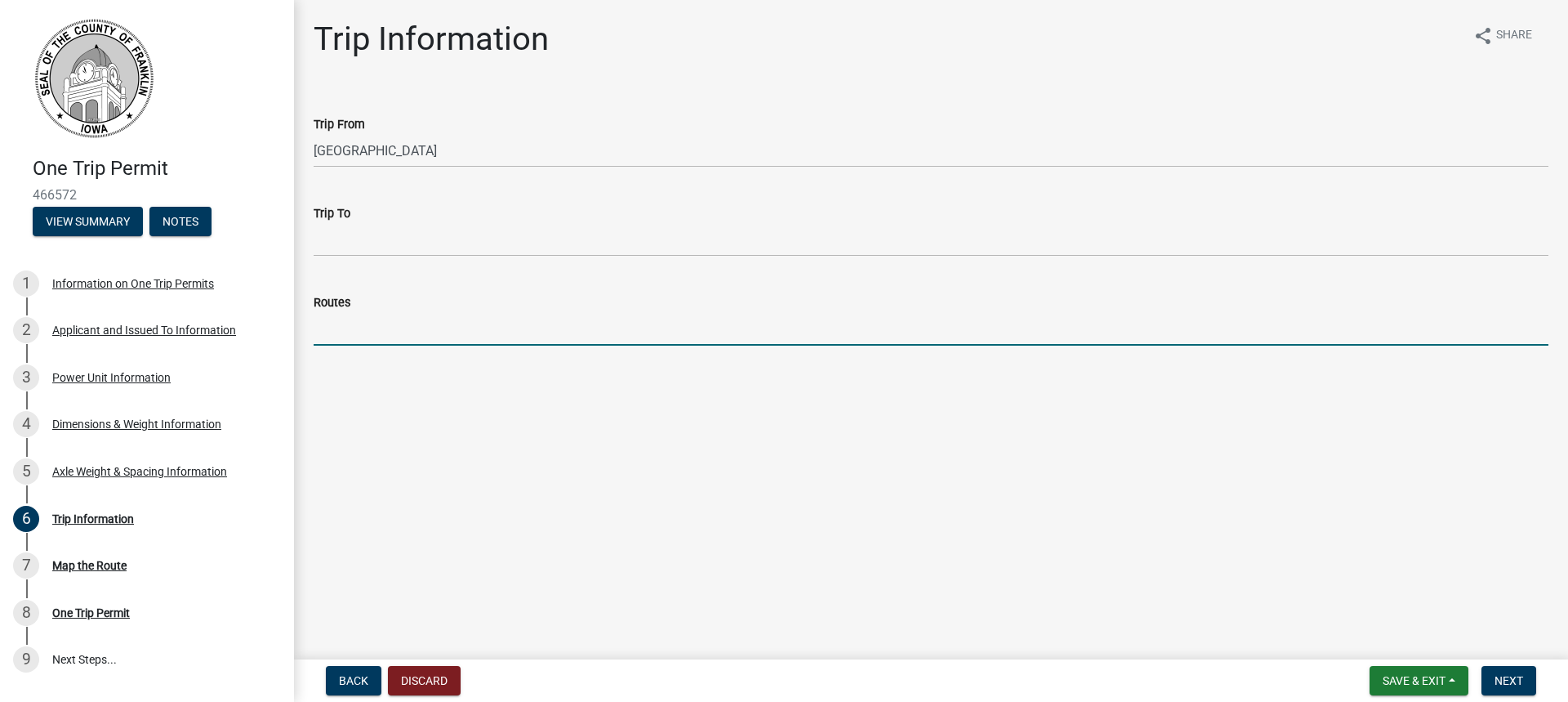
paste input "[STREET_ADDRESS]"
type input "[STREET_ADDRESS]"
click at [1517, 670] on button "Next" at bounding box center [1509, 681] width 55 height 30
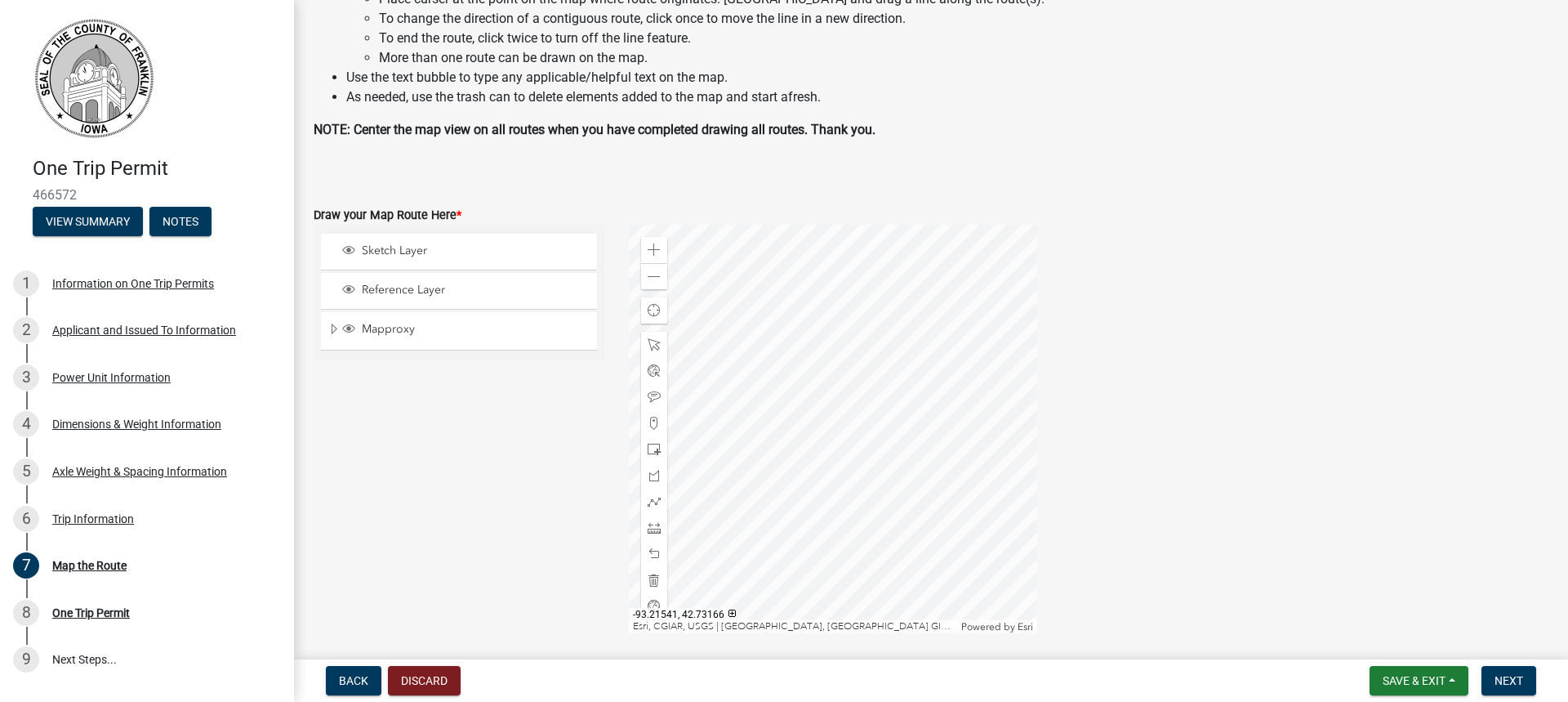
scroll to position [245, 0]
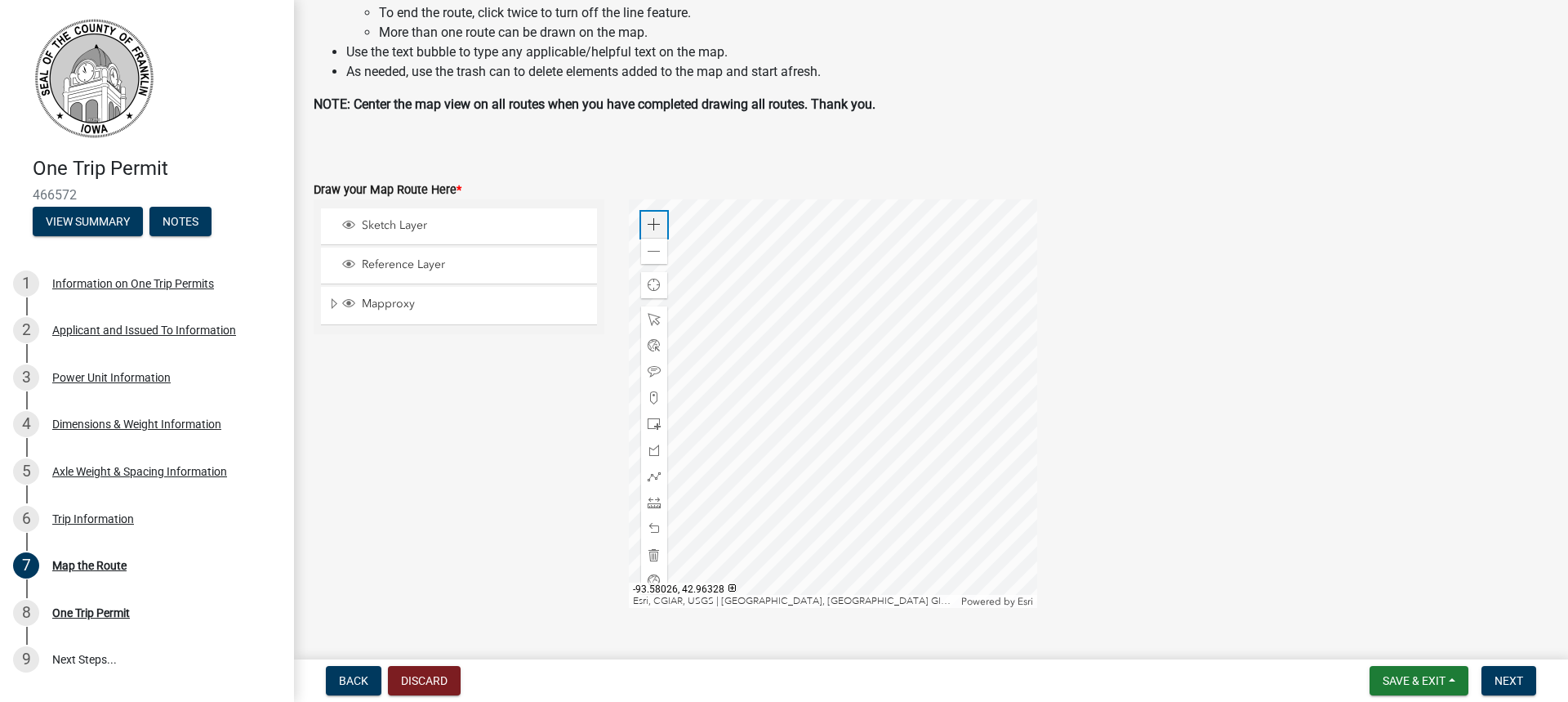
click at [658, 220] on div "Zoom in" at bounding box center [654, 225] width 26 height 26
click at [657, 220] on div "Zoom in" at bounding box center [654, 225] width 26 height 26
click at [656, 252] on span at bounding box center [654, 252] width 13 height 13
click at [1037, 425] on div at bounding box center [833, 403] width 408 height 408
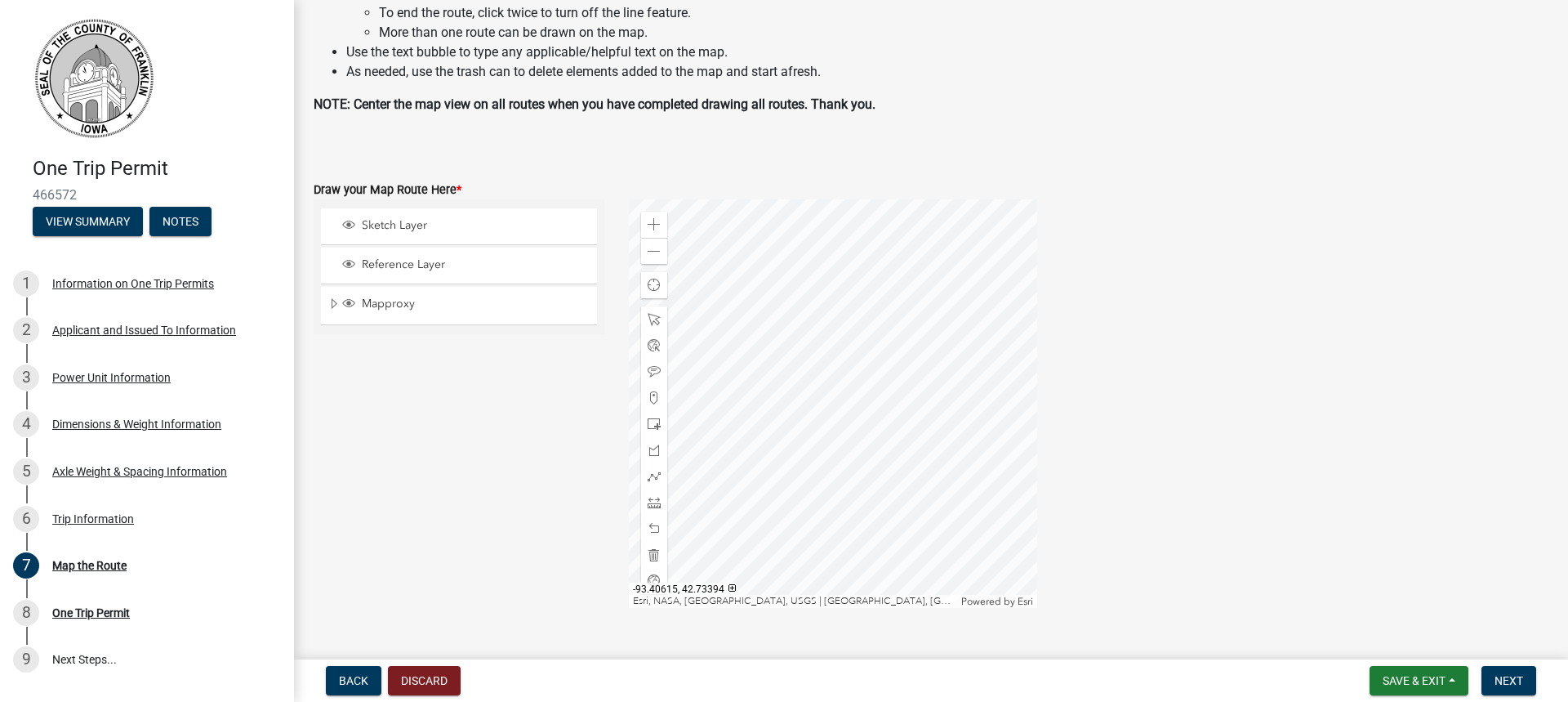
click at [931, 461] on div at bounding box center [833, 403] width 408 height 408
click at [793, 432] on div at bounding box center [833, 403] width 408 height 408
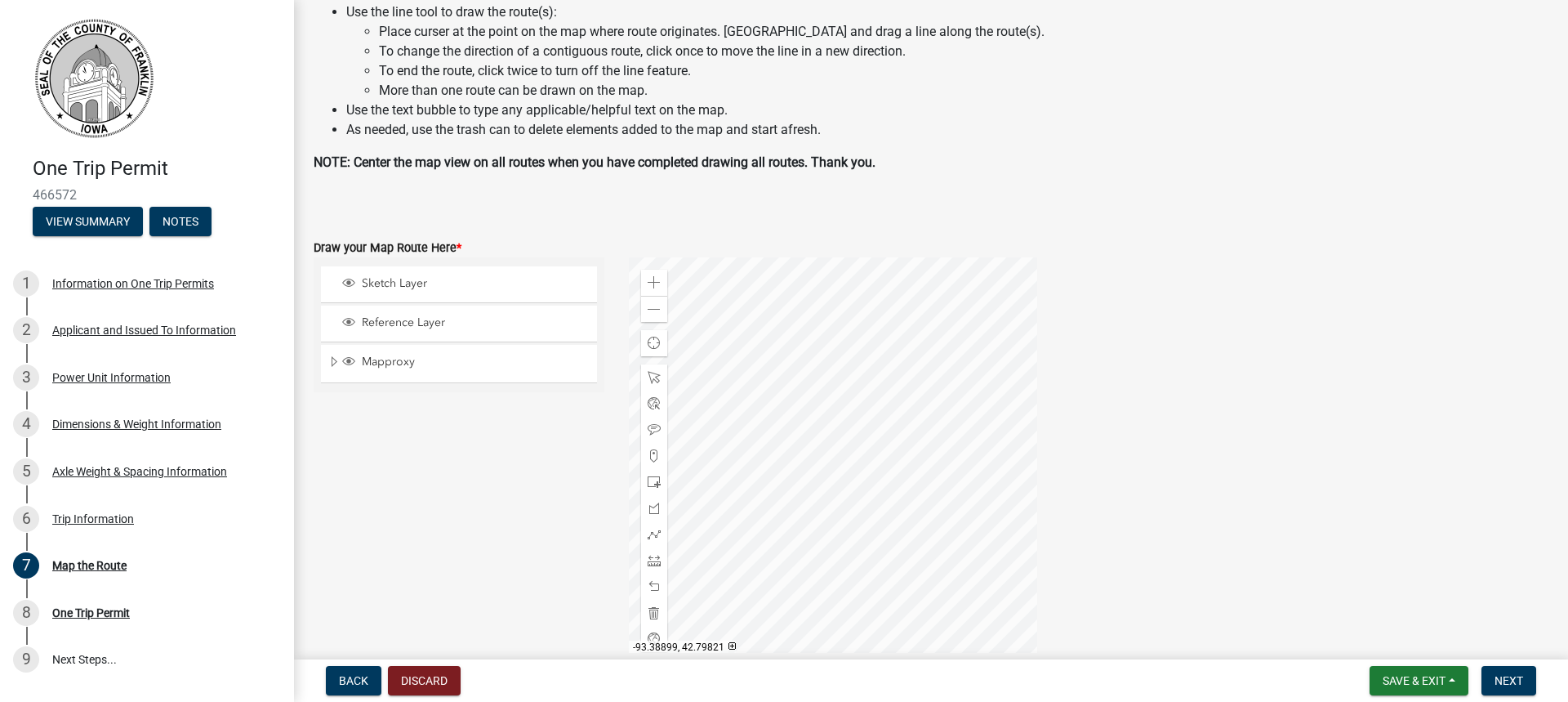
scroll to position [164, 0]
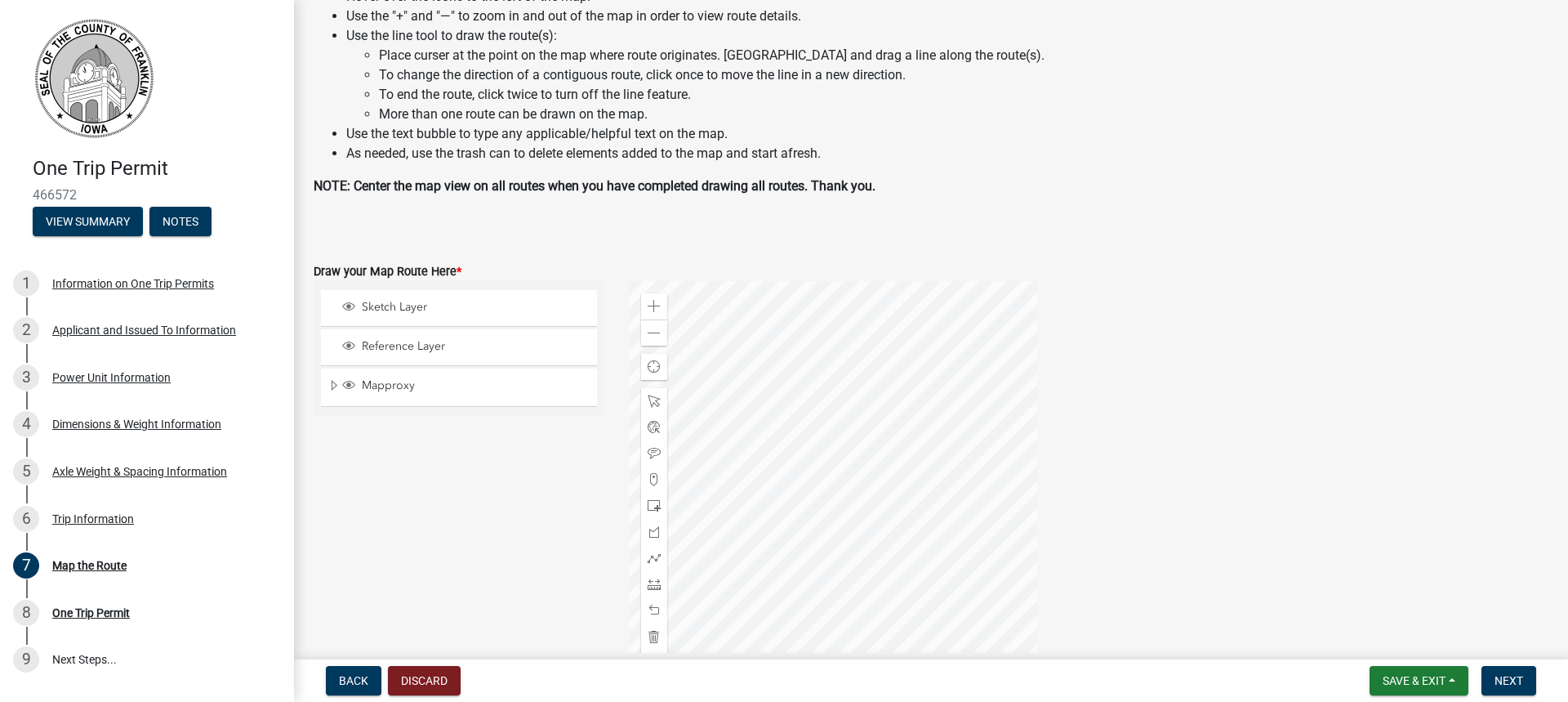
click at [906, 411] on div at bounding box center [833, 485] width 408 height 408
click at [934, 336] on div at bounding box center [833, 485] width 408 height 408
click at [925, 459] on div at bounding box center [833, 485] width 408 height 408
click at [861, 437] on div at bounding box center [833, 485] width 408 height 408
click at [653, 309] on span at bounding box center [654, 306] width 13 height 13
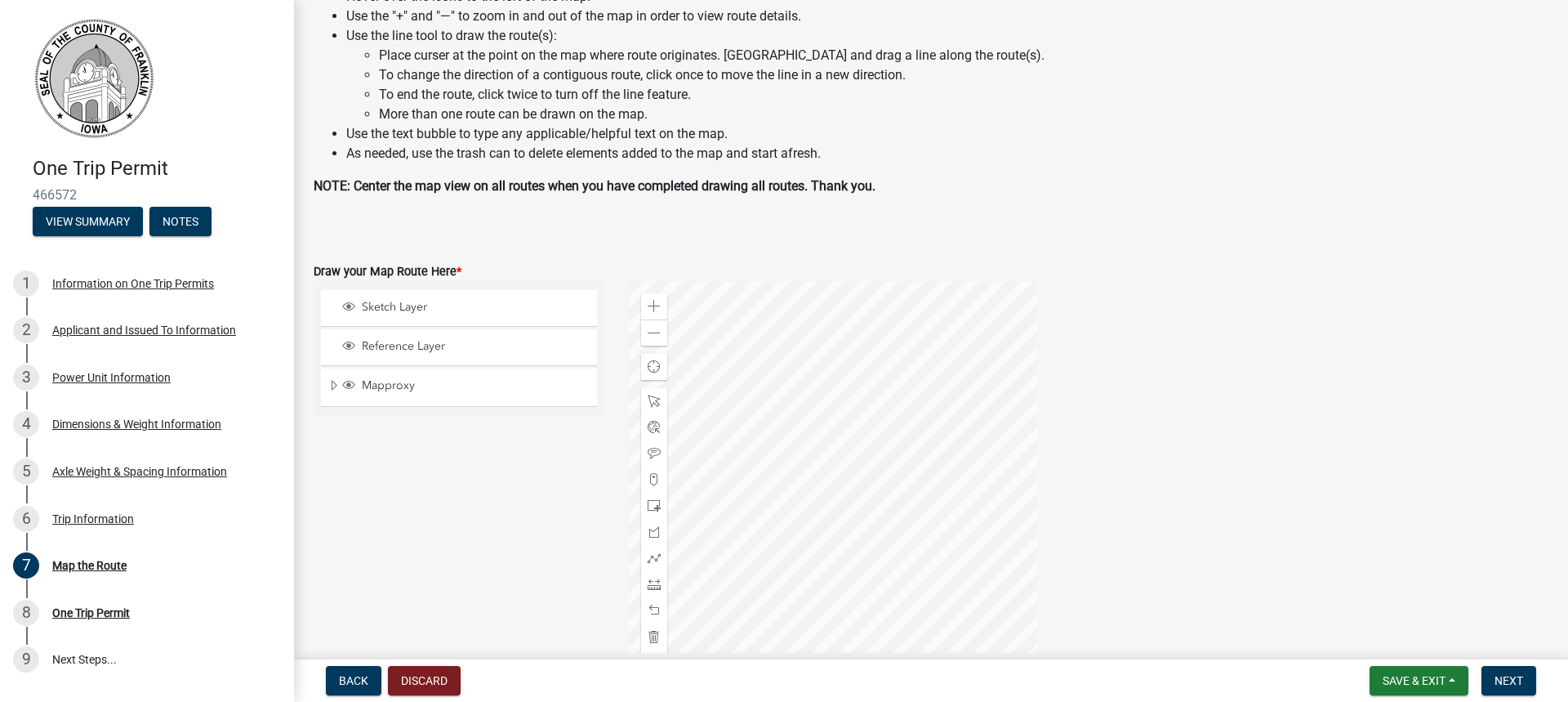
click at [888, 575] on div at bounding box center [833, 485] width 408 height 408
click at [939, 480] on div at bounding box center [833, 485] width 408 height 408
click at [652, 309] on span at bounding box center [654, 306] width 13 height 13
click at [901, 467] on div at bounding box center [833, 485] width 408 height 408
click at [386, 305] on span "Sketch Layer" at bounding box center [475, 307] width 234 height 15
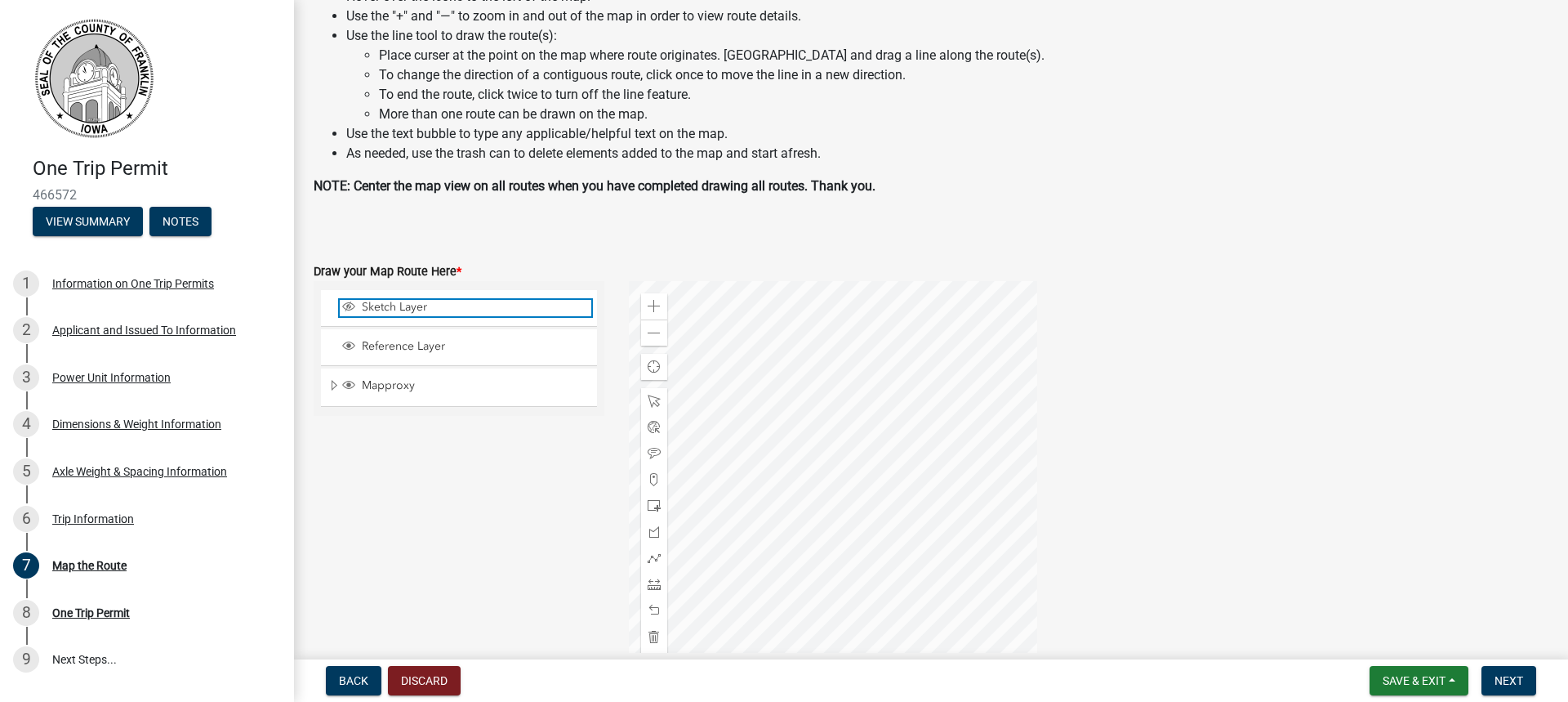
click at [388, 309] on span "Sketch Layer" at bounding box center [475, 307] width 234 height 15
click at [652, 555] on span at bounding box center [654, 558] width 13 height 13
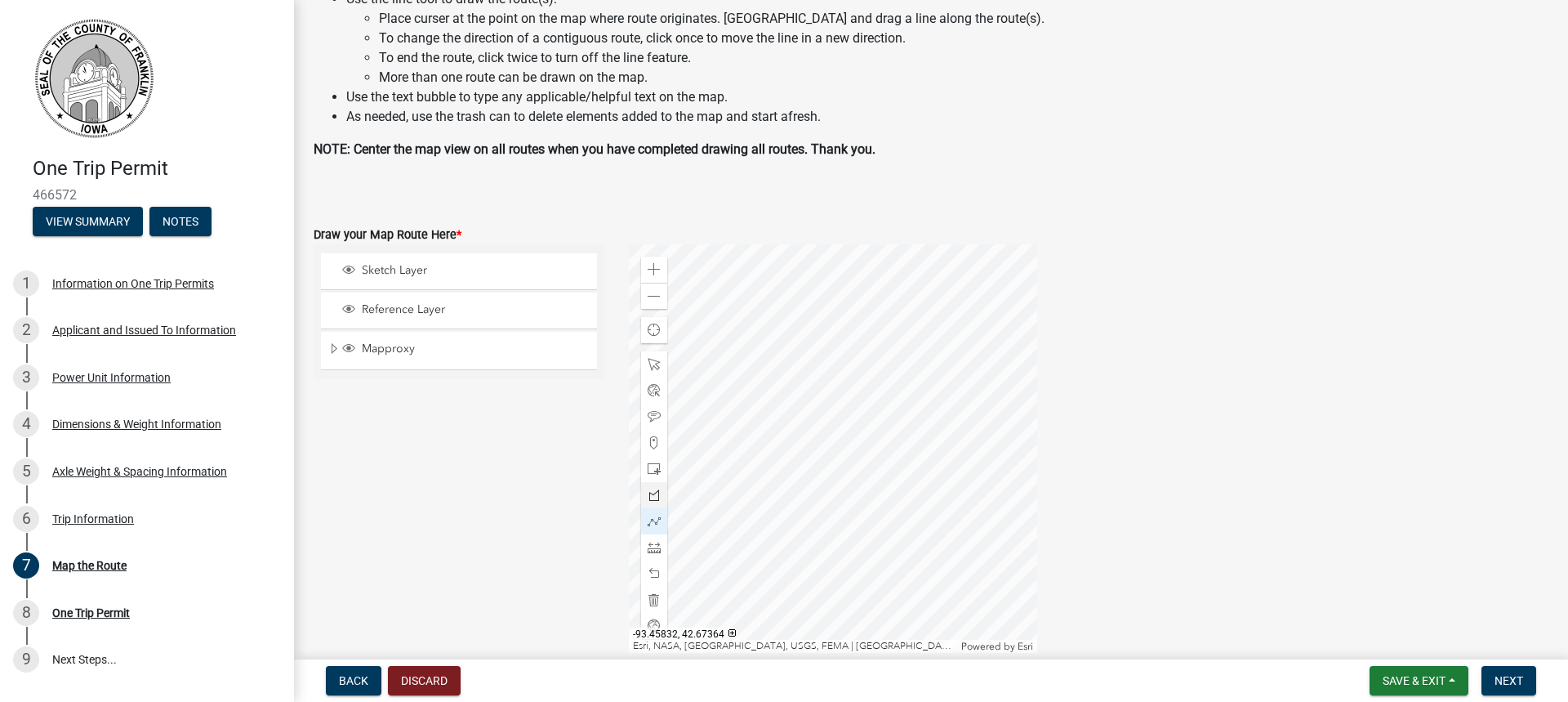
click at [971, 351] on div at bounding box center [833, 449] width 408 height 408
click at [779, 351] on div at bounding box center [833, 449] width 408 height 408
click at [778, 537] on div at bounding box center [833, 449] width 408 height 408
click at [778, 536] on div at bounding box center [833, 449] width 408 height 408
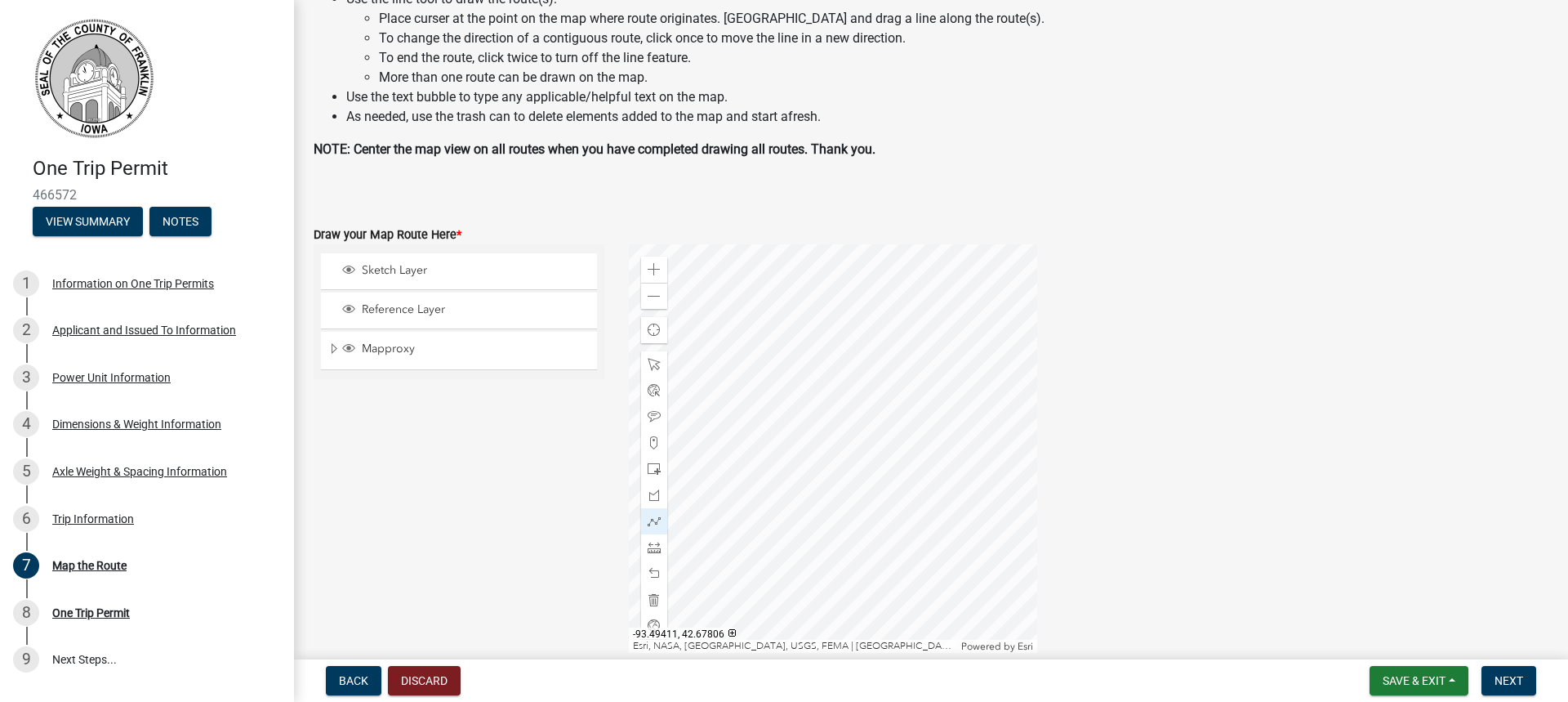
scroll to position [37, 0]
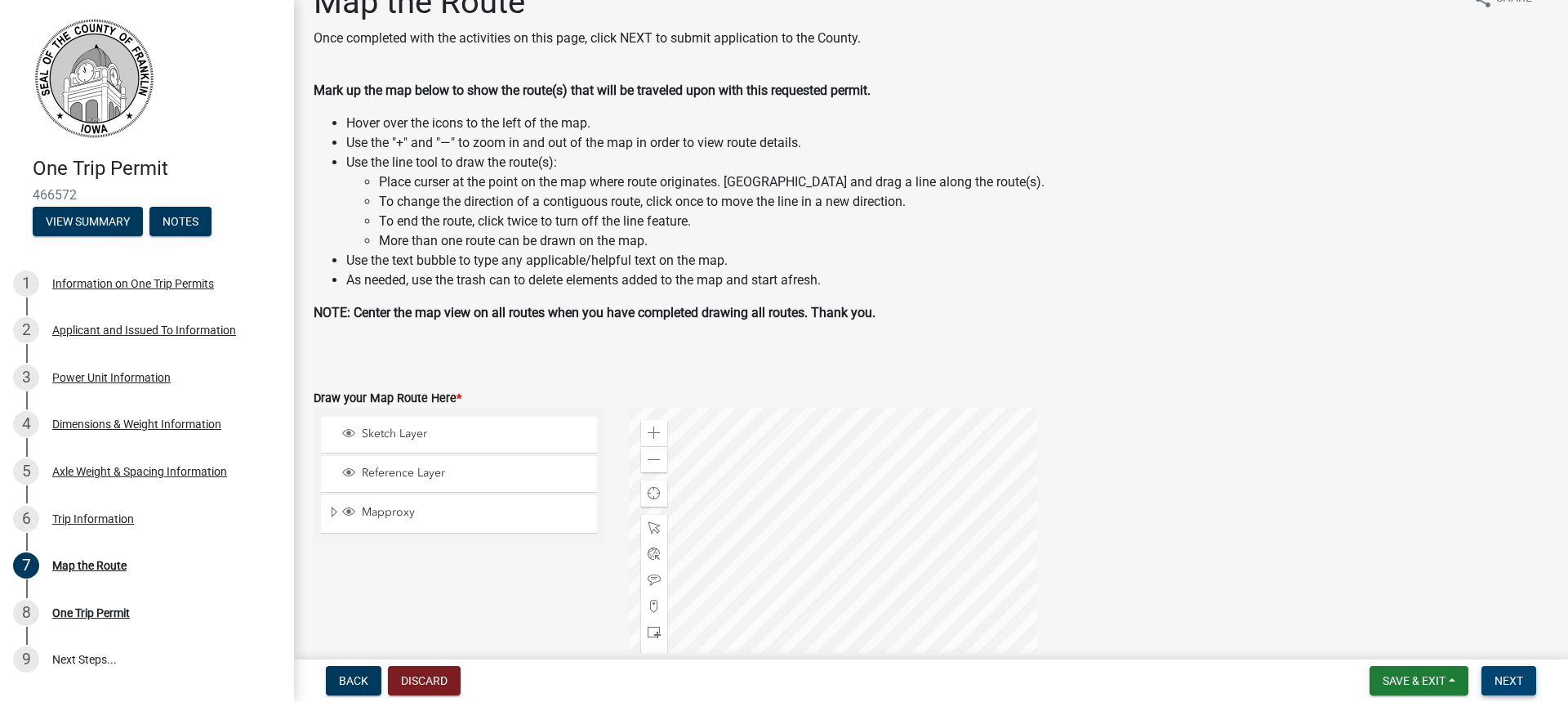
click at [1494, 678] on button "Next" at bounding box center [1509, 681] width 55 height 30
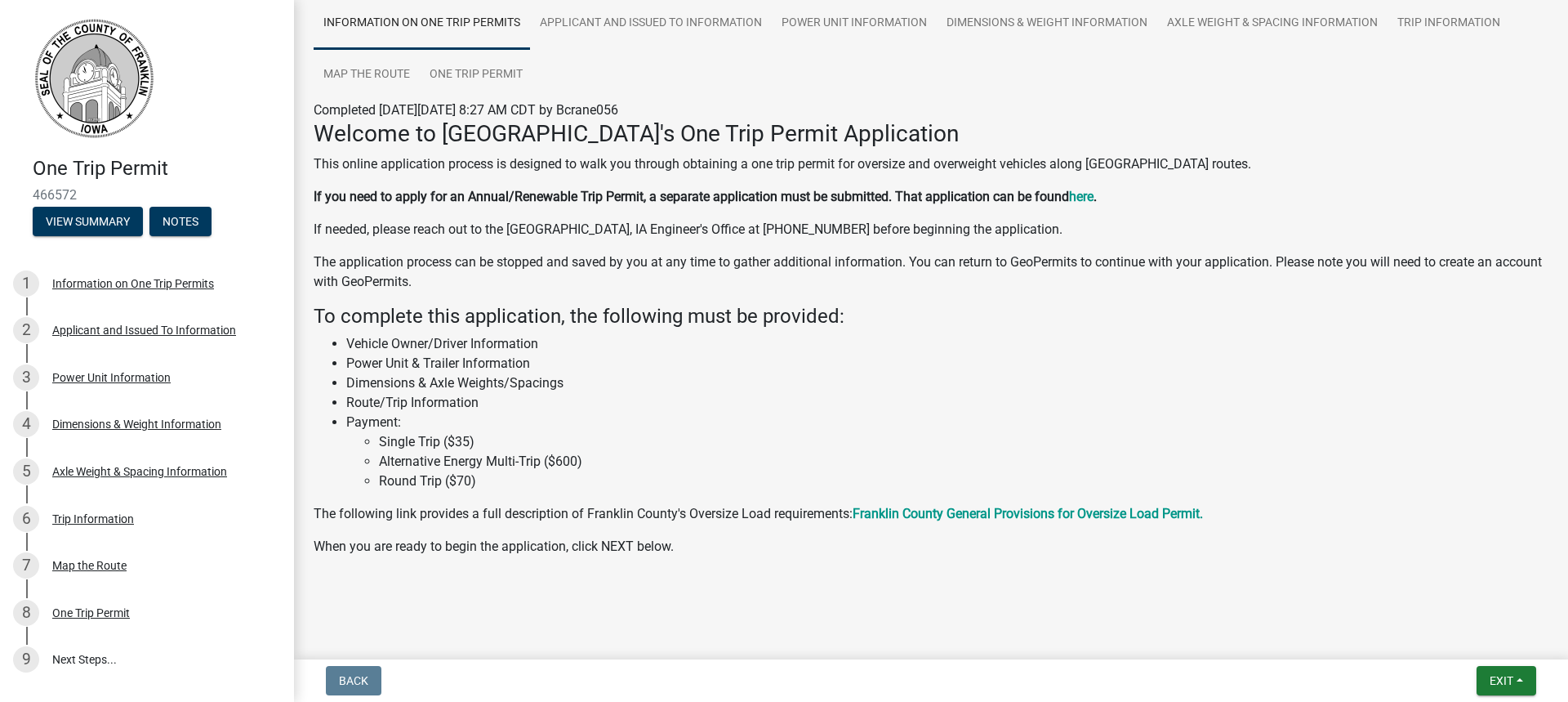
scroll to position [0, 0]
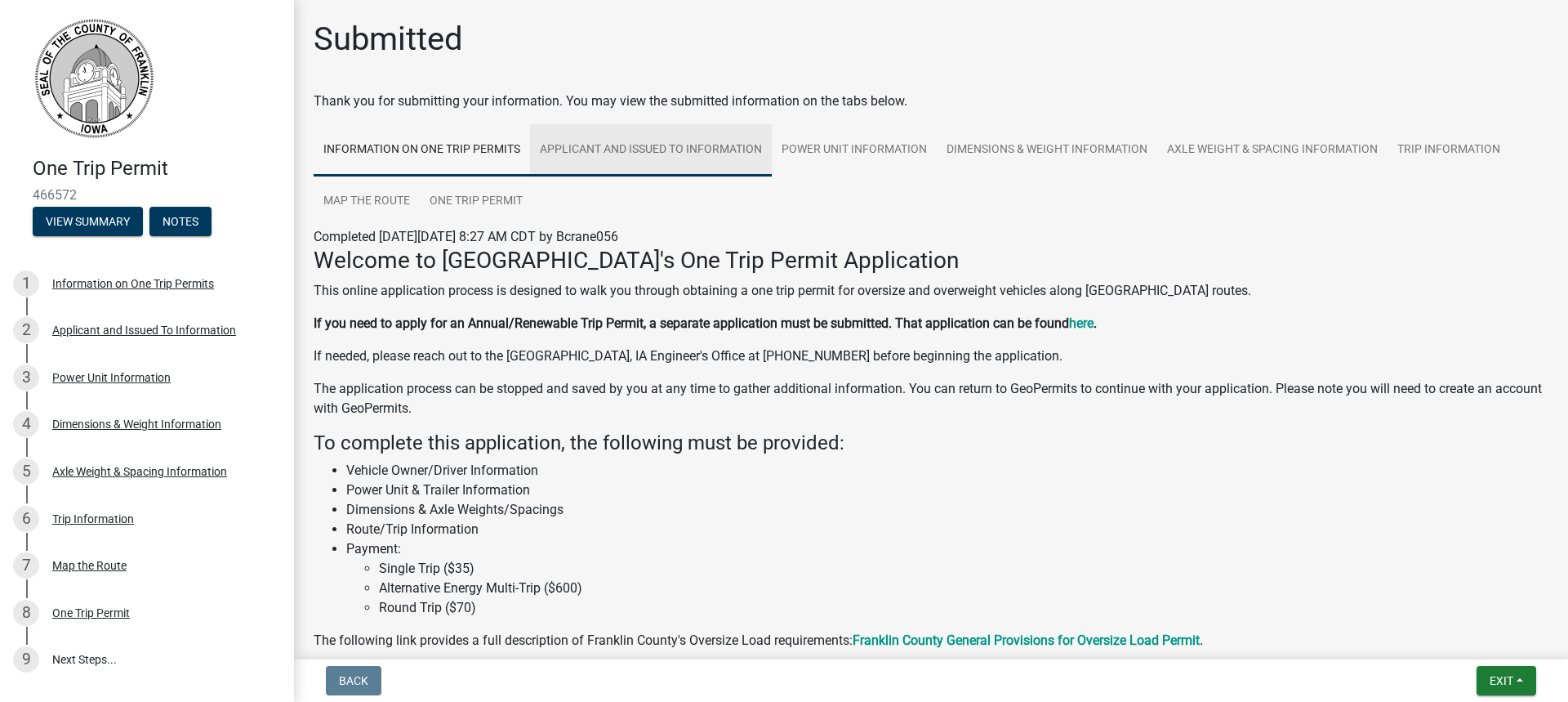
click at [615, 152] on link "Applicant and Issued To Information" at bounding box center [651, 151] width 242 height 53
